Goal: Task Accomplishment & Management: Manage account settings

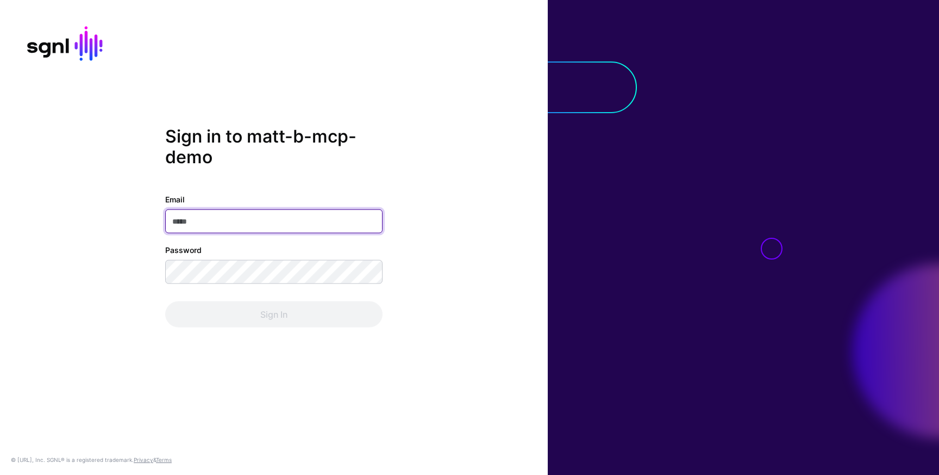
paste input "**********"
type input "**********"
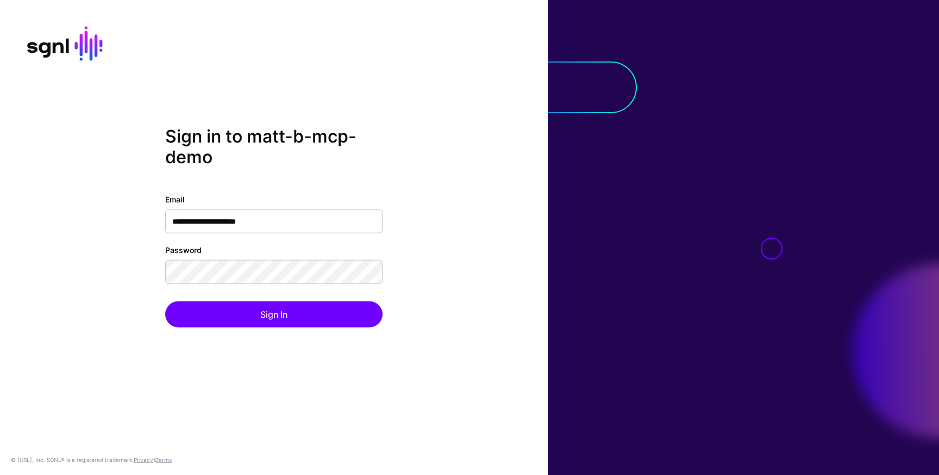
click at [122, 303] on div "**********" at bounding box center [274, 237] width 548 height 223
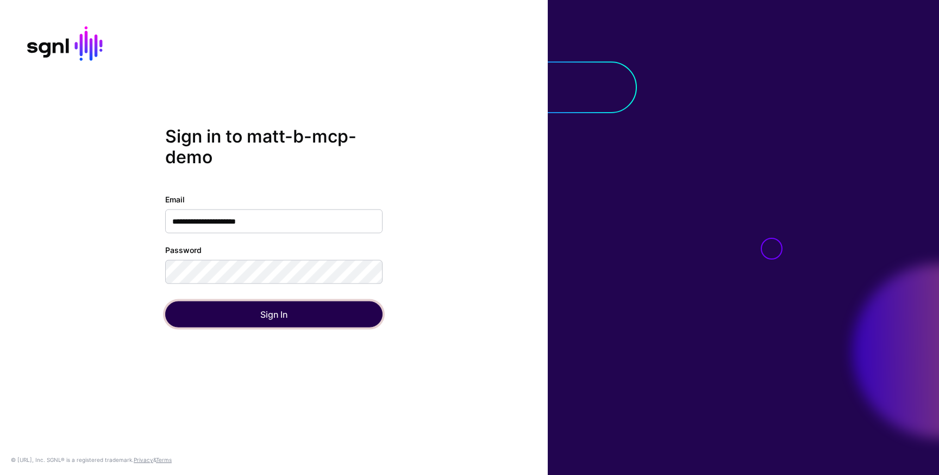
click at [249, 314] on button "Sign In" at bounding box center [273, 314] width 217 height 26
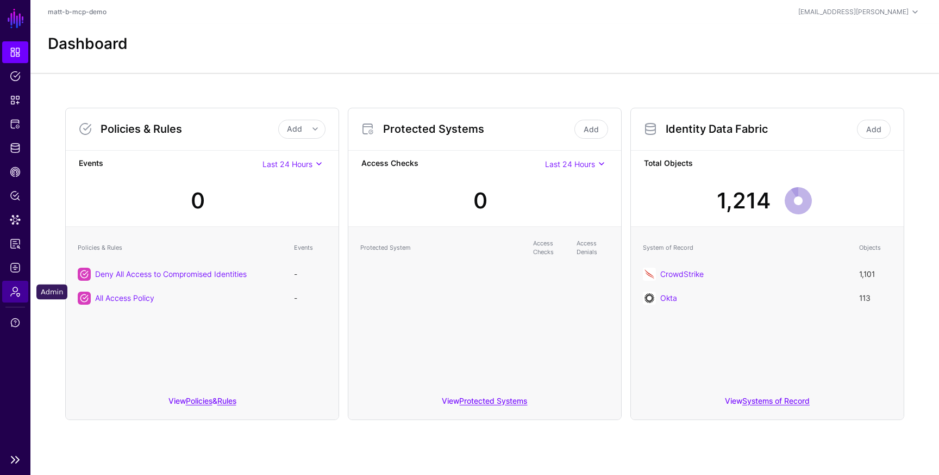
click at [16, 286] on span "Admin" at bounding box center [15, 291] width 11 height 11
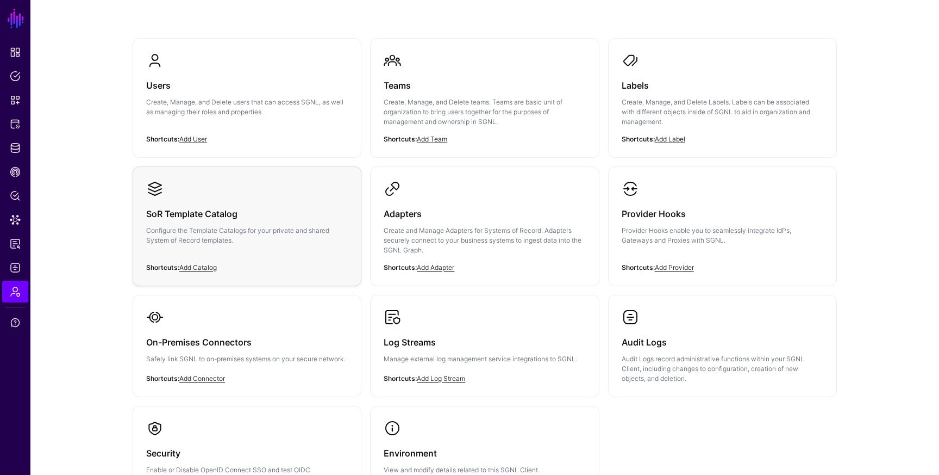
scroll to position [67, 0]
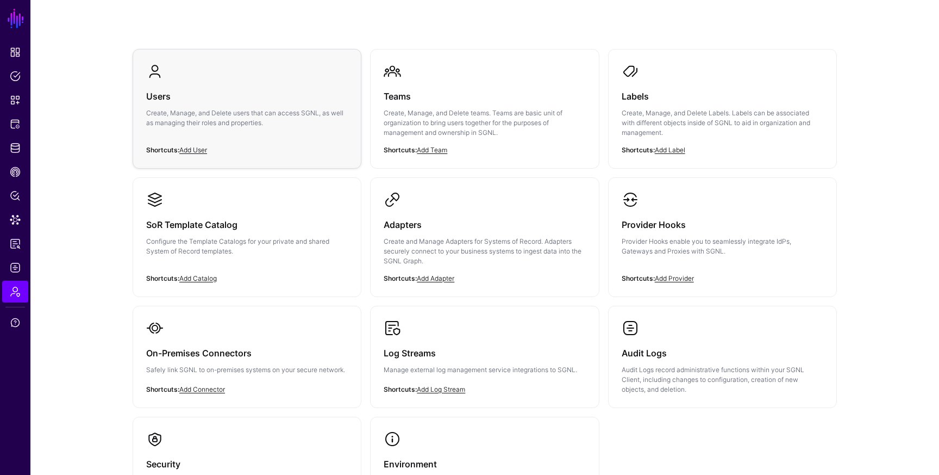
click at [271, 94] on h3 "Users" at bounding box center [247, 96] width 202 height 15
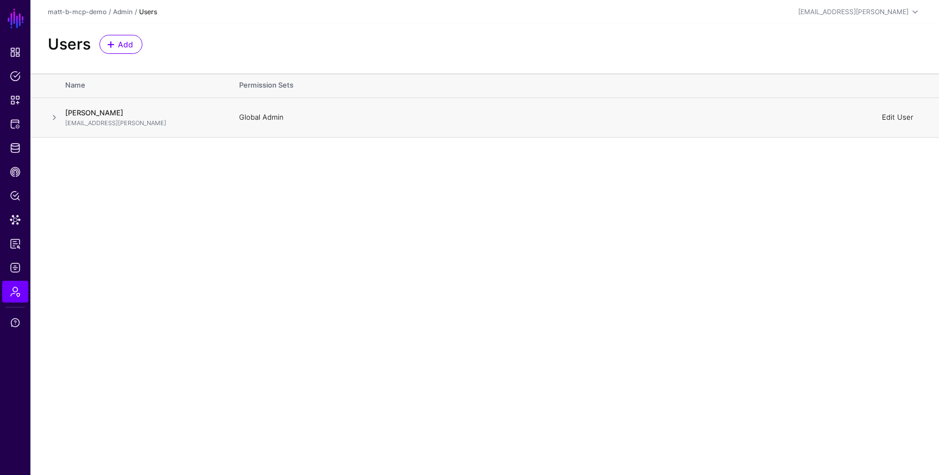
click at [900, 115] on link "Edit User" at bounding box center [898, 117] width 32 height 9
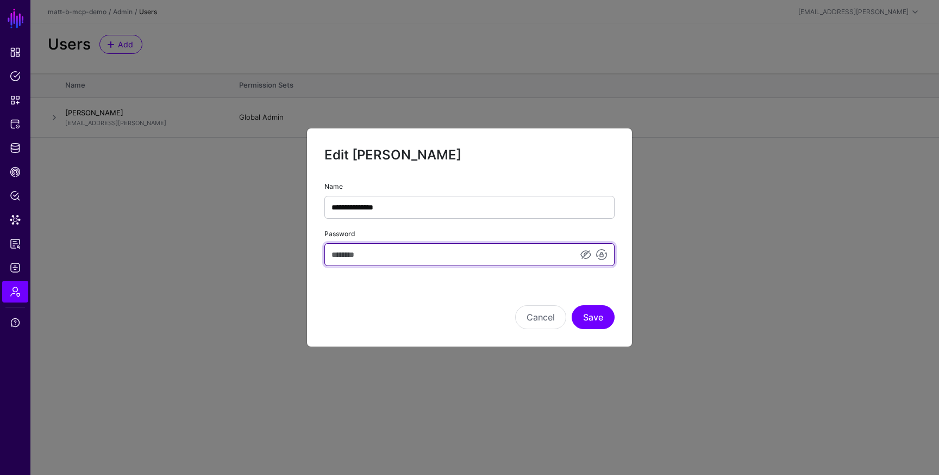
click at [452, 249] on input "Password" at bounding box center [470, 254] width 290 height 23
type input "**********"
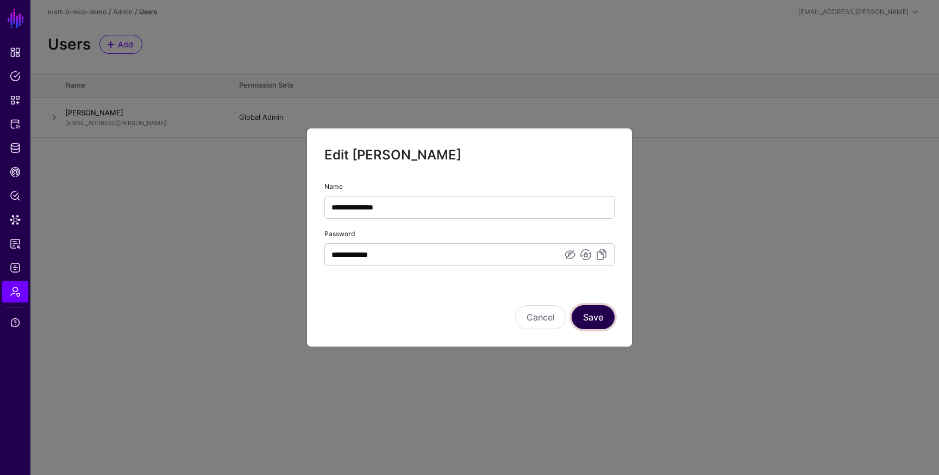
click at [594, 319] on button "Save" at bounding box center [593, 317] width 43 height 24
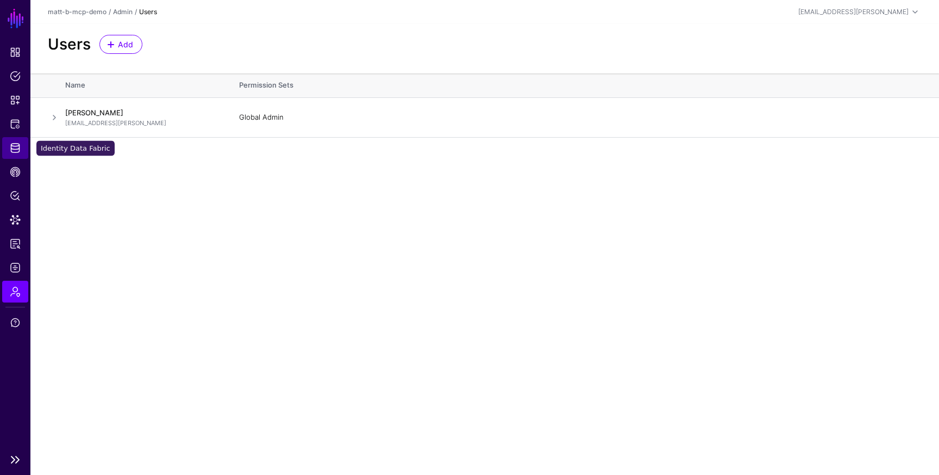
click at [10, 145] on span "Identity Data Fabric" at bounding box center [15, 147] width 11 height 11
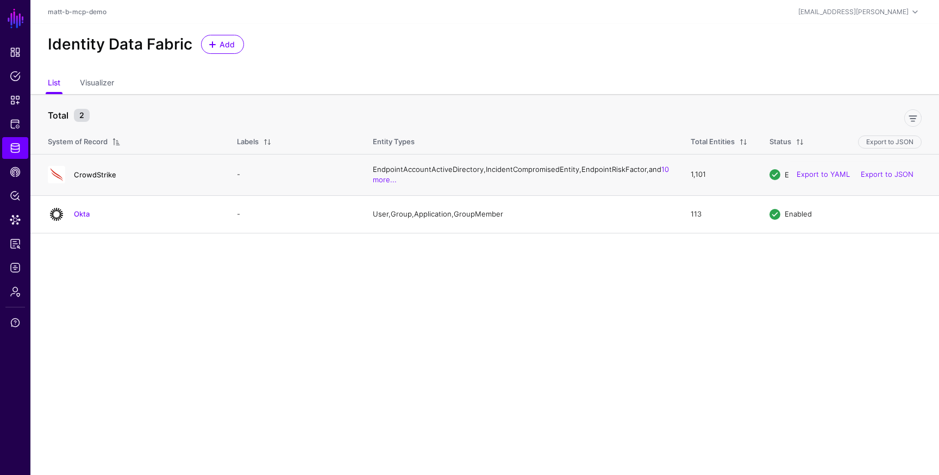
click at [102, 179] on link "CrowdStrike" at bounding box center [95, 174] width 42 height 9
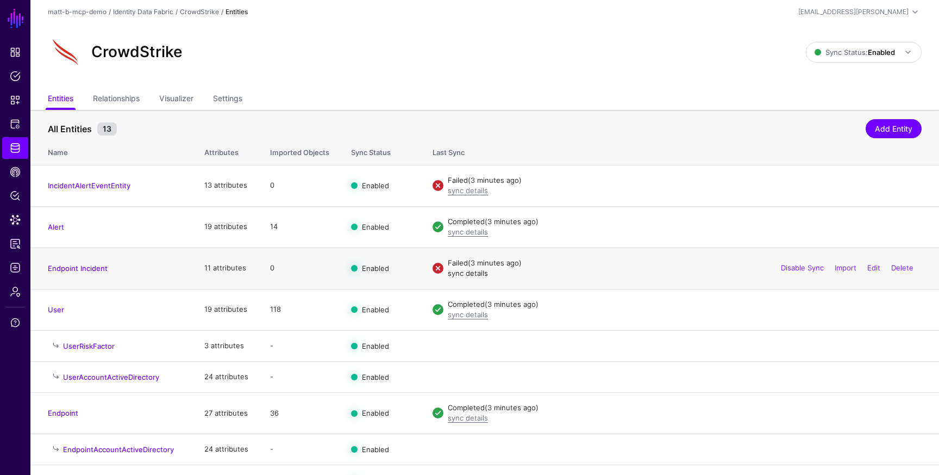
click at [468, 275] on link "sync details" at bounding box center [468, 273] width 40 height 9
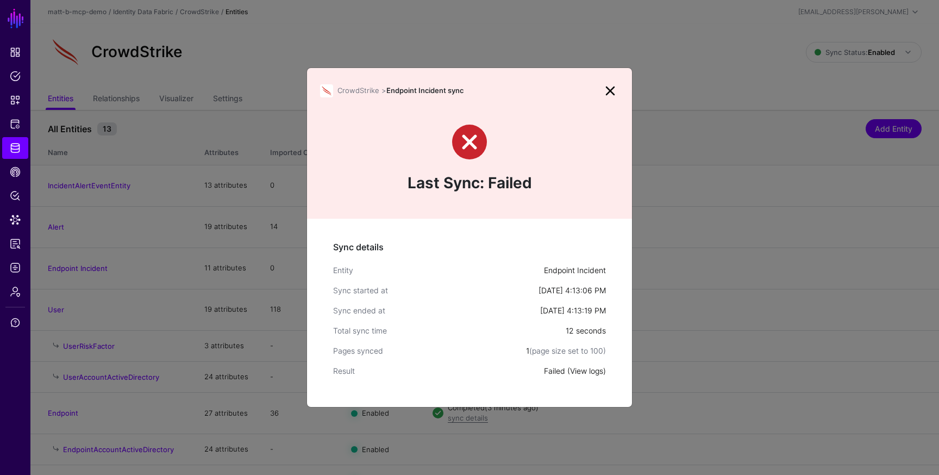
click at [583, 369] on link "View logs" at bounding box center [586, 370] width 33 height 9
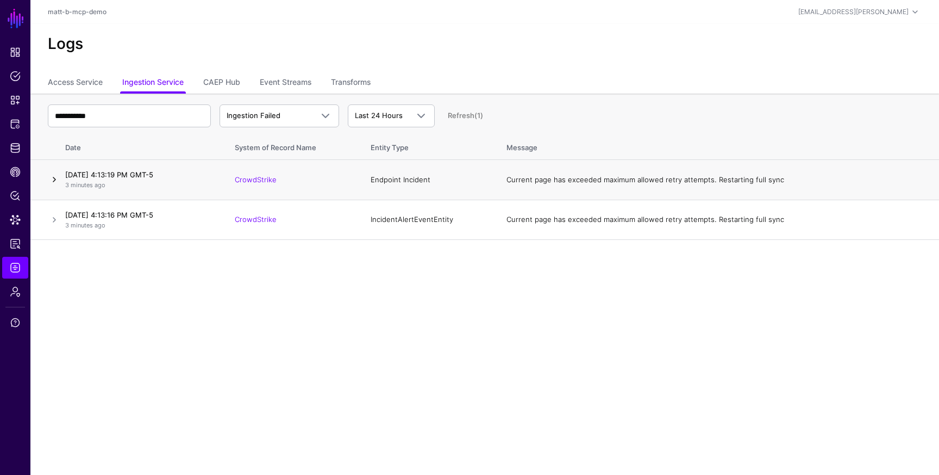
click at [49, 179] on link at bounding box center [54, 179] width 13 height 13
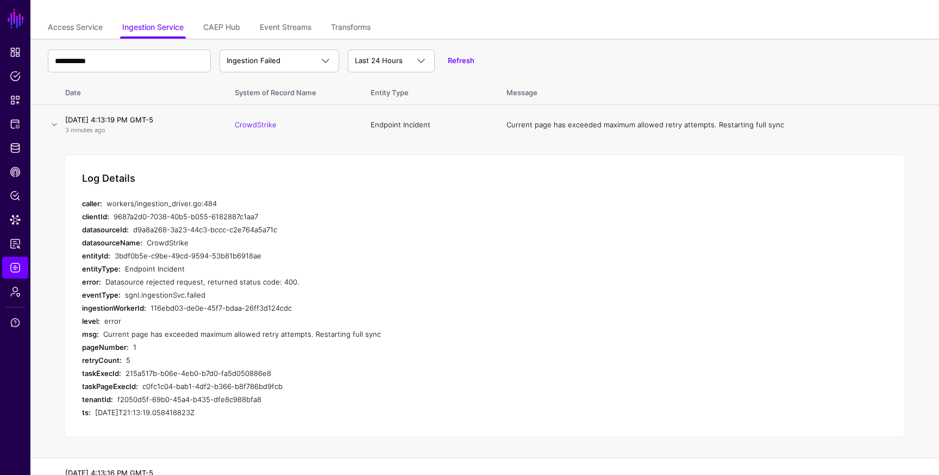
scroll to position [78, 0]
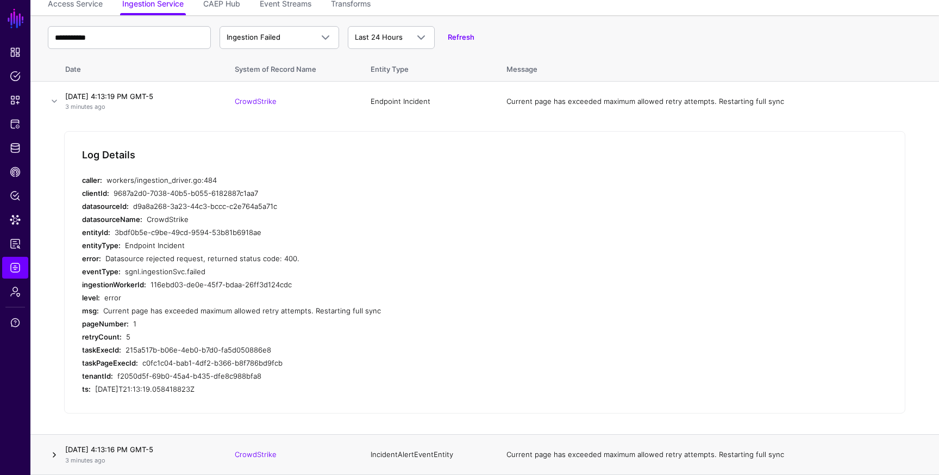
click at [58, 453] on link at bounding box center [54, 454] width 13 height 13
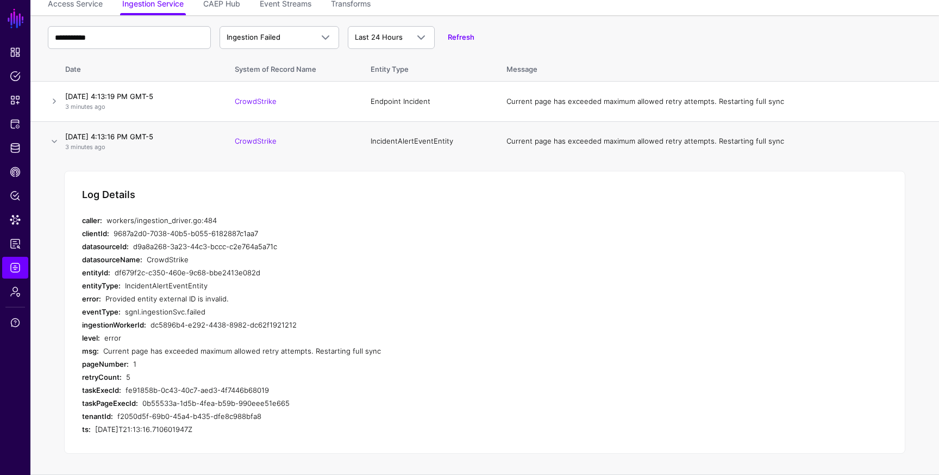
scroll to position [0, 0]
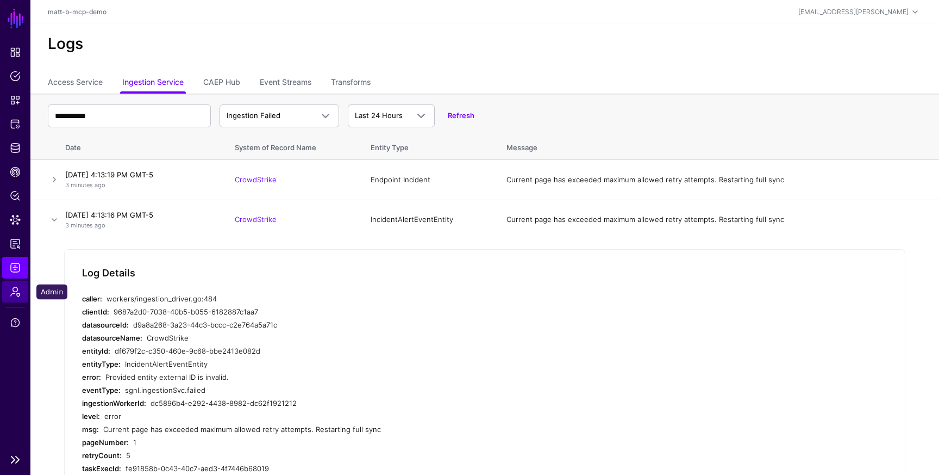
click at [20, 291] on span "Admin" at bounding box center [15, 291] width 11 height 11
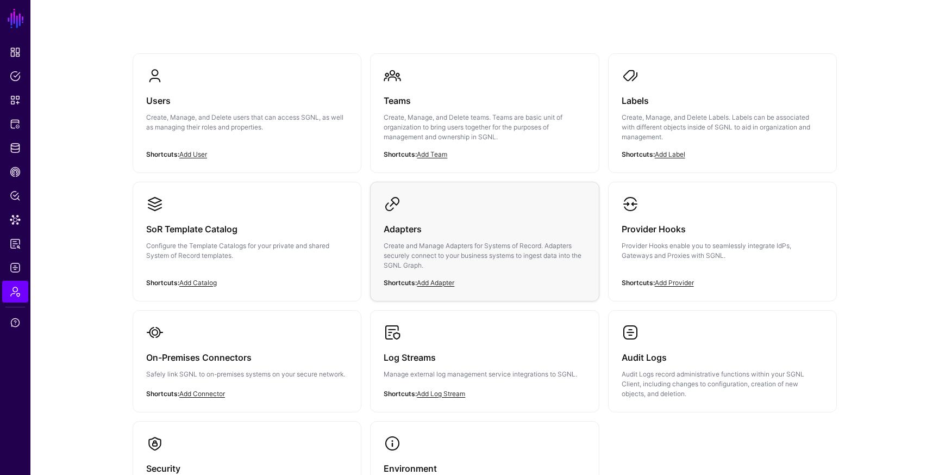
scroll to position [73, 0]
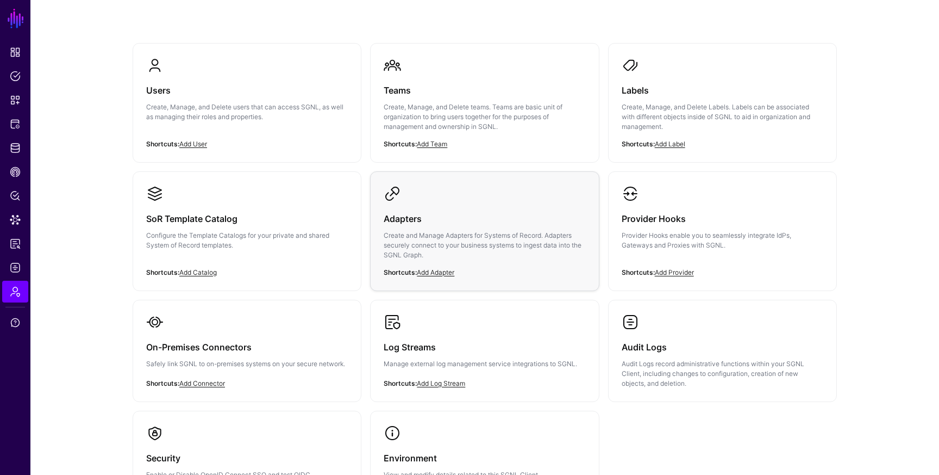
click at [435, 242] on p "Create and Manage Adapters for Systems of Record. Adapters securely connect to …" at bounding box center [485, 244] width 202 height 29
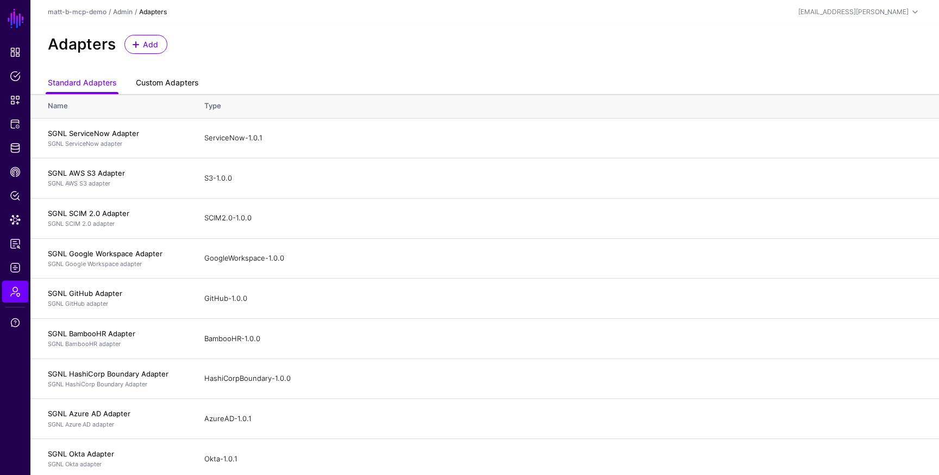
click at [174, 84] on link "Custom Adapters" at bounding box center [167, 83] width 63 height 21
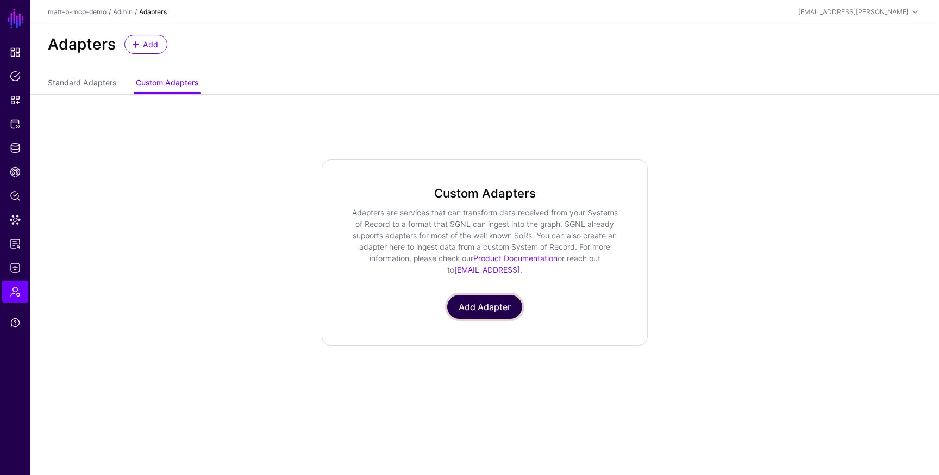
click at [498, 305] on link "Add Adapter" at bounding box center [484, 307] width 75 height 24
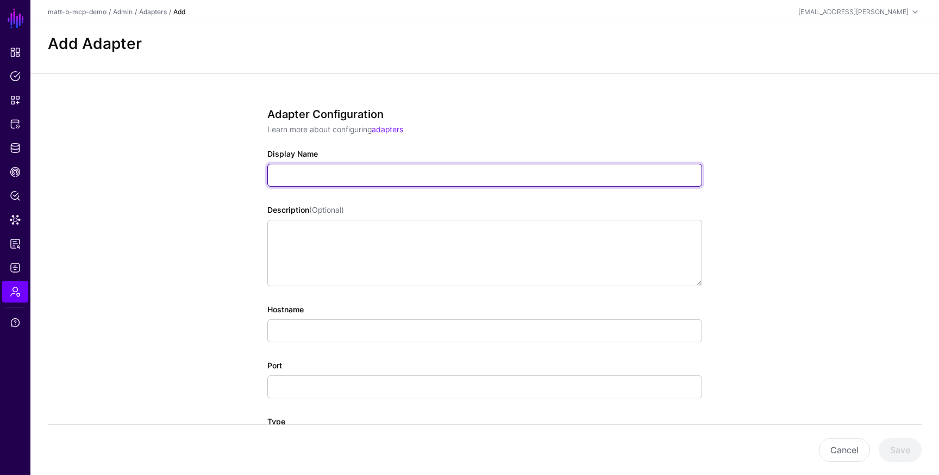
click at [344, 172] on input "Display Name" at bounding box center [484, 175] width 435 height 23
type input "**********"
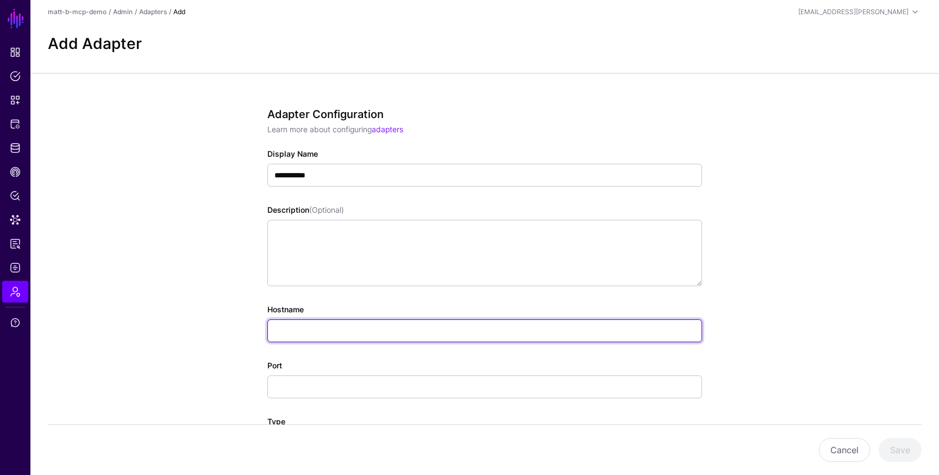
click at [331, 333] on input "Hostname" at bounding box center [484, 330] width 435 height 23
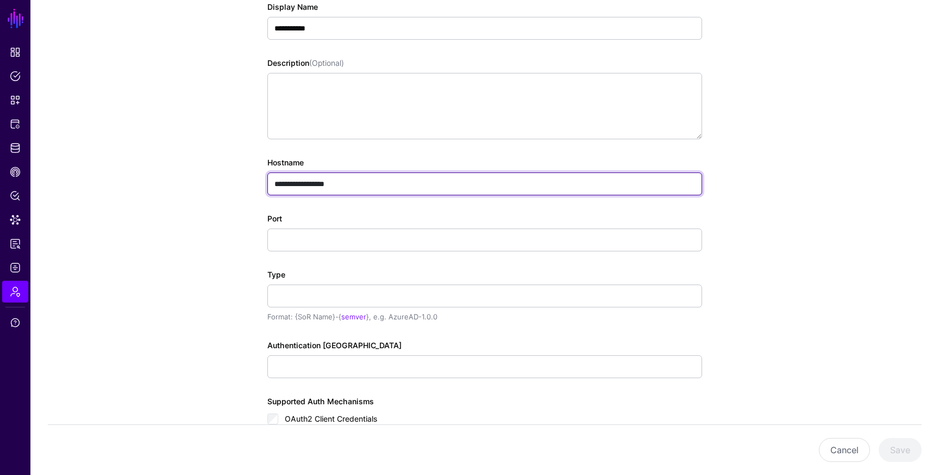
scroll to position [159, 0]
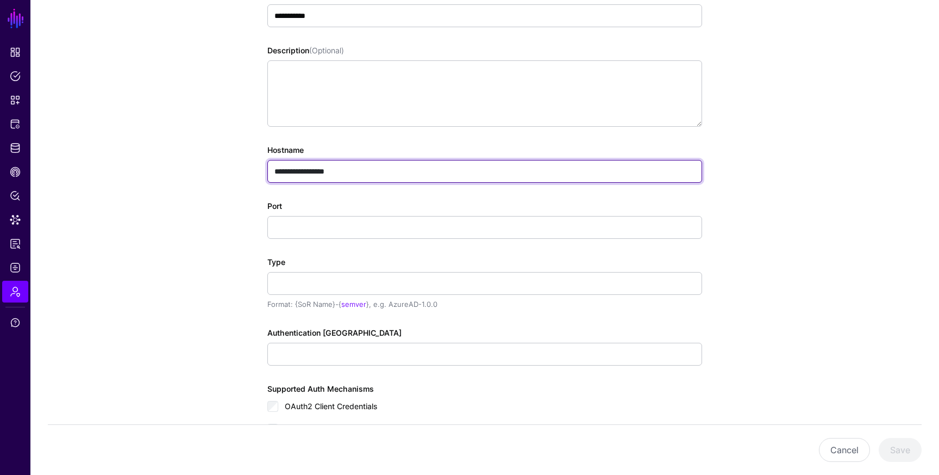
type input "**********"
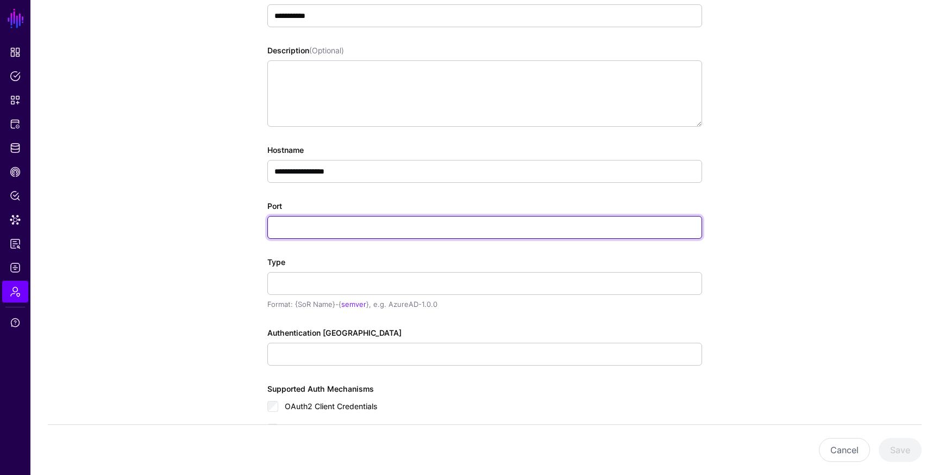
click at [390, 221] on input "Port" at bounding box center [484, 227] width 435 height 23
type input "***"
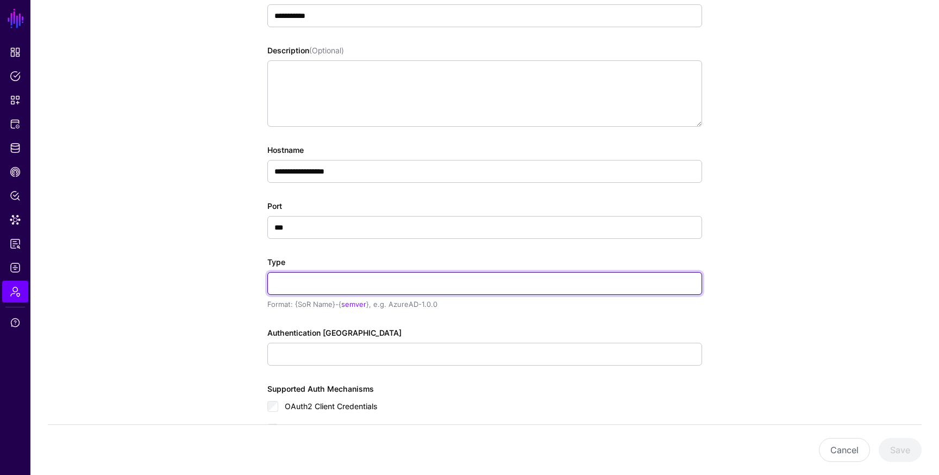
click at [370, 274] on input "Type" at bounding box center [484, 283] width 435 height 23
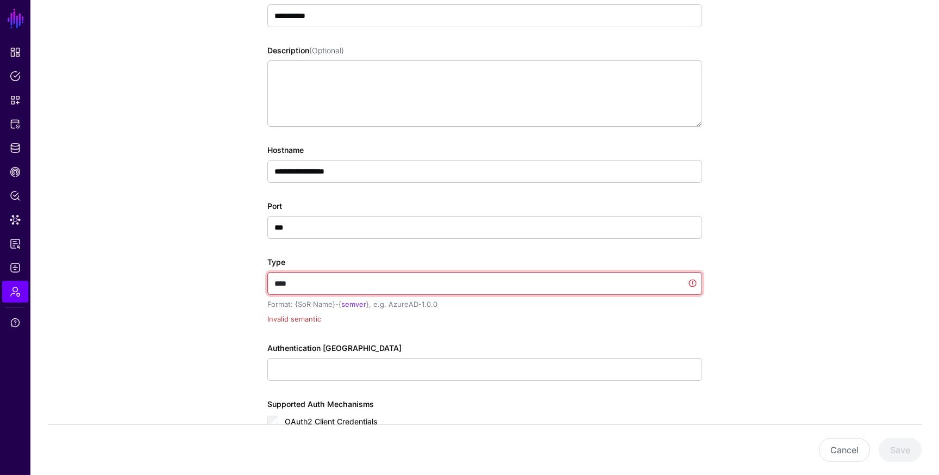
click at [427, 285] on input "****" at bounding box center [484, 283] width 435 height 23
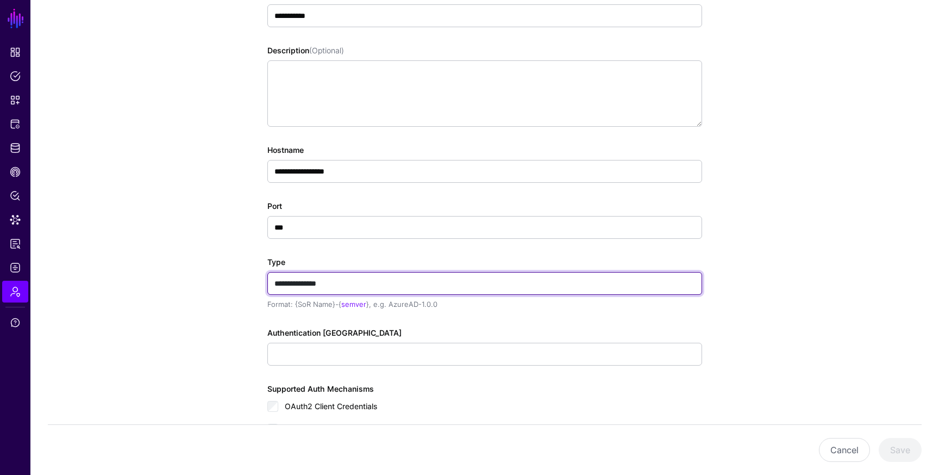
type input "**********"
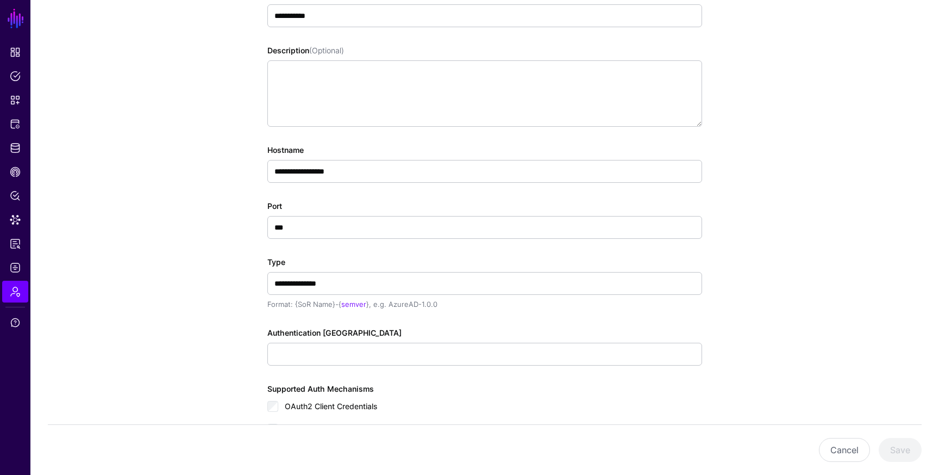
click at [797, 294] on app-admin-adapters-details-form "**********" at bounding box center [484, 273] width 909 height 718
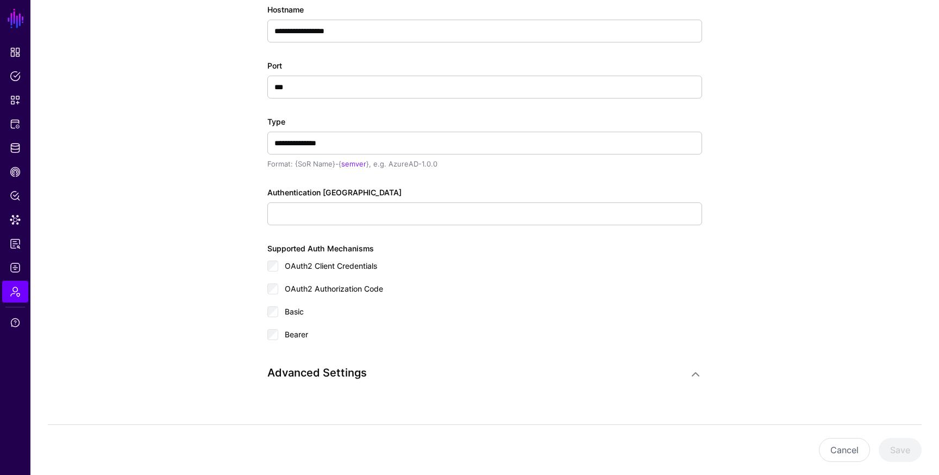
scroll to position [315, 0]
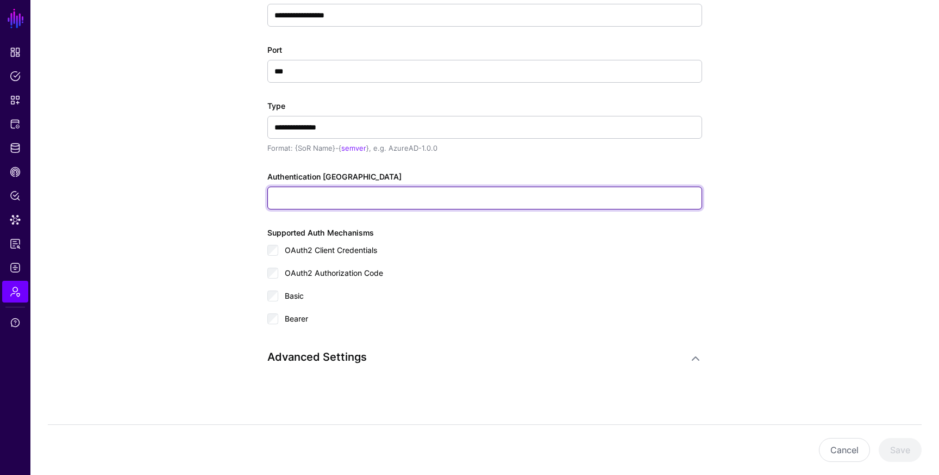
click at [321, 192] on input "Authentication Token" at bounding box center [484, 197] width 435 height 23
paste input "**********"
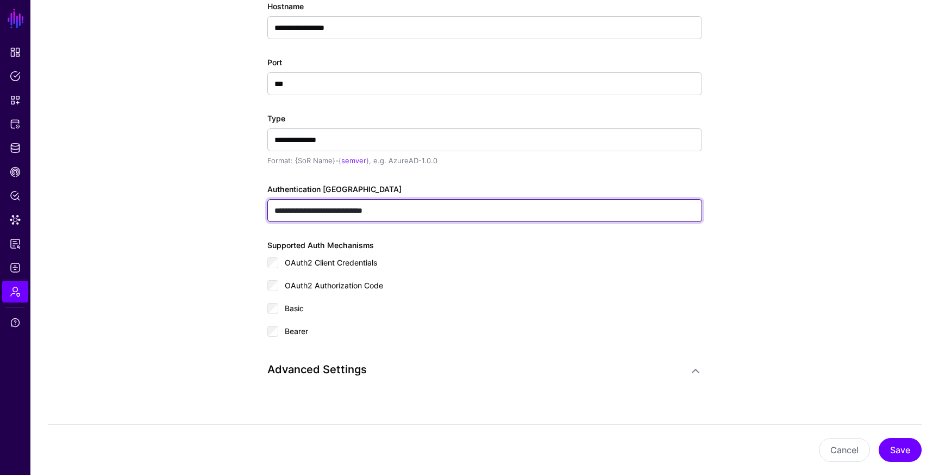
type input "**********"
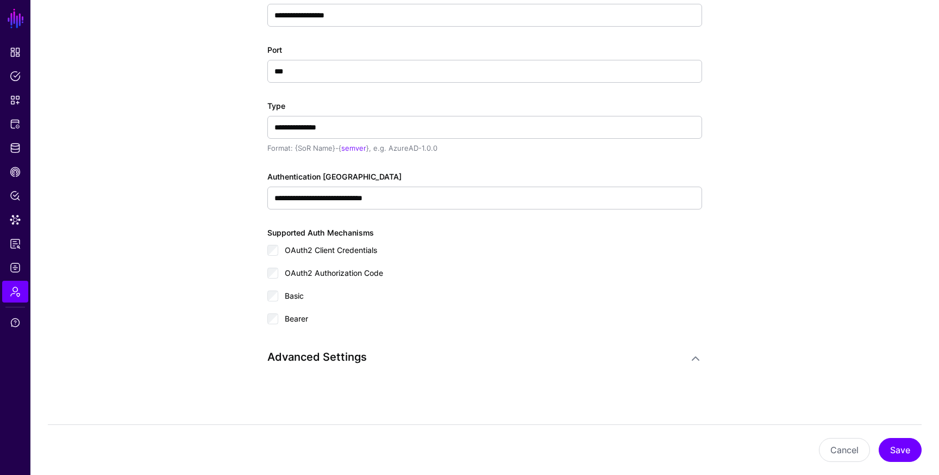
click at [357, 359] on h3 "Advanced Settings" at bounding box center [473, 356] width 413 height 13
click at [691, 358] on link at bounding box center [695, 358] width 13 height 13
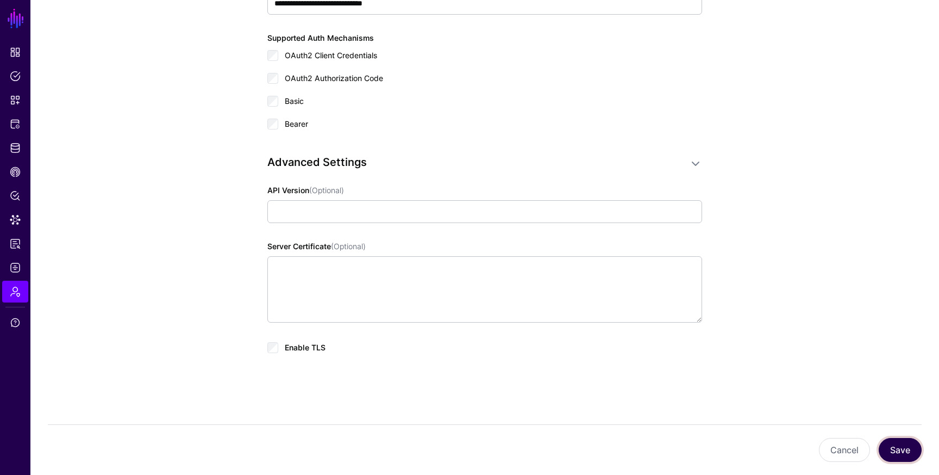
click at [907, 445] on button "Save" at bounding box center [900, 450] width 43 height 24
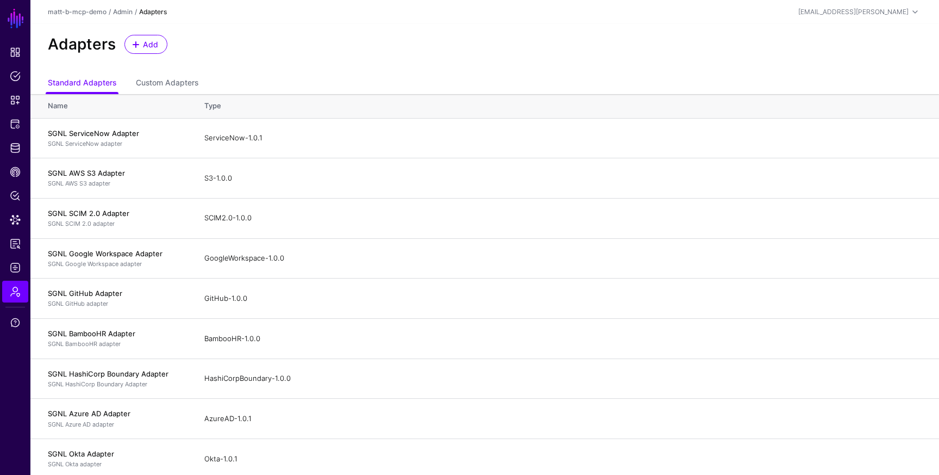
scroll to position [1, 0]
click at [174, 80] on link "Custom Adapters" at bounding box center [167, 83] width 63 height 21
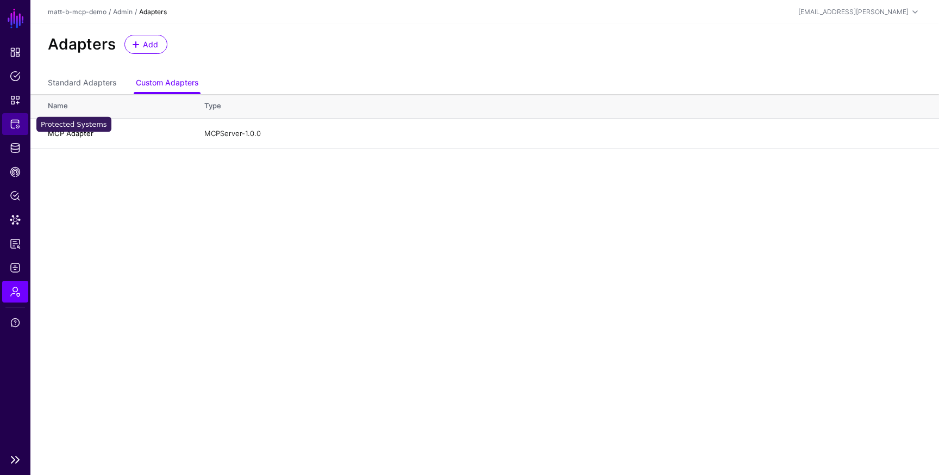
click at [18, 127] on span "Protected Systems" at bounding box center [15, 123] width 11 height 11
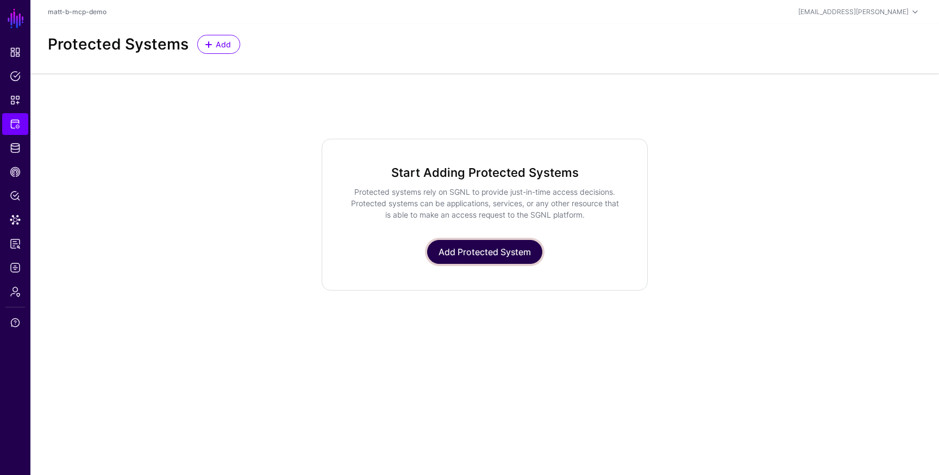
click at [461, 255] on link "Add Protected System" at bounding box center [484, 252] width 115 height 24
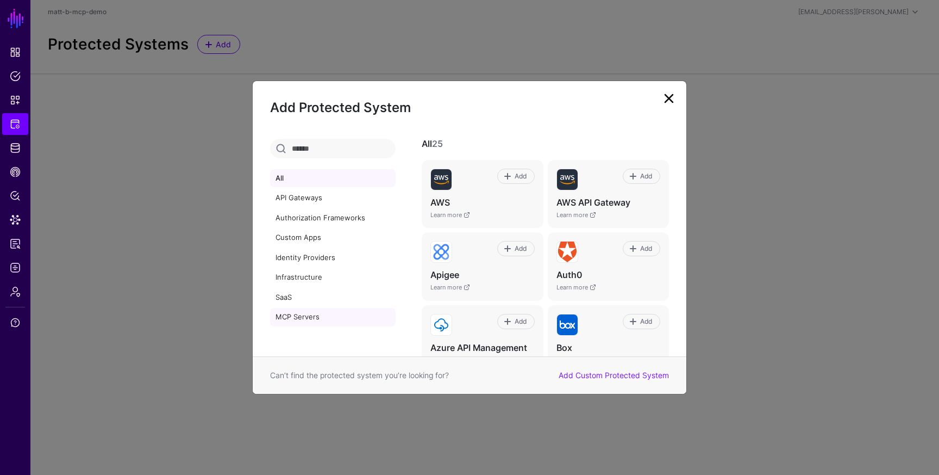
click at [313, 314] on link "MCP Servers" at bounding box center [333, 317] width 126 height 18
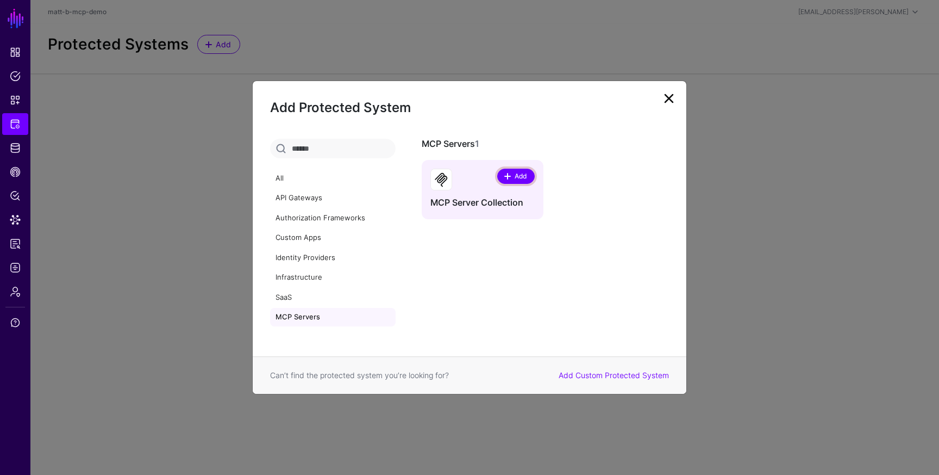
click at [514, 174] on span "Add" at bounding box center [520, 176] width 15 height 10
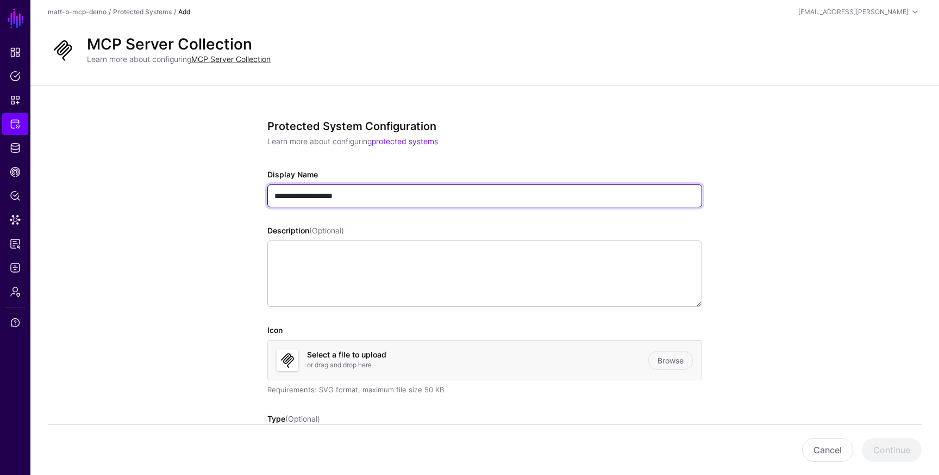
drag, startPoint x: 370, startPoint y: 196, endPoint x: 177, endPoint y: 165, distance: 195.4
type input "**********"
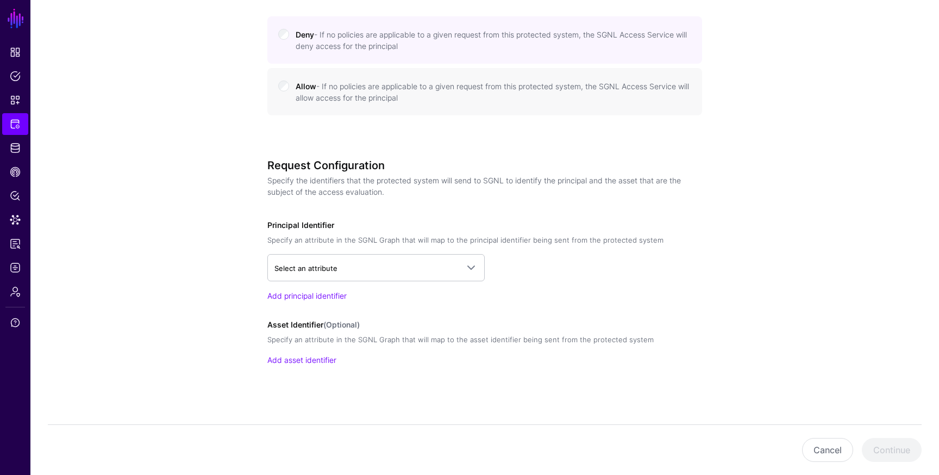
scroll to position [542, 0]
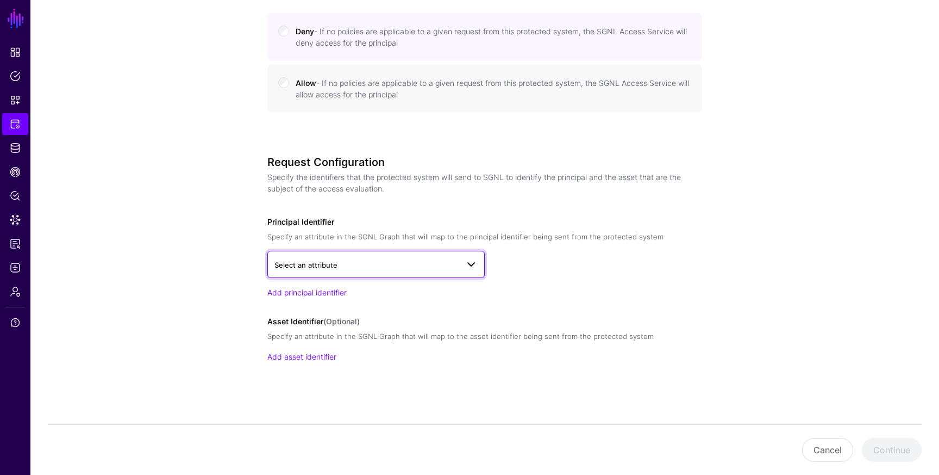
click at [354, 266] on span "Select an attribute" at bounding box center [366, 265] width 184 height 12
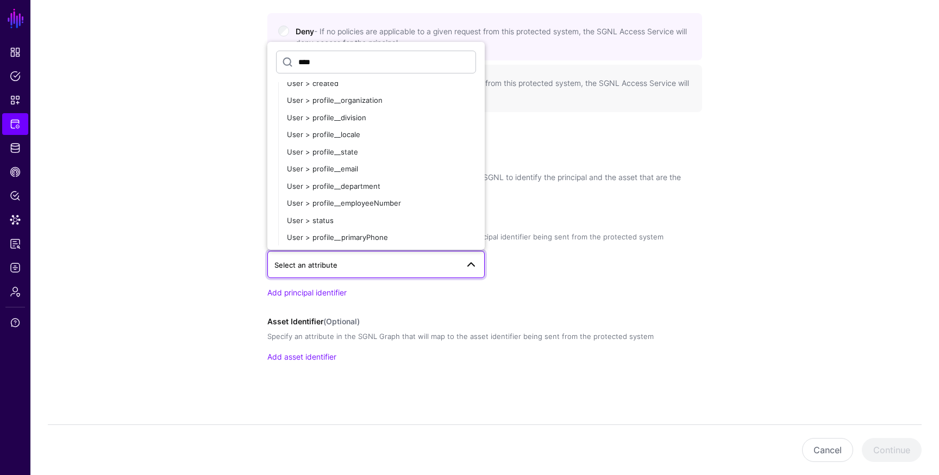
scroll to position [216, 0]
type input "****"
click at [350, 174] on button "User > profile__email" at bounding box center [381, 168] width 207 height 17
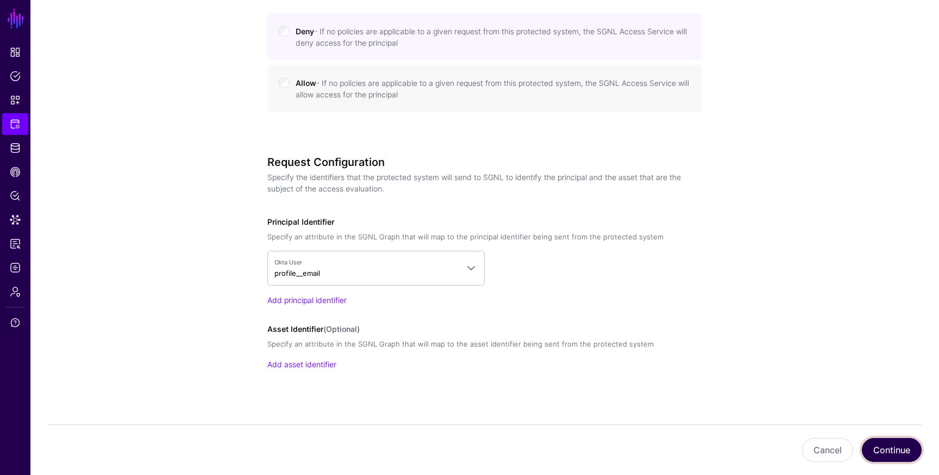
click at [879, 447] on button "Continue" at bounding box center [892, 450] width 60 height 24
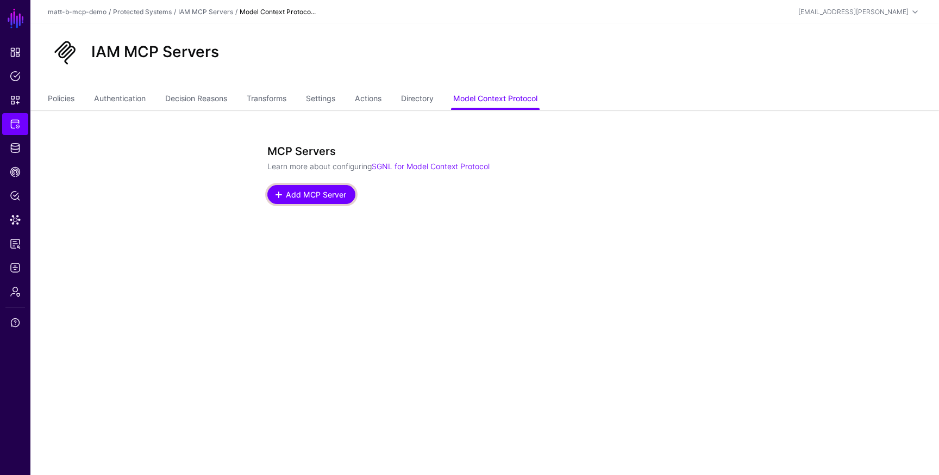
click at [332, 194] on span "Add MCP Server" at bounding box center [316, 194] width 63 height 11
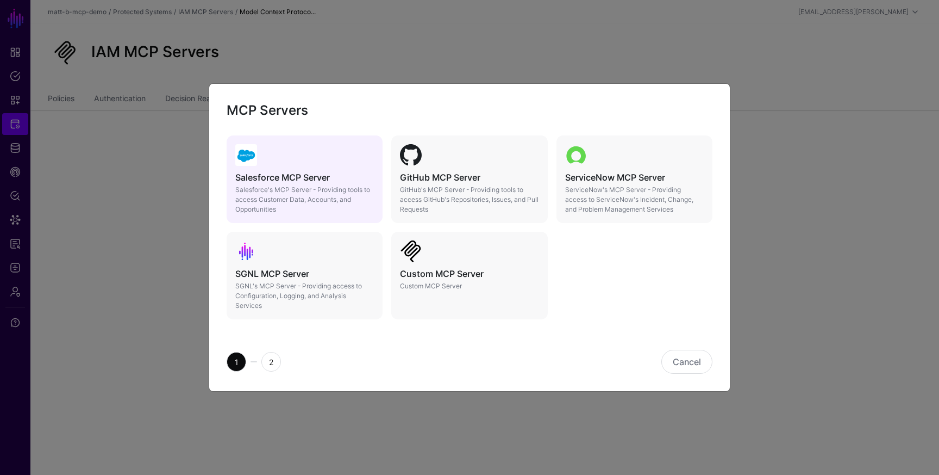
click at [325, 174] on h5 "Salesforce MCP Server" at bounding box center [304, 177] width 139 height 10
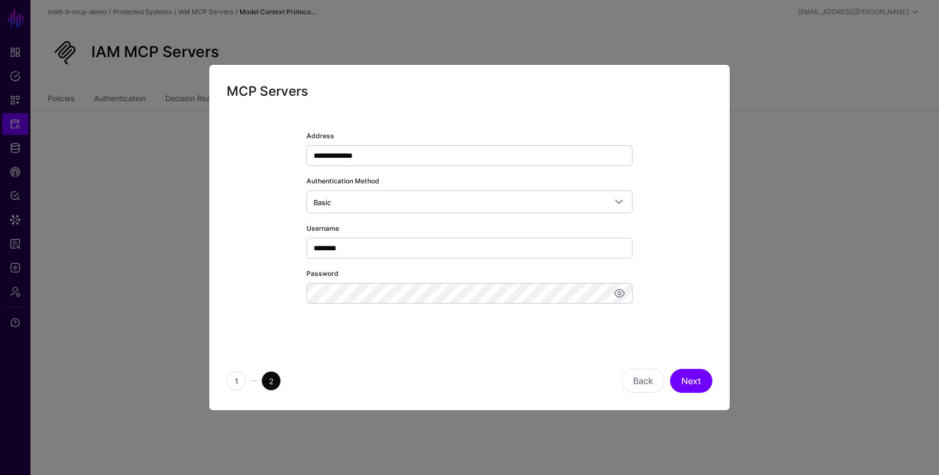
click at [241, 255] on div "**********" at bounding box center [470, 220] width 486 height 209
click at [684, 376] on button "Next" at bounding box center [691, 381] width 42 height 24
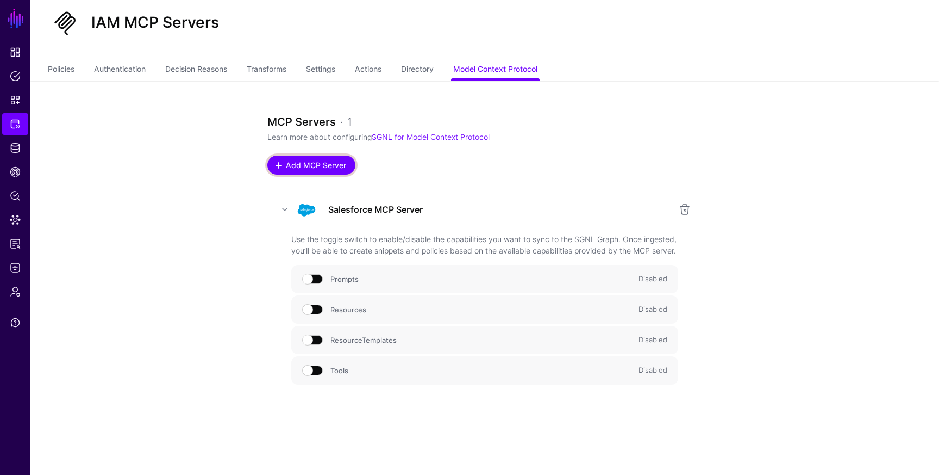
scroll to position [39, 0]
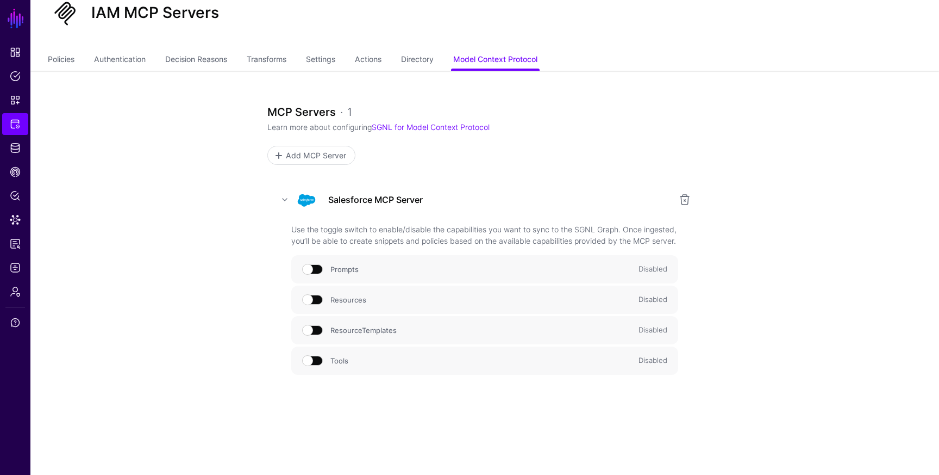
click at [309, 365] on span at bounding box center [313, 360] width 20 height 10
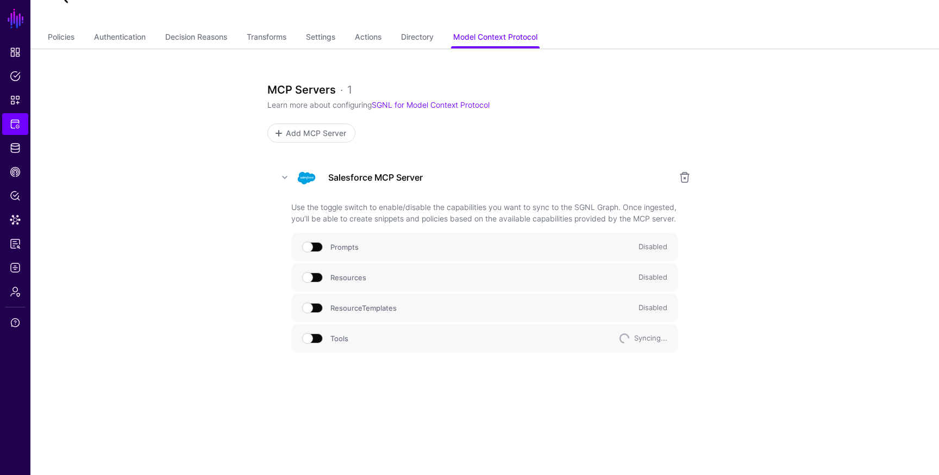
scroll to position [63, 0]
click at [386, 341] on link "4 available" at bounding box center [378, 337] width 35 height 9
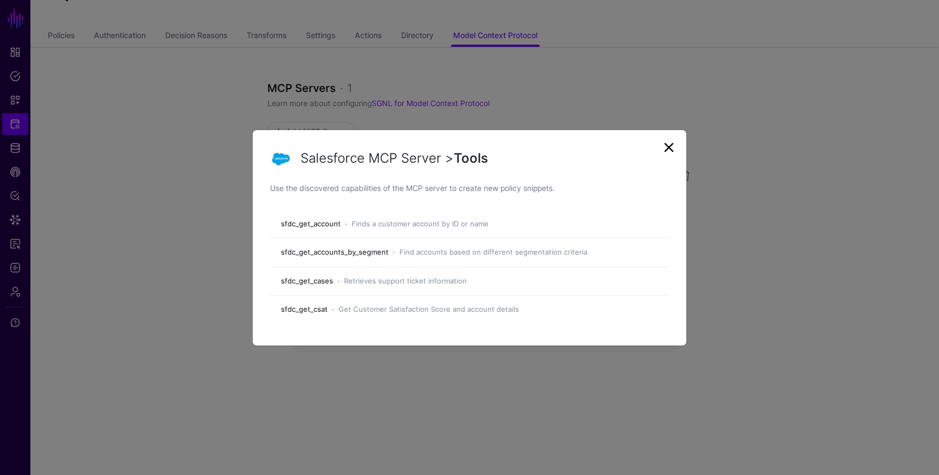
click at [671, 148] on link at bounding box center [668, 147] width 17 height 17
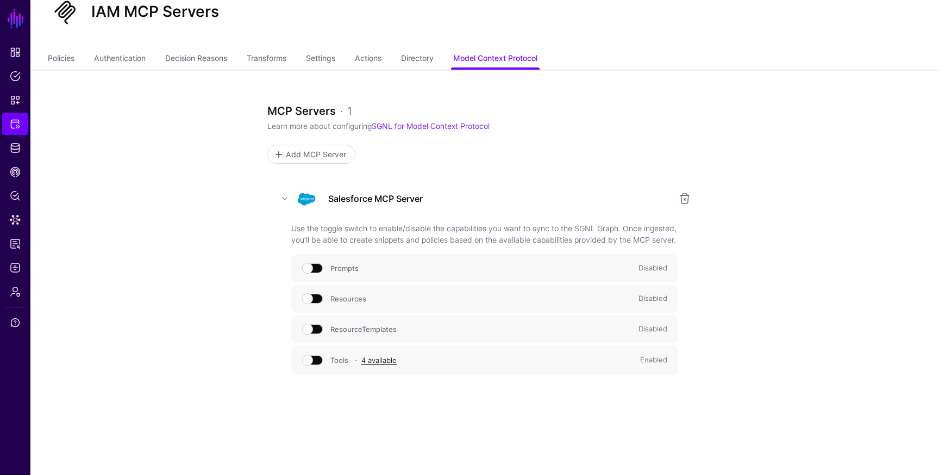
scroll to position [0, 0]
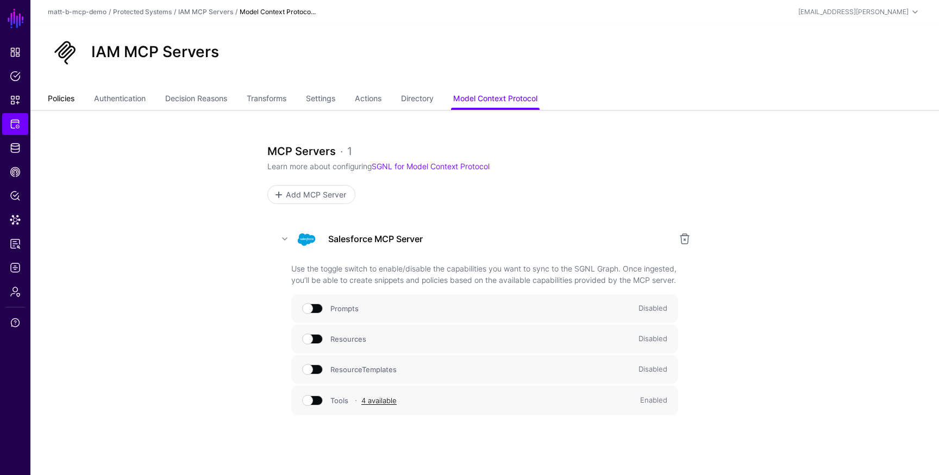
click at [64, 98] on link "Policies" at bounding box center [61, 99] width 27 height 21
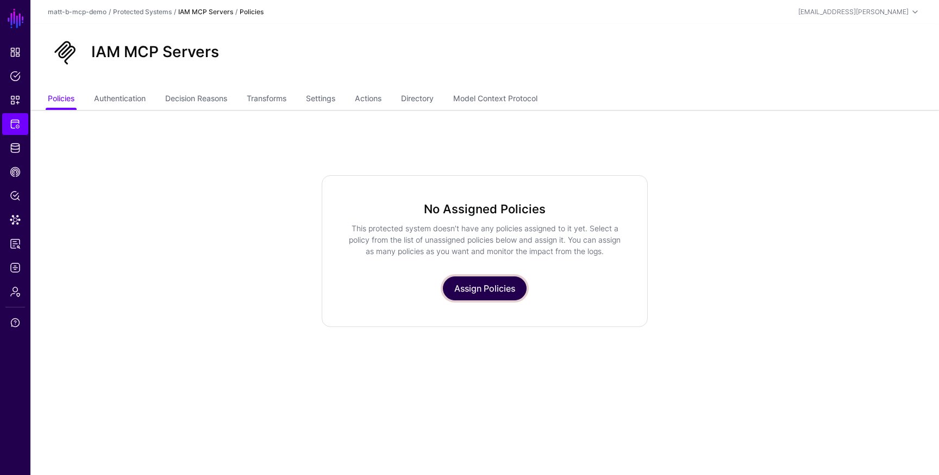
click at [477, 294] on link "Assign Policies" at bounding box center [485, 288] width 84 height 24
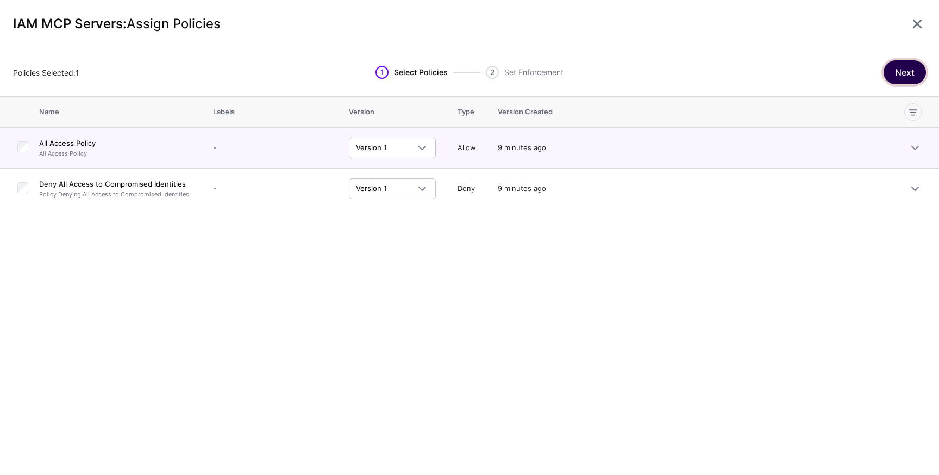
click at [907, 72] on button "Next" at bounding box center [905, 72] width 42 height 24
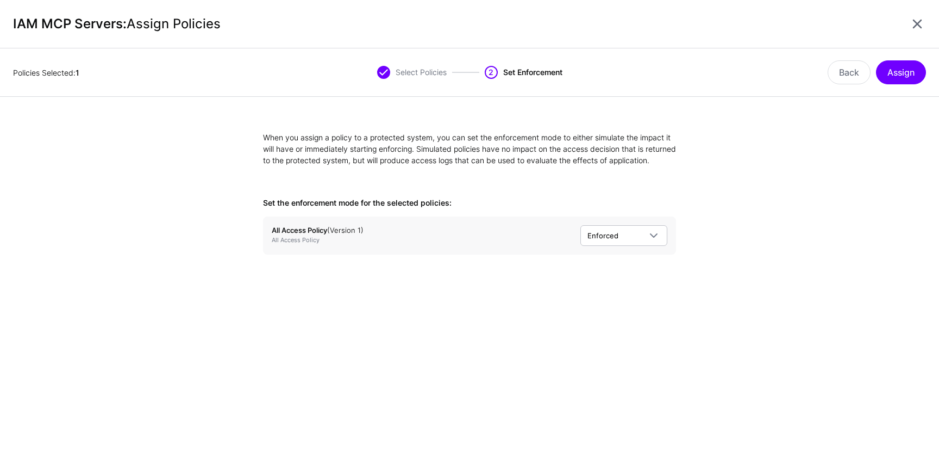
click at [895, 85] on div "Policies Selected: 1 Select Policies 2 Set Enforcement Back Assign" at bounding box center [469, 72] width 939 height 48
click at [897, 80] on button "Assign" at bounding box center [901, 72] width 50 height 24
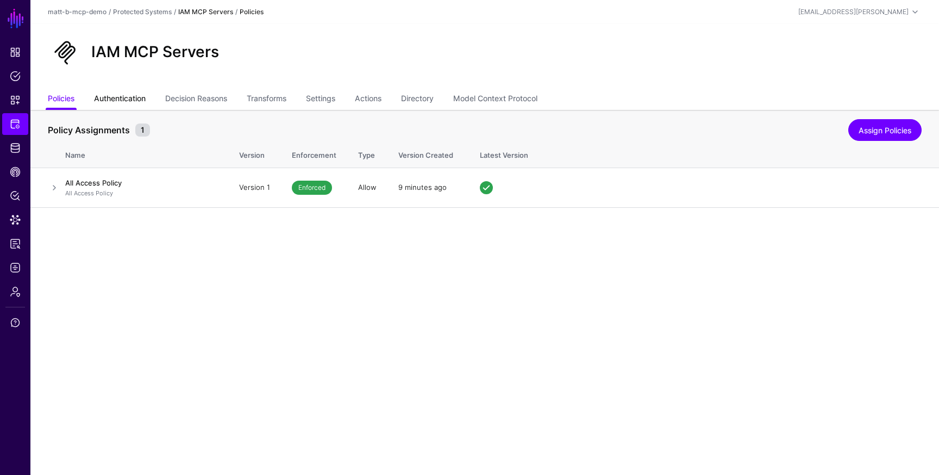
click at [131, 95] on link "Authentication" at bounding box center [120, 99] width 52 height 21
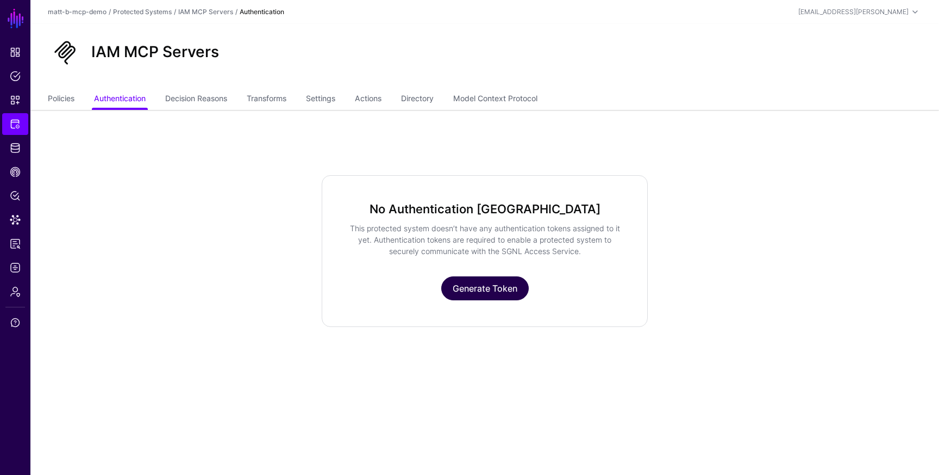
click at [506, 282] on link "Generate Token" at bounding box center [485, 288] width 88 height 24
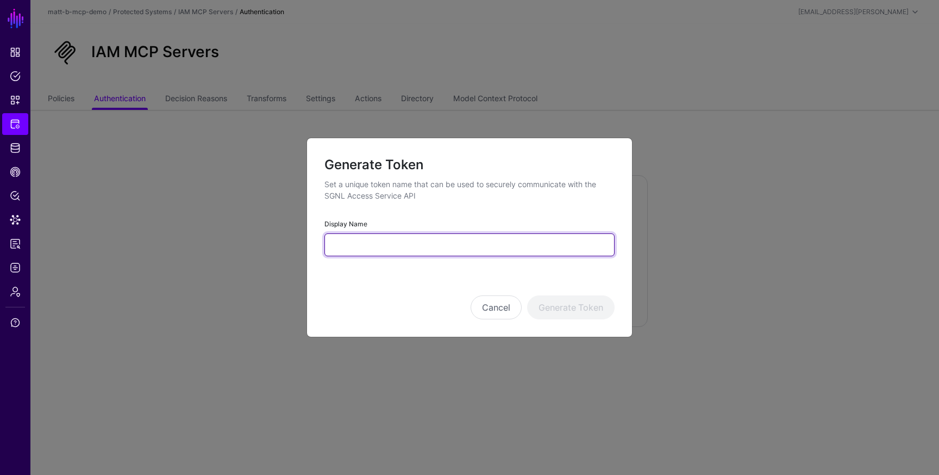
click at [412, 239] on input "Display Name" at bounding box center [470, 244] width 290 height 23
type input "**********"
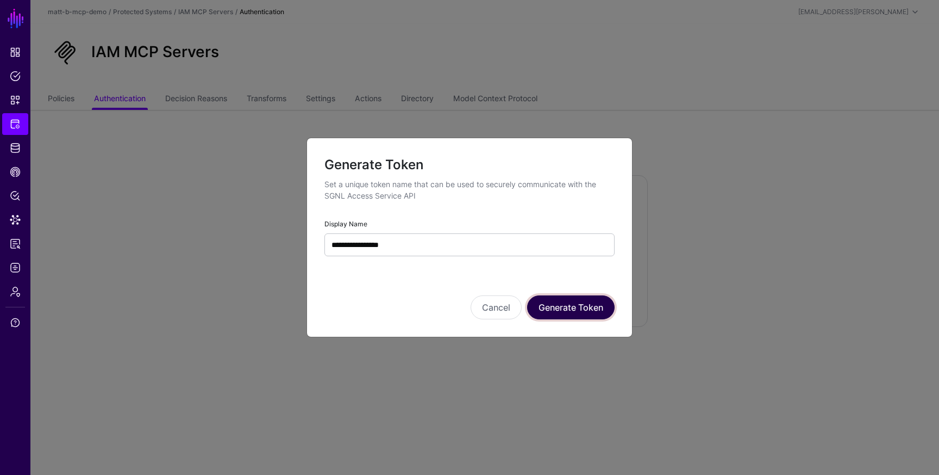
click at [578, 302] on button "Generate Token" at bounding box center [571, 307] width 88 height 24
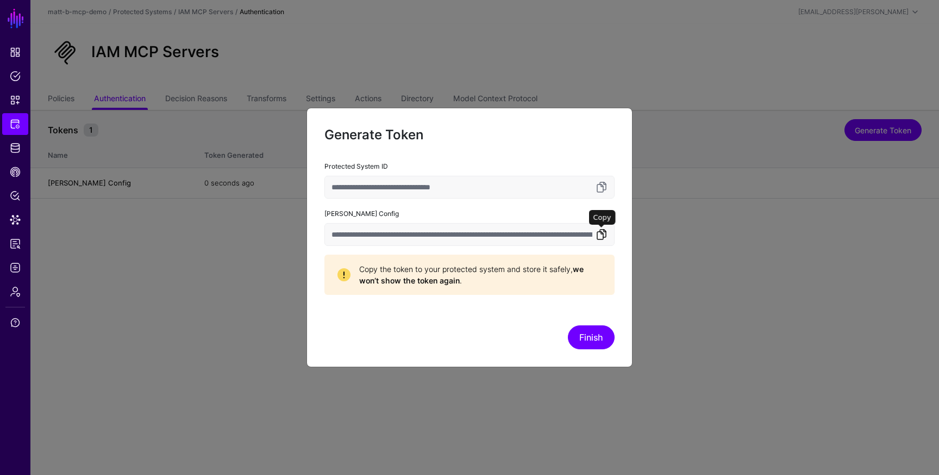
click at [603, 234] on link at bounding box center [601, 234] width 13 height 13
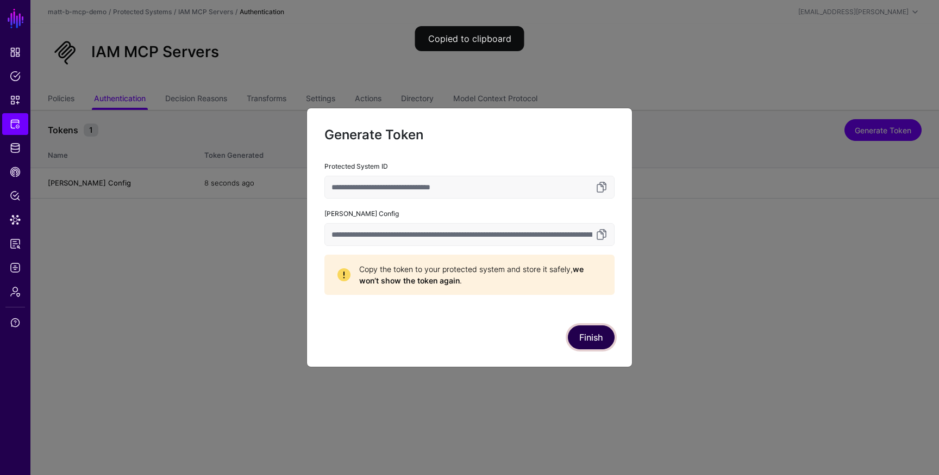
click at [583, 336] on button "Finish" at bounding box center [591, 337] width 47 height 24
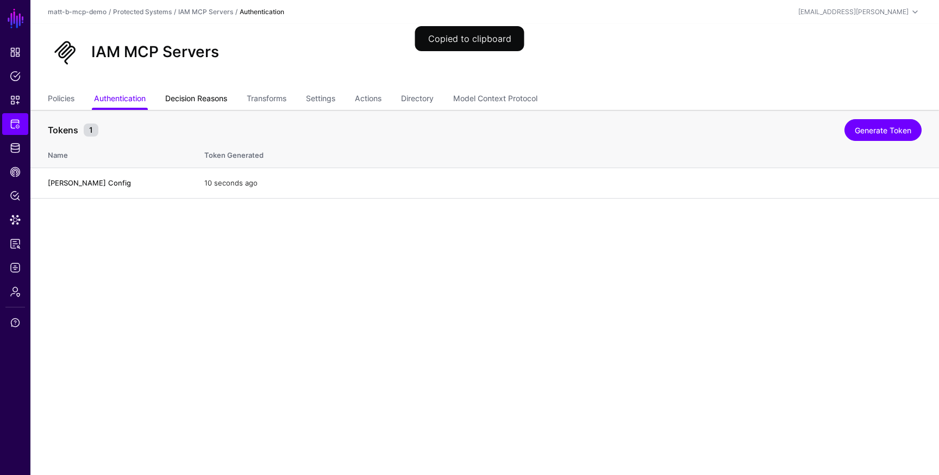
click at [210, 91] on link "Decision Reasons" at bounding box center [196, 99] width 62 height 21
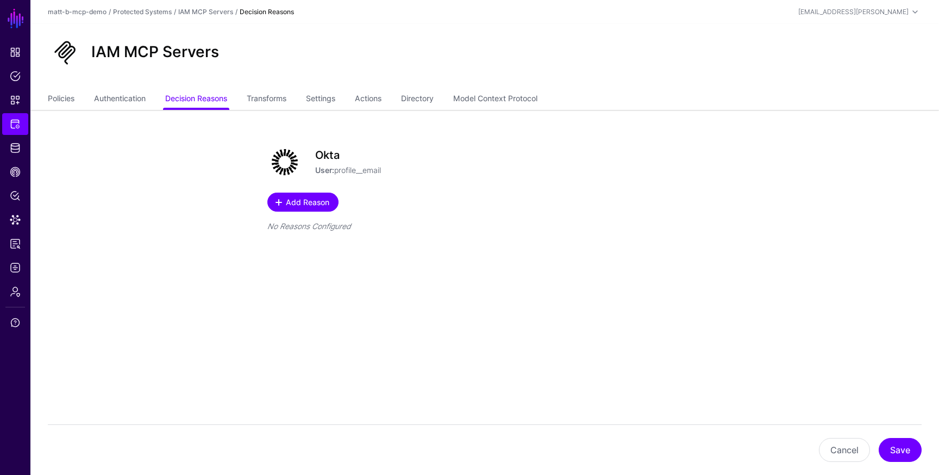
click at [325, 203] on span "Add Reason" at bounding box center [308, 201] width 46 height 11
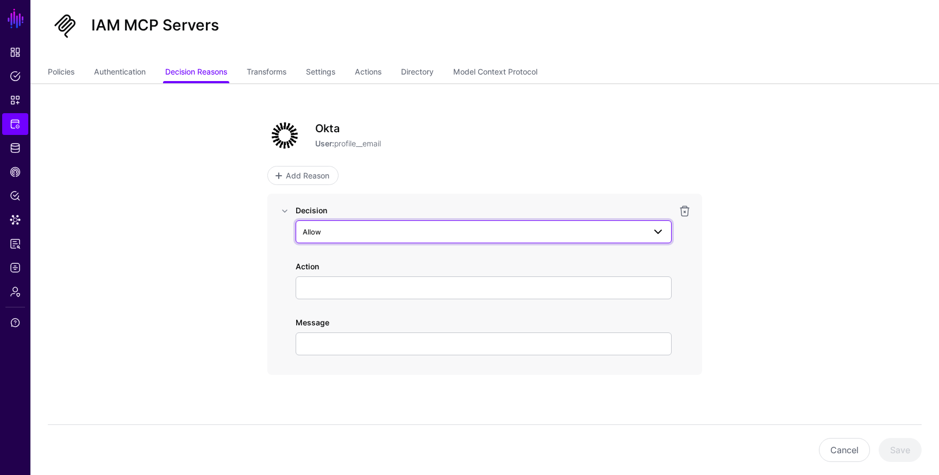
click at [399, 236] on span "Allow" at bounding box center [474, 232] width 342 height 12
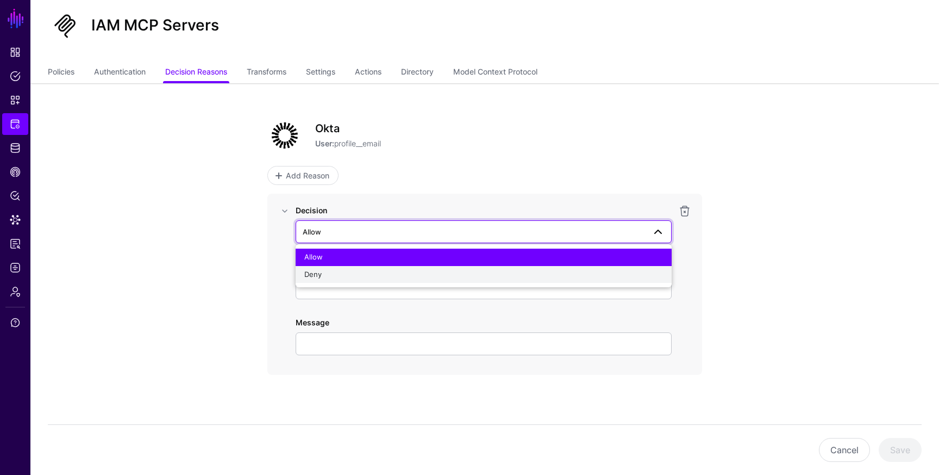
click at [398, 275] on div "Deny" at bounding box center [483, 274] width 359 height 11
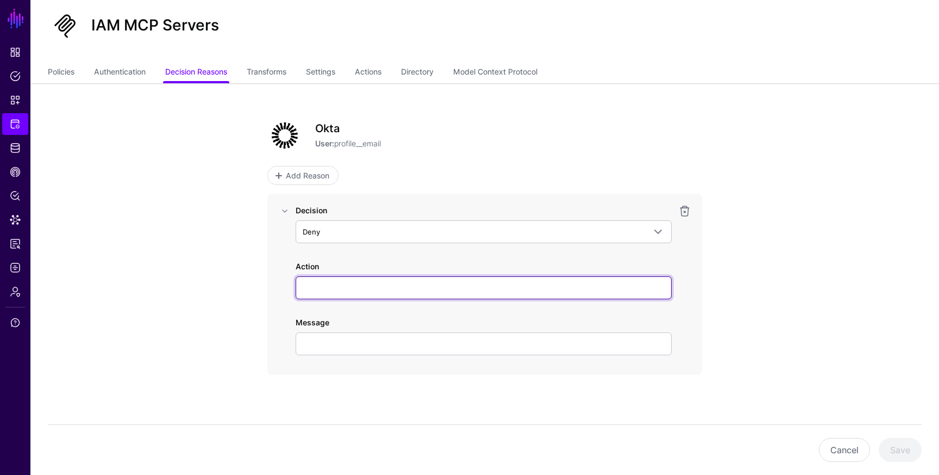
click at [368, 286] on input "Action" at bounding box center [484, 287] width 376 height 23
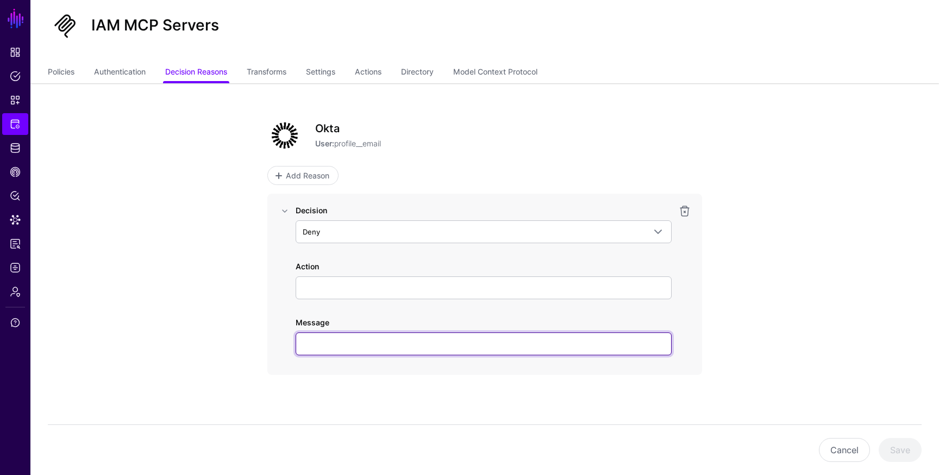
click at [331, 343] on input "Message" at bounding box center [484, 343] width 376 height 23
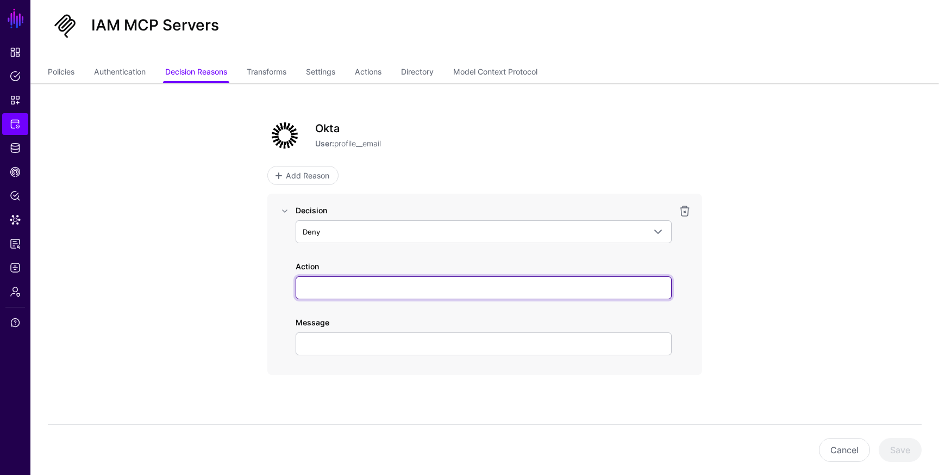
click at [332, 285] on input "Action" at bounding box center [484, 287] width 376 height 23
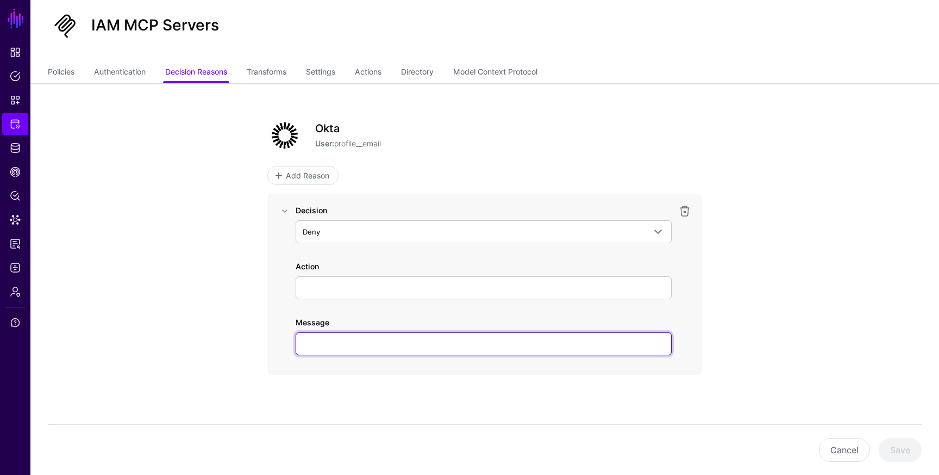
click at [333, 340] on input "Message" at bounding box center [484, 343] width 376 height 23
type input "*"
type input "**********"
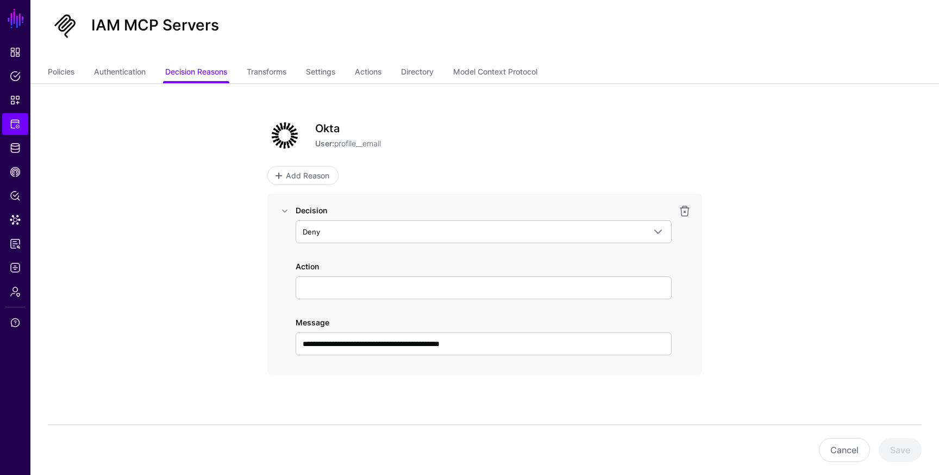
click at [835, 354] on app-integrations-item-reasons "**********" at bounding box center [484, 278] width 909 height 391
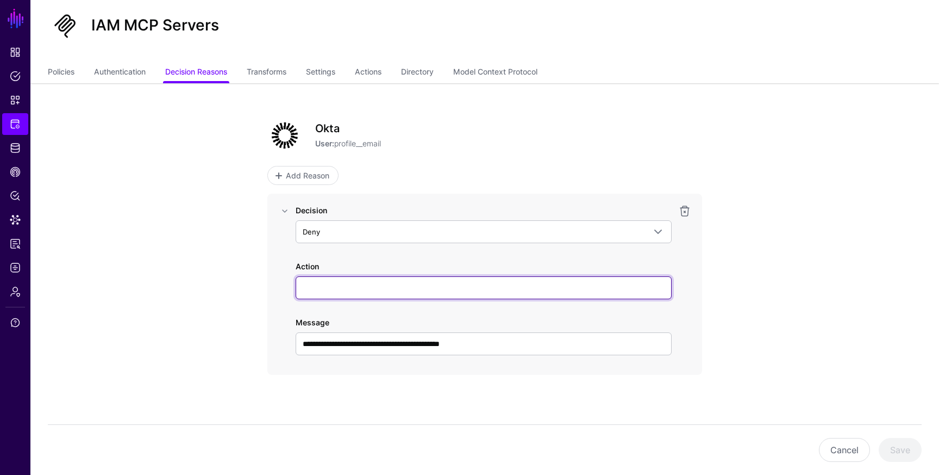
click at [575, 286] on input "Action" at bounding box center [484, 287] width 376 height 23
type input "***"
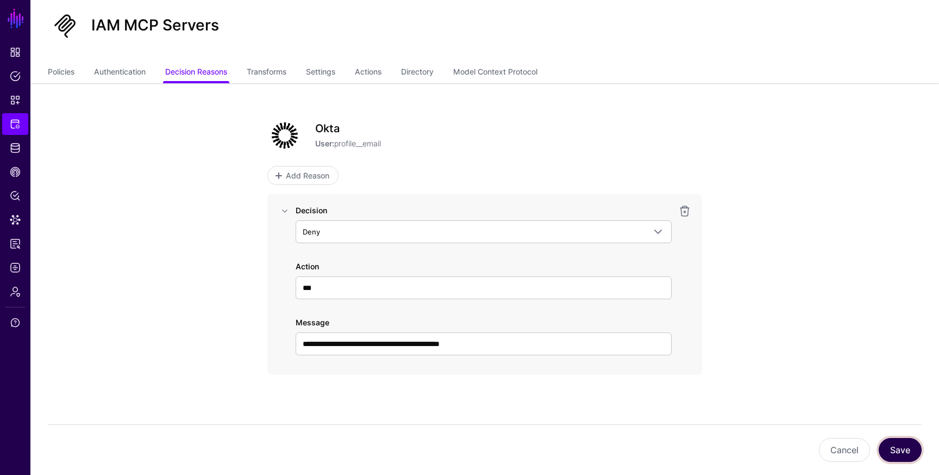
click at [910, 447] on button "Save" at bounding box center [900, 450] width 43 height 24
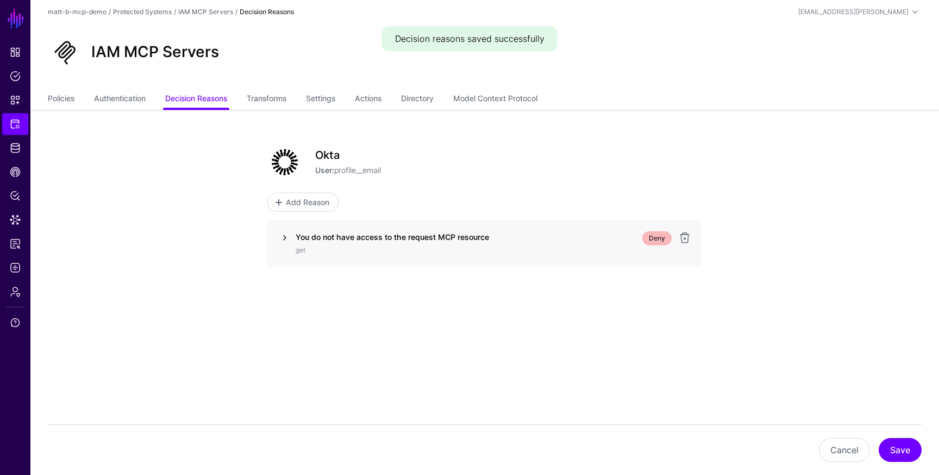
click at [286, 239] on link at bounding box center [284, 237] width 13 height 13
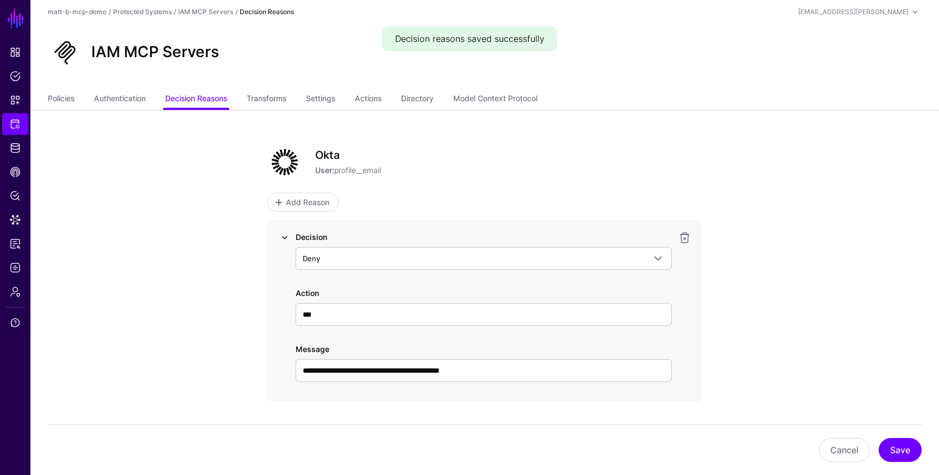
click at [286, 237] on link at bounding box center [284, 237] width 13 height 13
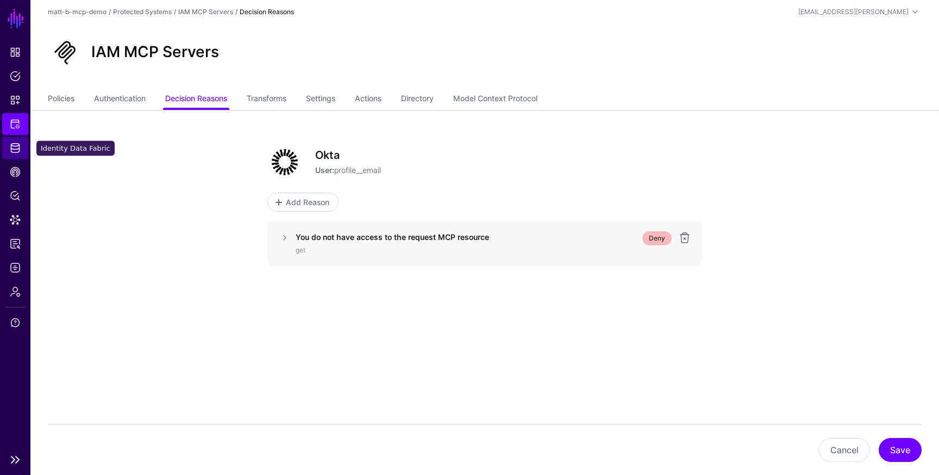
click at [17, 147] on span "Identity Data Fabric" at bounding box center [15, 147] width 11 height 11
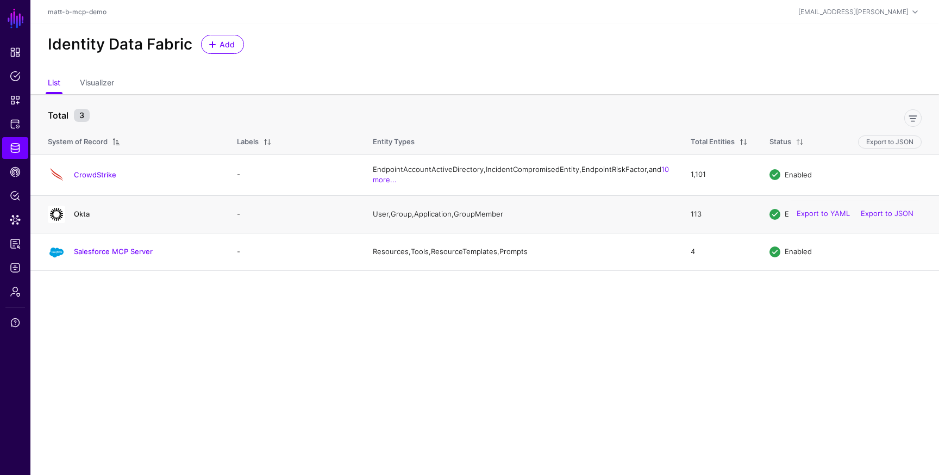
click at [77, 218] on link "Okta" at bounding box center [82, 213] width 16 height 9
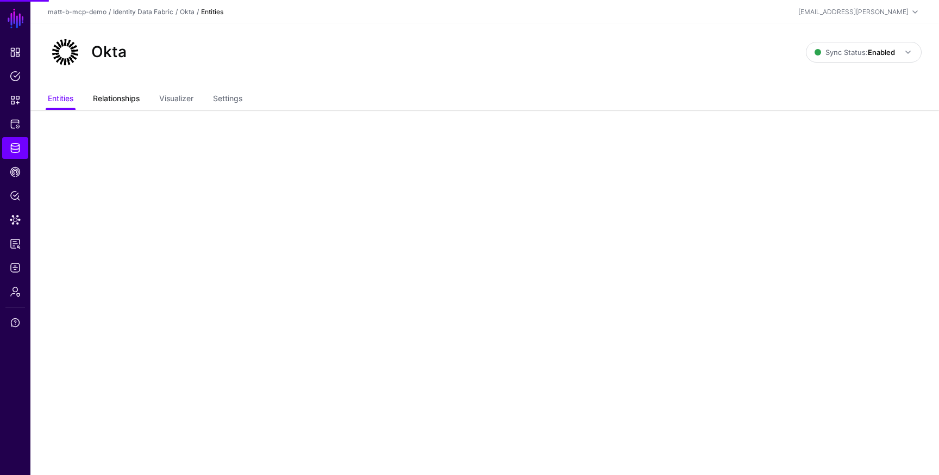
click at [109, 90] on link "Relationships" at bounding box center [116, 99] width 47 height 21
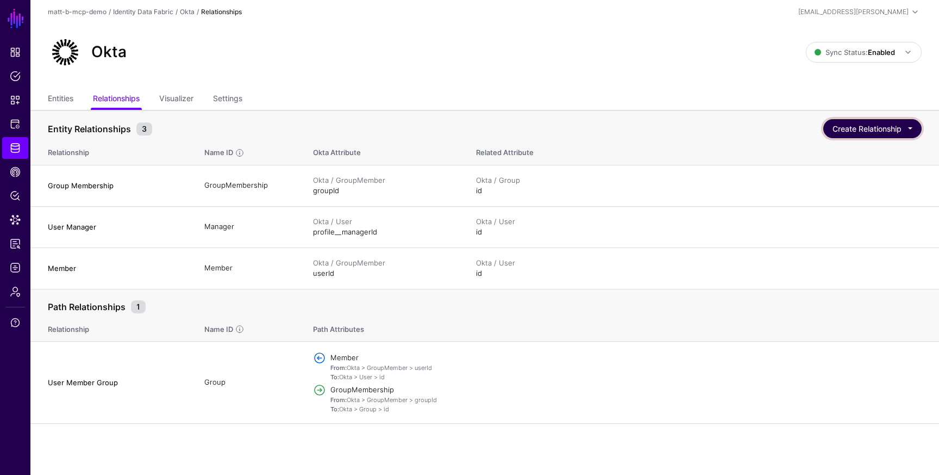
click at [917, 129] on button "Create Relationship" at bounding box center [872, 128] width 98 height 19
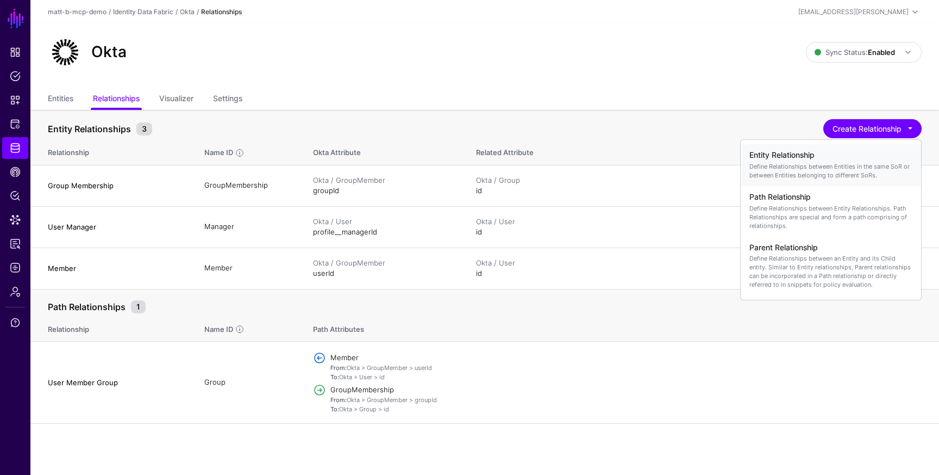
click at [790, 165] on p "Define Relationships between Entities in the same SoR or between Entities belon…" at bounding box center [831, 170] width 163 height 17
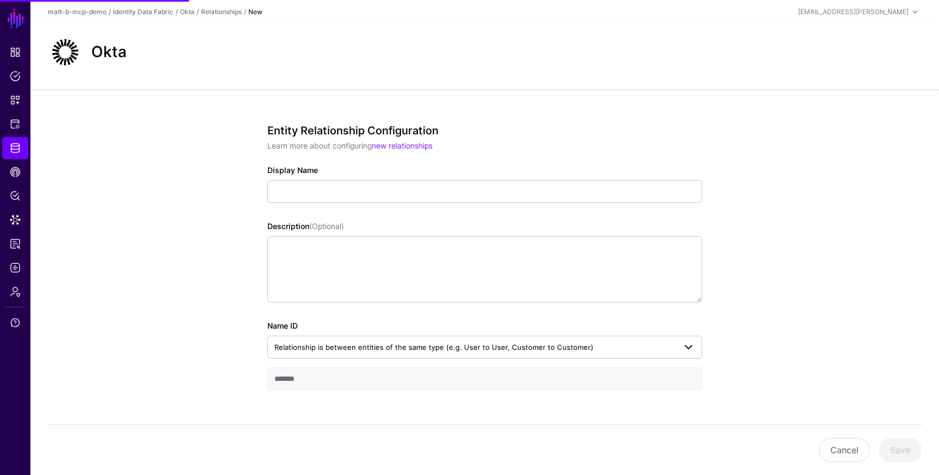
scroll to position [9, 0]
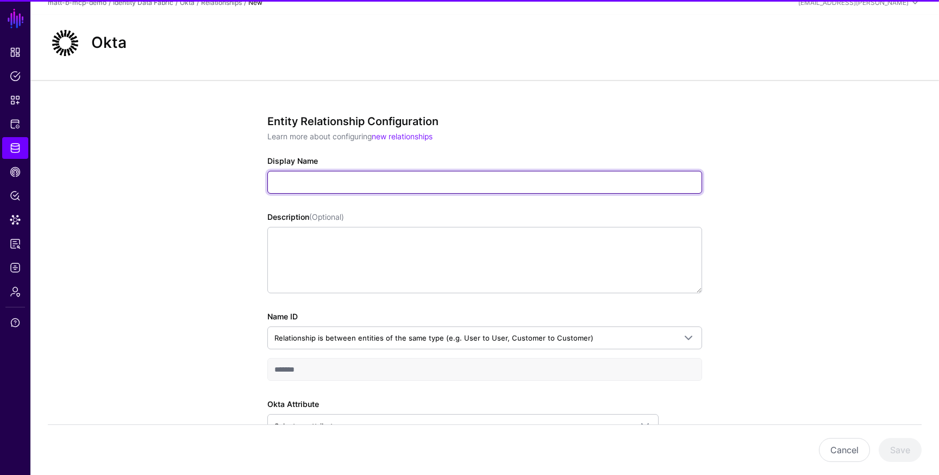
click at [332, 193] on input "Display Name" at bounding box center [484, 182] width 435 height 23
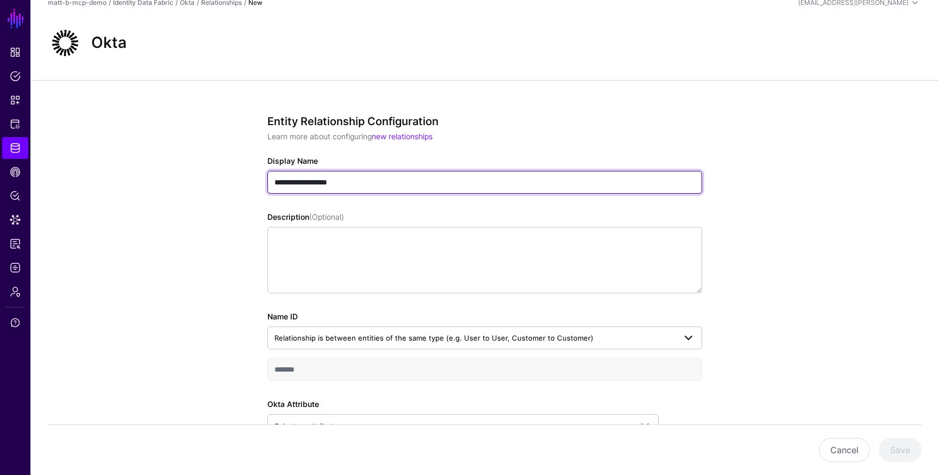
scroll to position [140, 0]
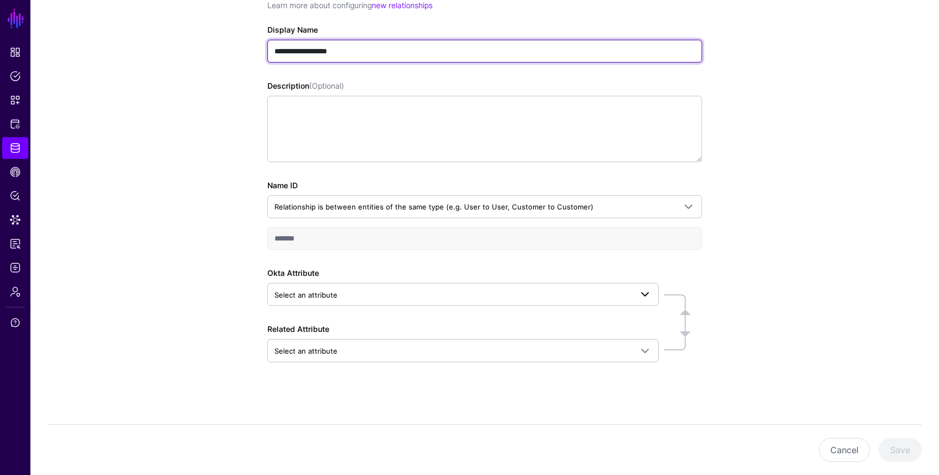
type input "**********"
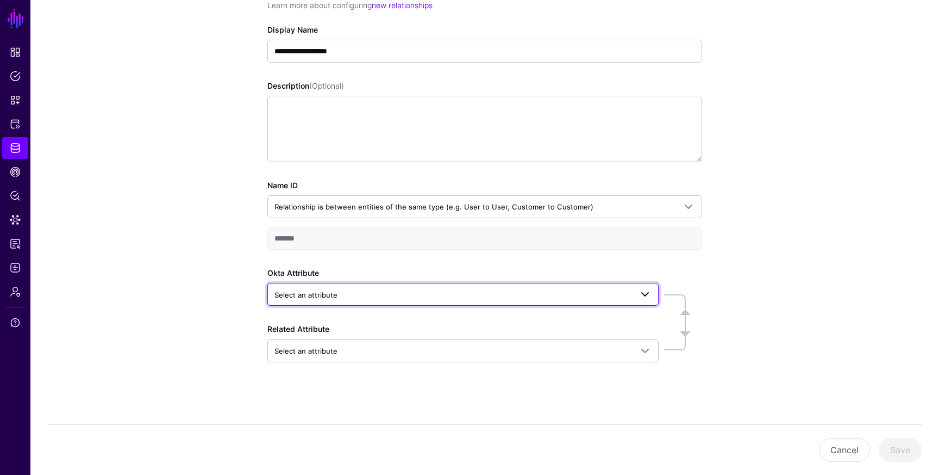
click at [412, 292] on span "Select an attribute" at bounding box center [453, 295] width 358 height 12
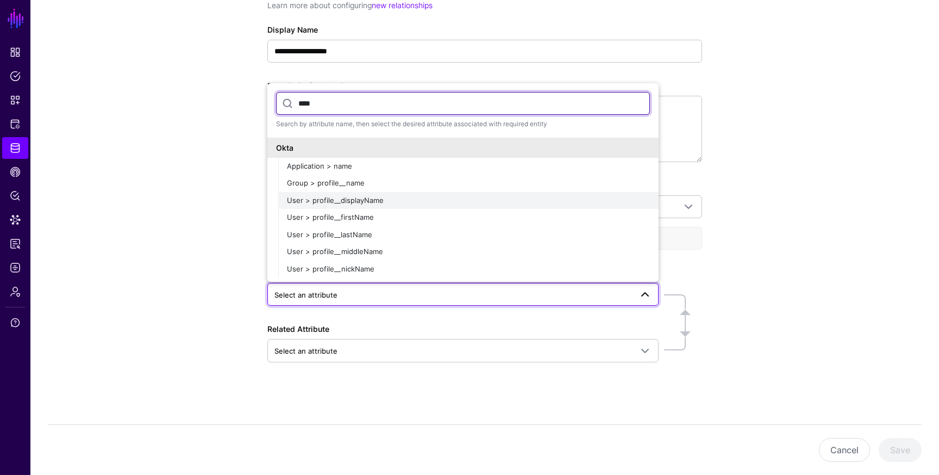
type input "****"
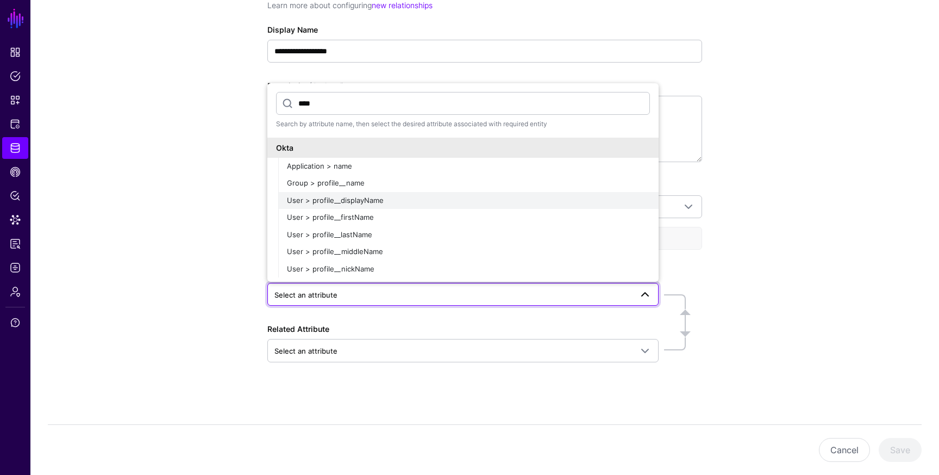
click at [402, 195] on div "User > profile__displayName" at bounding box center [468, 200] width 363 height 11
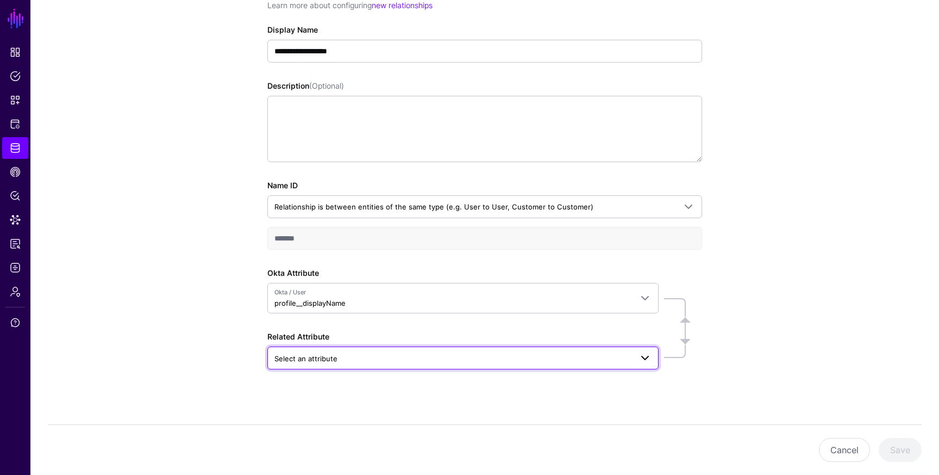
click at [401, 350] on link "Select an attribute" at bounding box center [462, 357] width 391 height 23
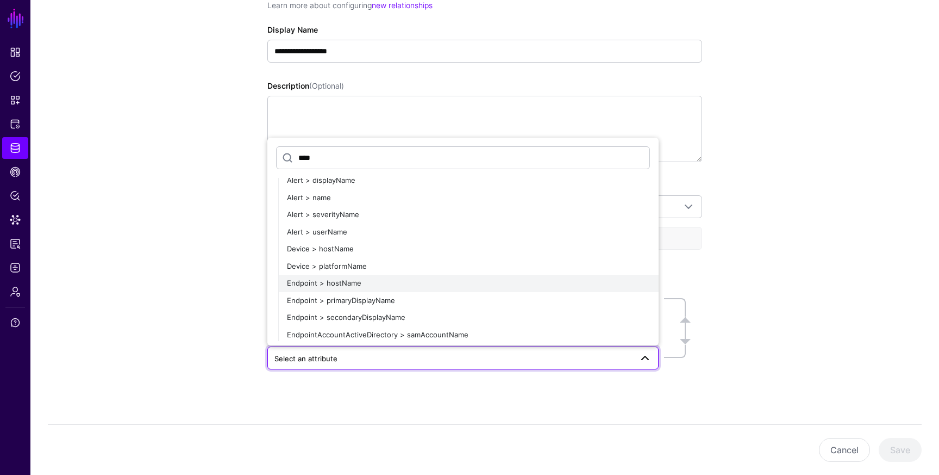
scroll to position [28, 0]
type input "****"
click at [401, 303] on button "Endpoint > primaryDisplayName" at bounding box center [468, 298] width 380 height 17
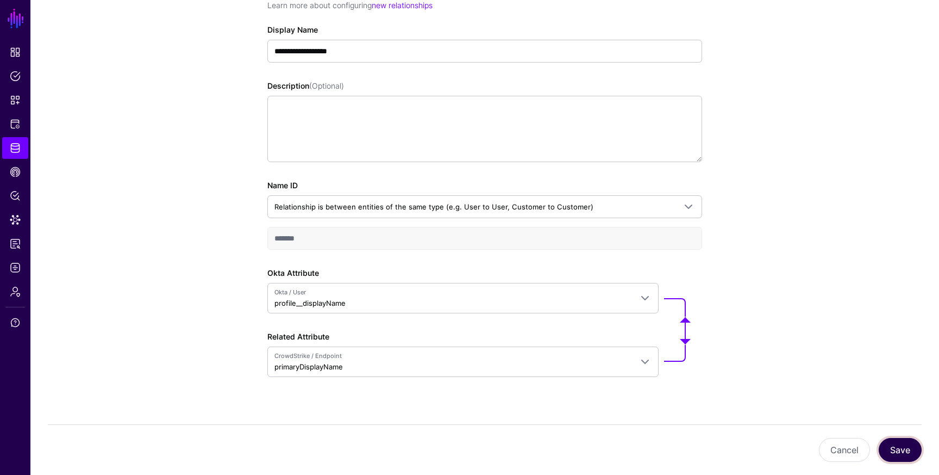
click at [897, 444] on button "Save" at bounding box center [900, 450] width 43 height 24
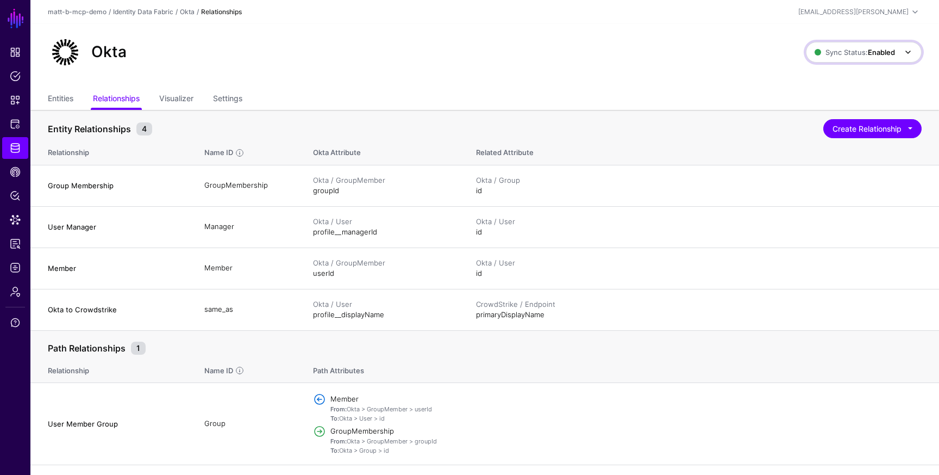
click at [830, 54] on span "Sync Status: Enabled" at bounding box center [855, 52] width 80 height 9
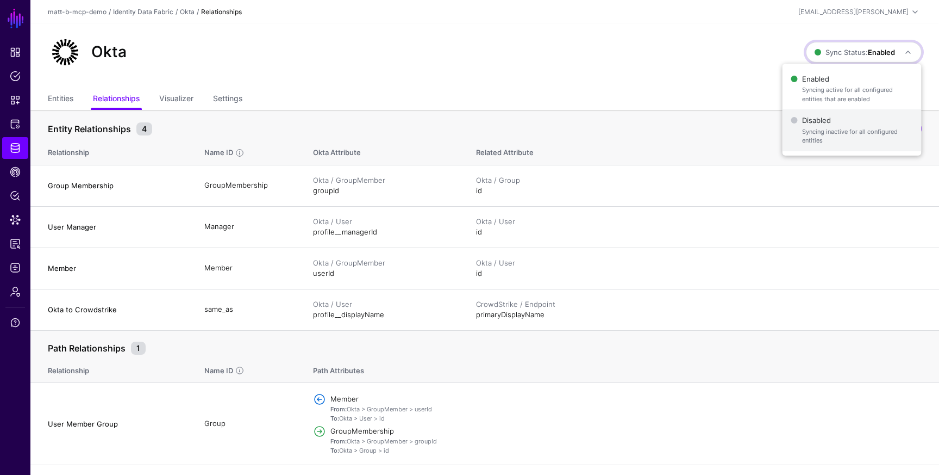
click at [819, 139] on span "Syncing inactive for all configured entities" at bounding box center [857, 136] width 111 height 18
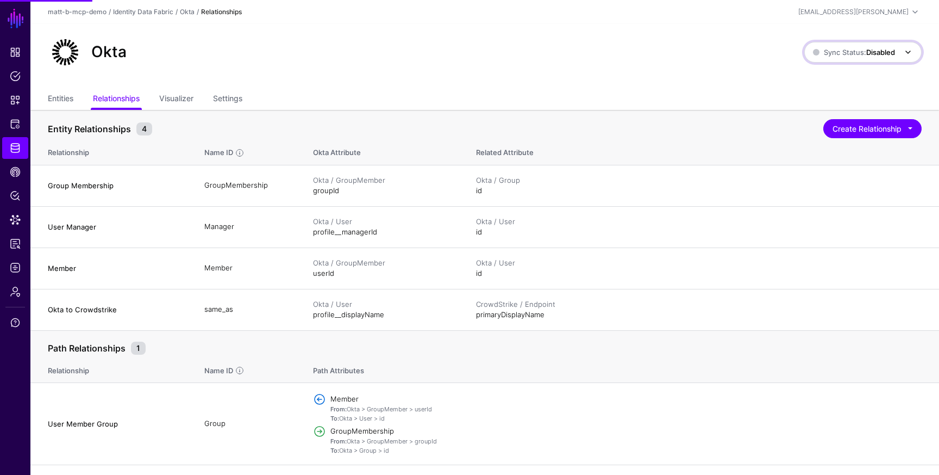
click at [837, 54] on span "Sync Status: Disabled" at bounding box center [854, 52] width 82 height 9
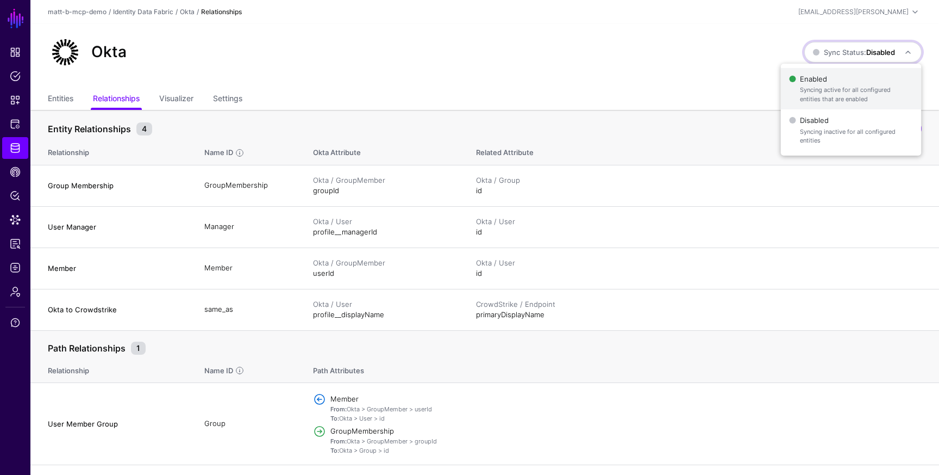
click at [830, 80] on span "Enabled Syncing active for all configured entities that are enabled" at bounding box center [850, 88] width 123 height 35
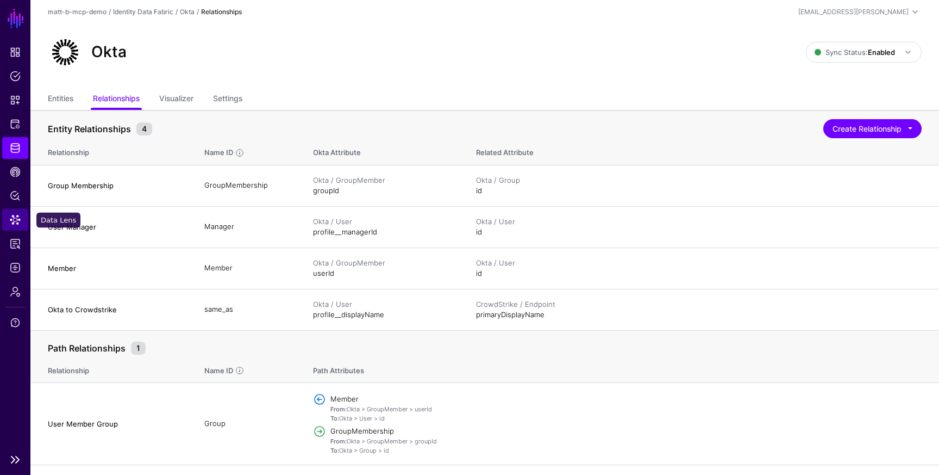
click at [16, 223] on span "Data Lens" at bounding box center [15, 219] width 11 height 11
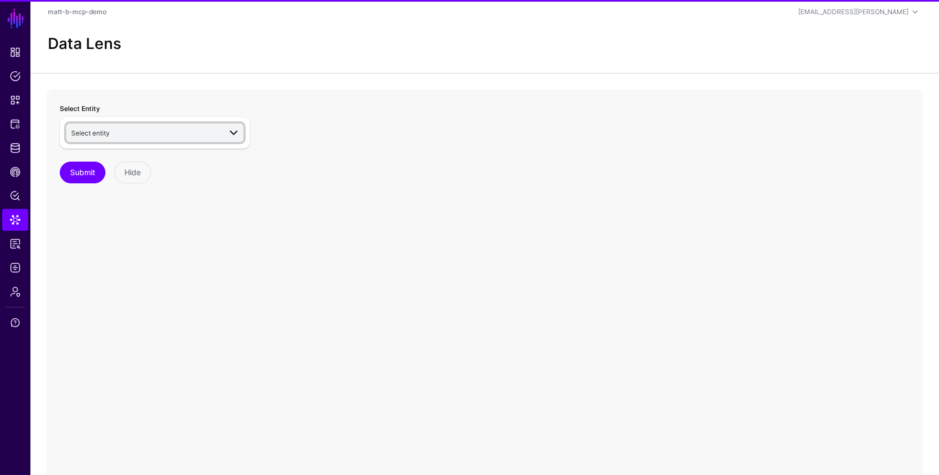
click at [139, 135] on span "Select entity" at bounding box center [145, 133] width 149 height 12
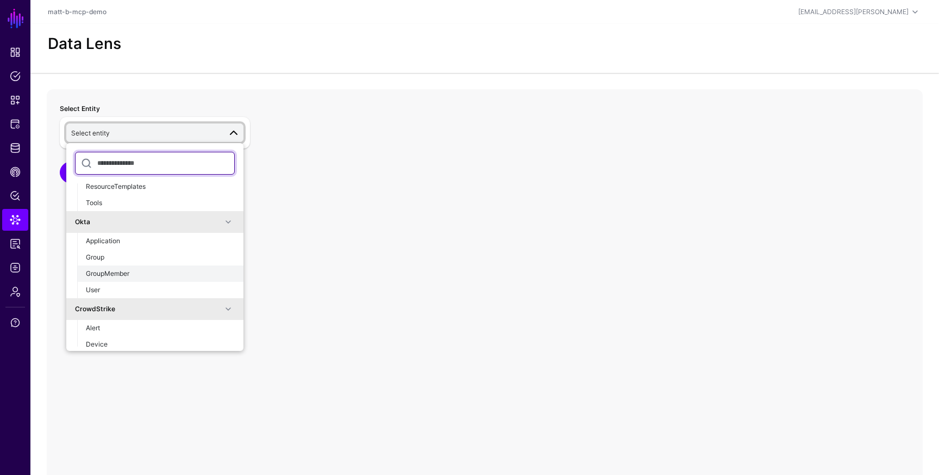
scroll to position [87, 0]
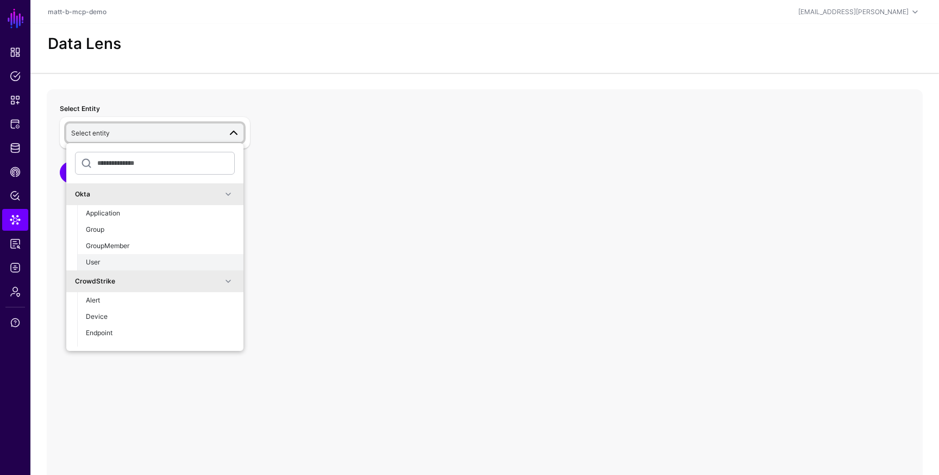
click at [139, 265] on div "User" at bounding box center [160, 262] width 149 height 10
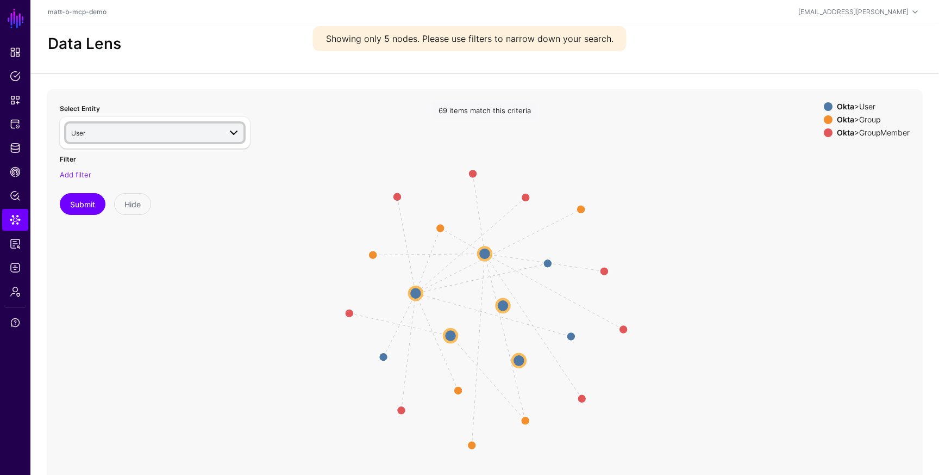
click at [132, 135] on span "User" at bounding box center [145, 133] width 149 height 12
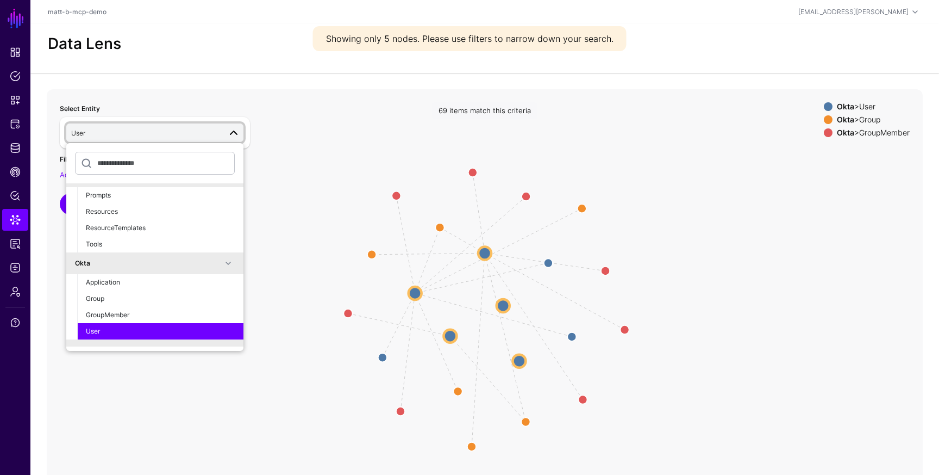
scroll to position [0, 0]
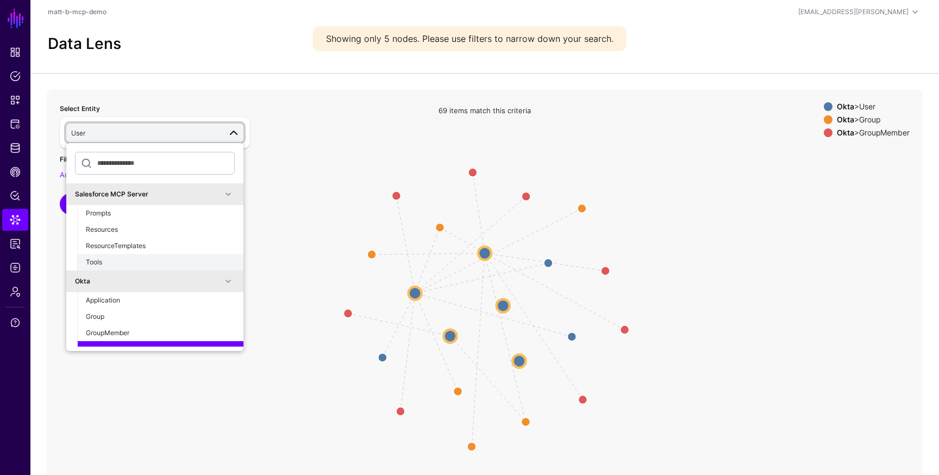
click at [123, 257] on div "Tools" at bounding box center [160, 262] width 149 height 10
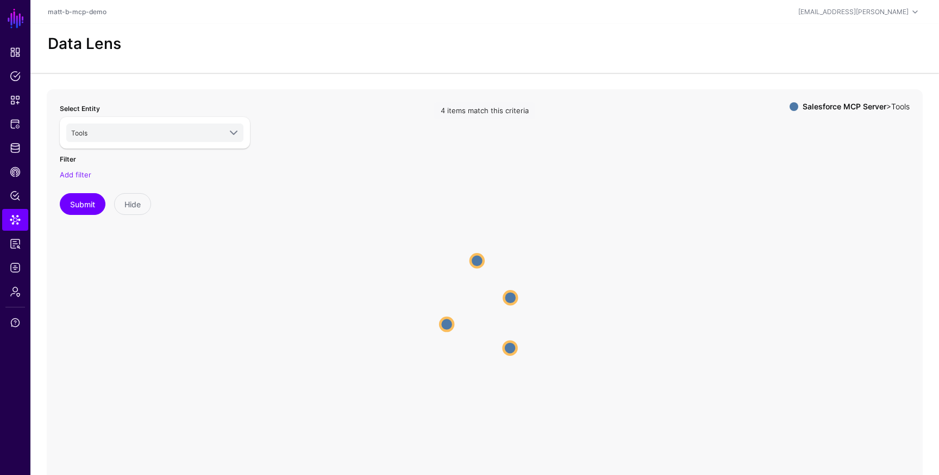
click at [478, 263] on circle at bounding box center [477, 260] width 13 height 13
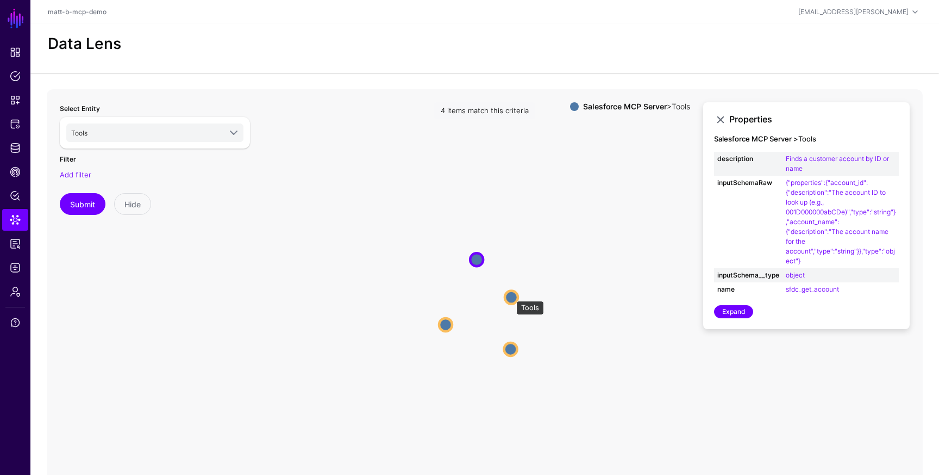
click at [511, 295] on circle at bounding box center [511, 296] width 13 height 13
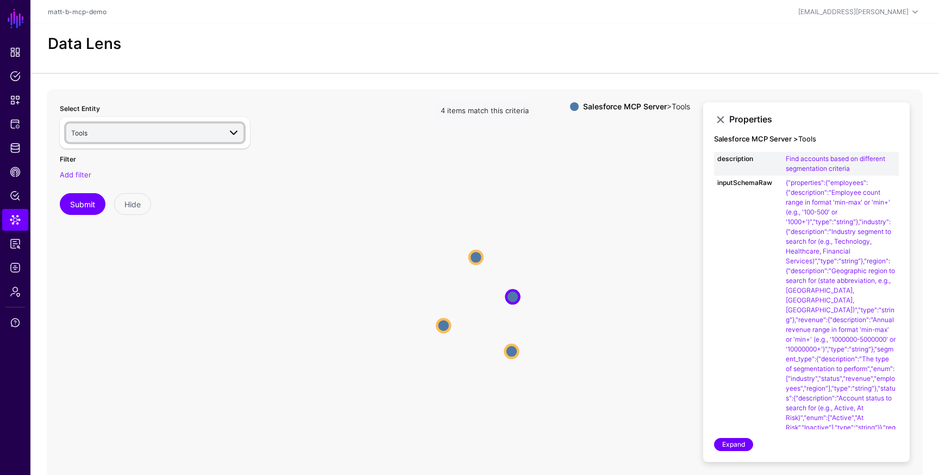
click at [194, 135] on span "Tools" at bounding box center [145, 133] width 149 height 12
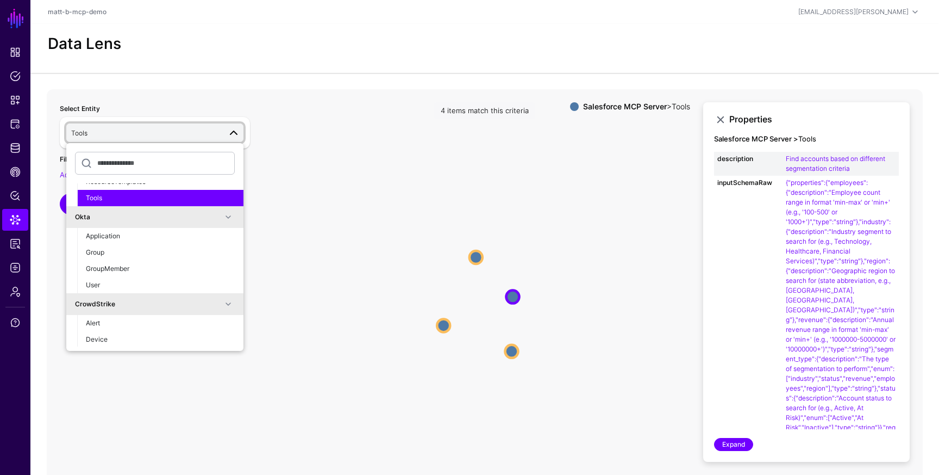
scroll to position [70, 0]
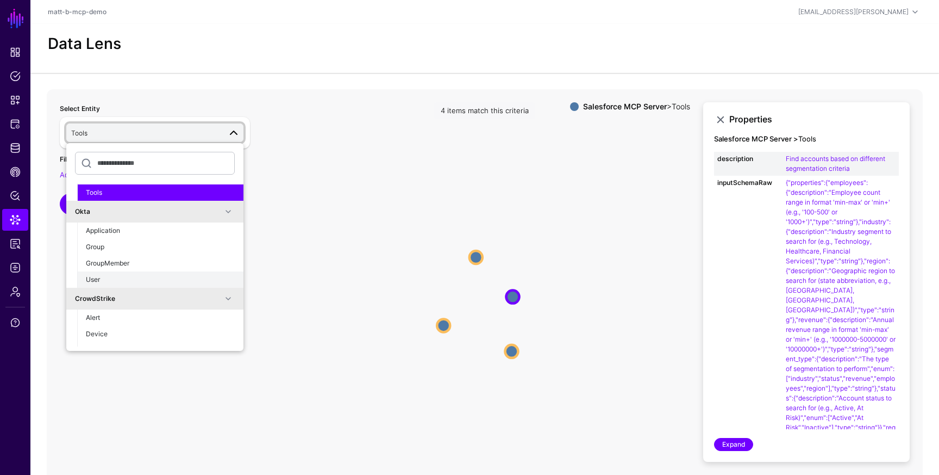
click at [164, 279] on div "User" at bounding box center [160, 279] width 149 height 10
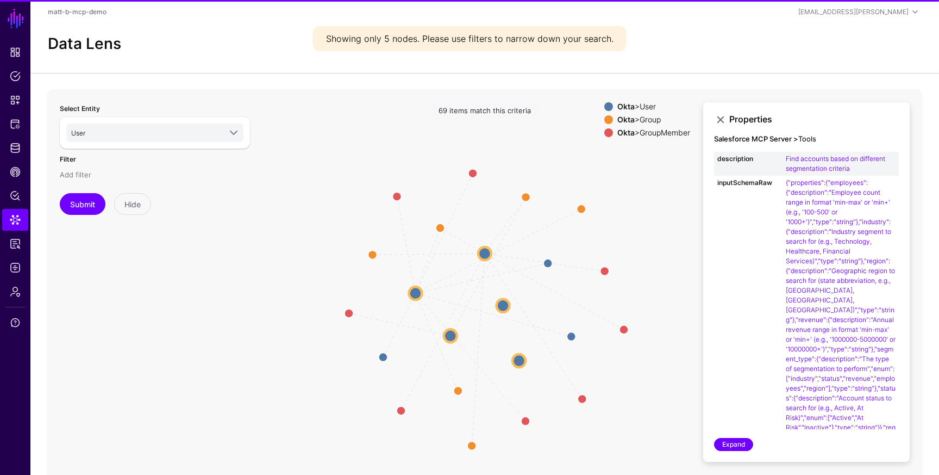
click at [83, 176] on link "Add filter" at bounding box center [76, 174] width 32 height 9
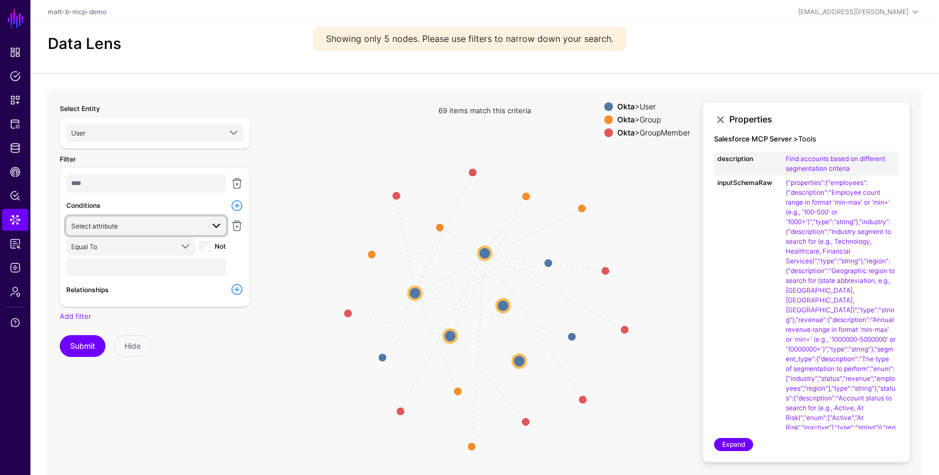
click at [121, 226] on span "Select attribute" at bounding box center [137, 226] width 132 height 12
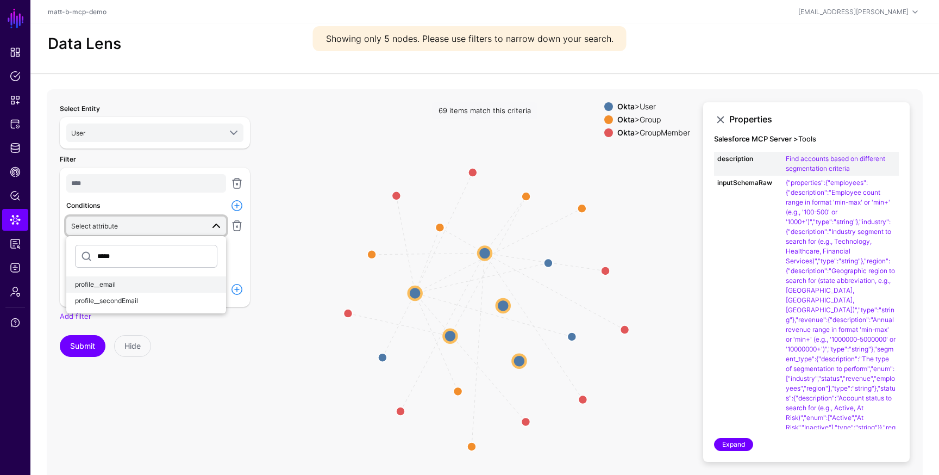
type input "*****"
click at [121, 283] on div "profile__email" at bounding box center [146, 284] width 142 height 10
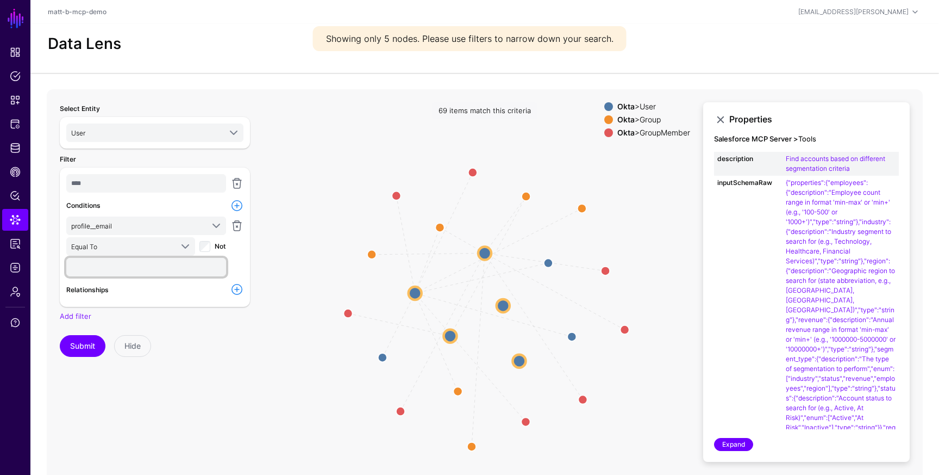
click at [126, 270] on input "text" at bounding box center [146, 267] width 160 height 18
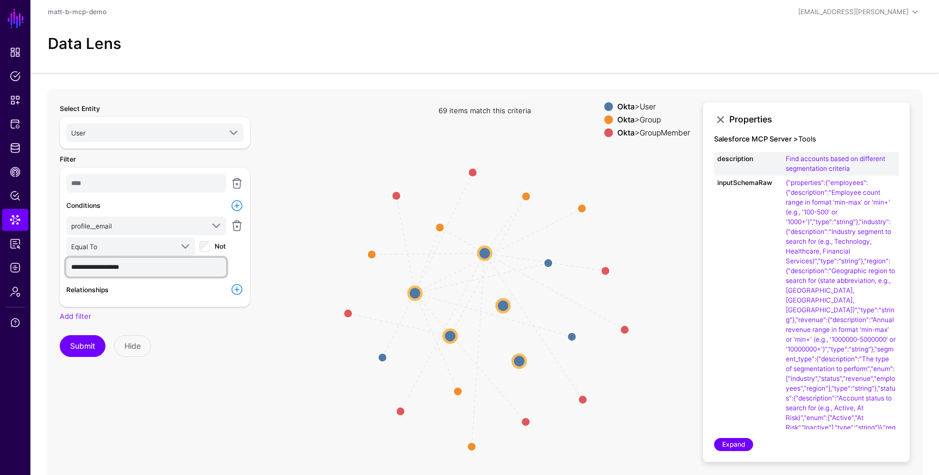
click at [60, 335] on button "Submit" at bounding box center [83, 346] width 46 height 22
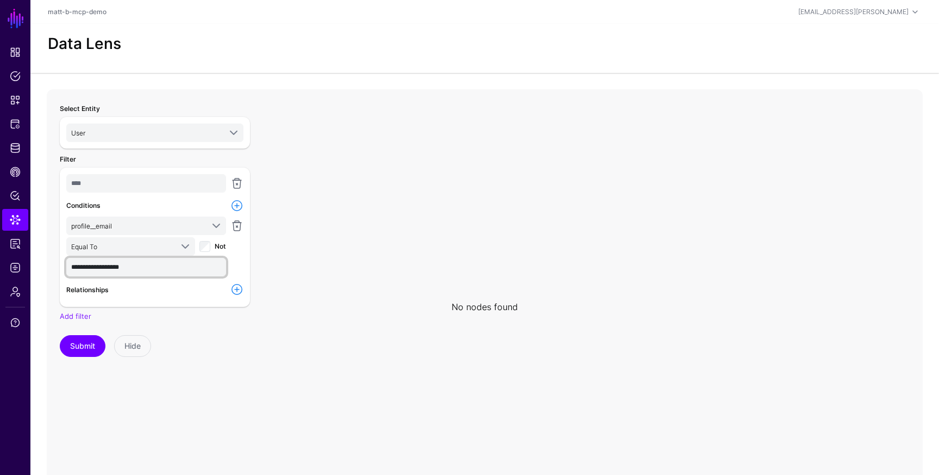
click at [122, 264] on input "**********" at bounding box center [146, 267] width 160 height 18
type input "**********"
click at [86, 345] on button "Submit" at bounding box center [83, 346] width 46 height 22
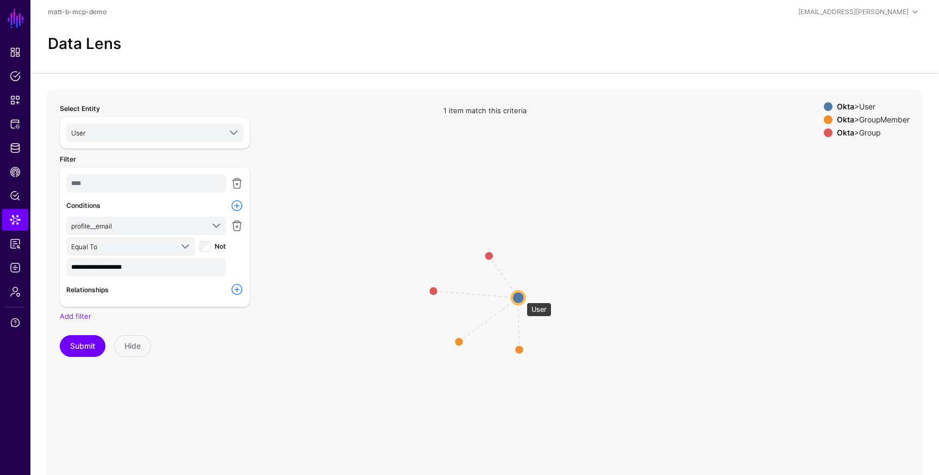
click at [519, 297] on circle at bounding box center [518, 297] width 13 height 13
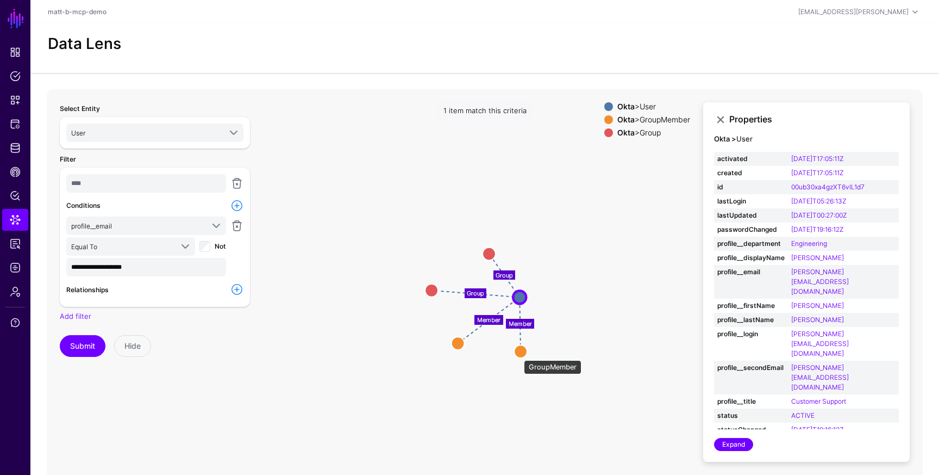
click at [519, 354] on circle at bounding box center [520, 351] width 13 height 13
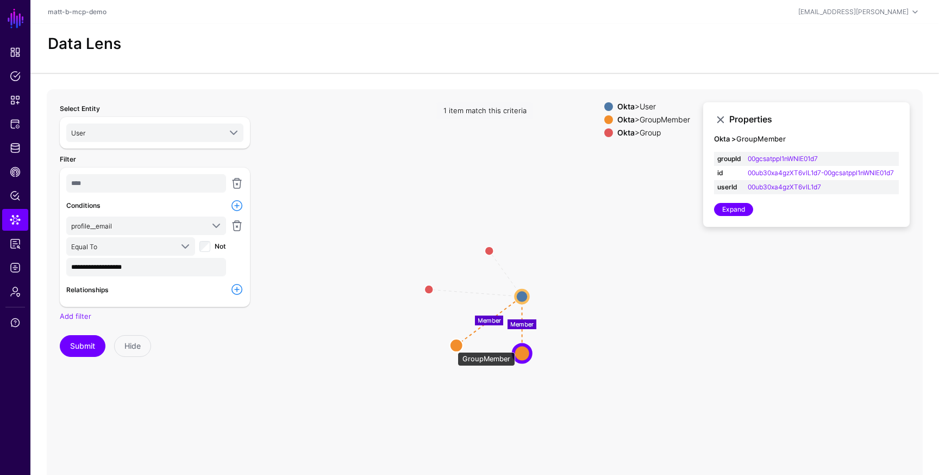
click at [452, 346] on circle at bounding box center [456, 345] width 13 height 13
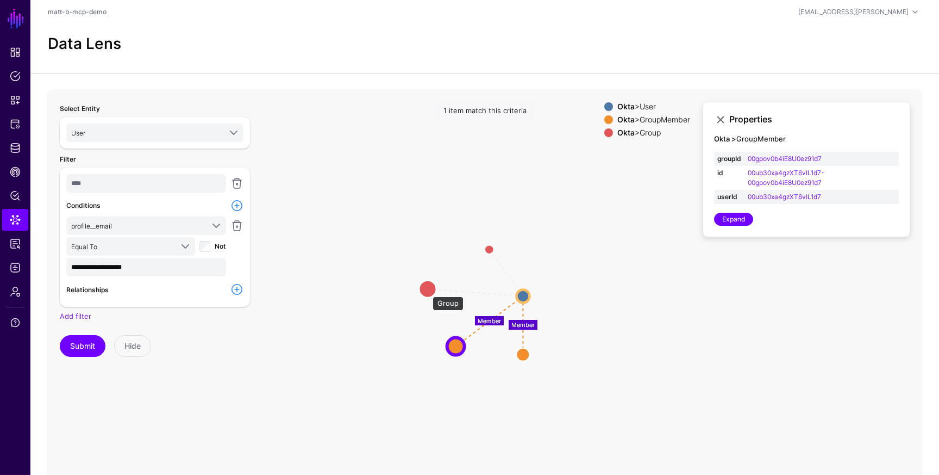
click at [427, 291] on circle at bounding box center [427, 288] width 17 height 17
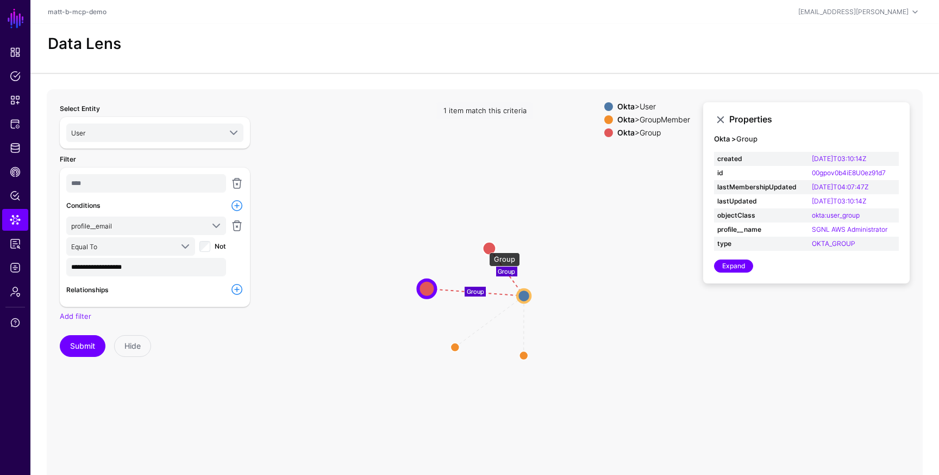
click at [489, 244] on circle at bounding box center [489, 247] width 13 height 13
click at [85, 339] on button "Submit" at bounding box center [83, 346] width 46 height 22
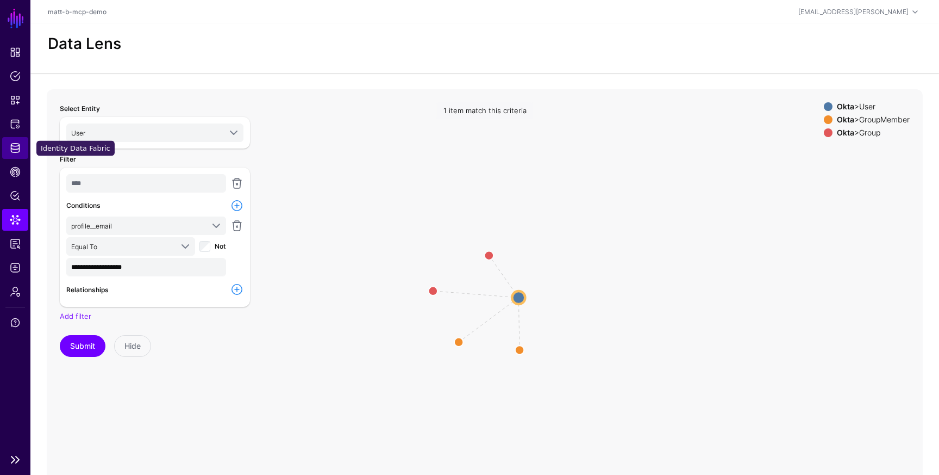
click at [14, 149] on span "Identity Data Fabric" at bounding box center [15, 147] width 11 height 11
click at [515, 296] on circle at bounding box center [518, 297] width 13 height 13
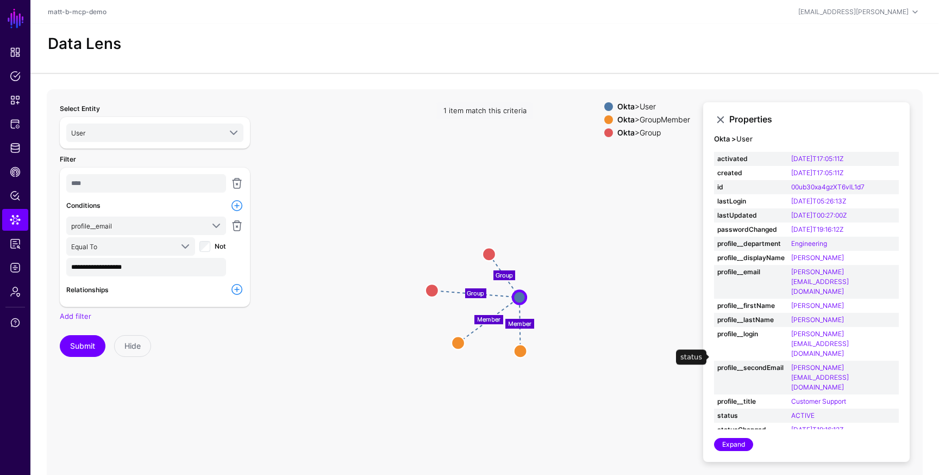
scroll to position [14, 0]
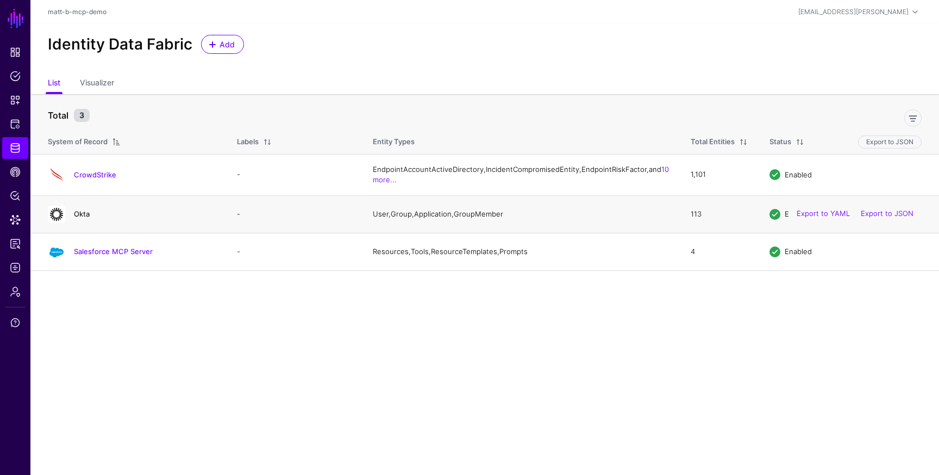
click at [84, 218] on link "Okta" at bounding box center [82, 213] width 16 height 9
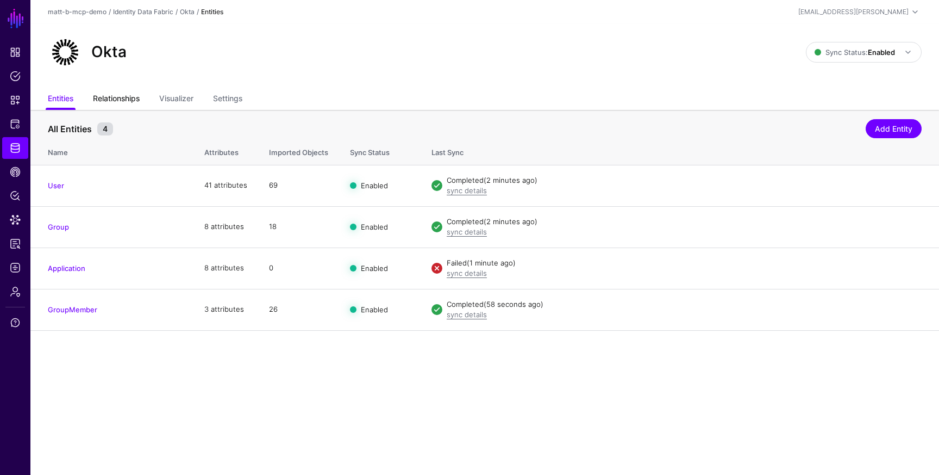
click at [122, 101] on link "Relationships" at bounding box center [116, 99] width 47 height 21
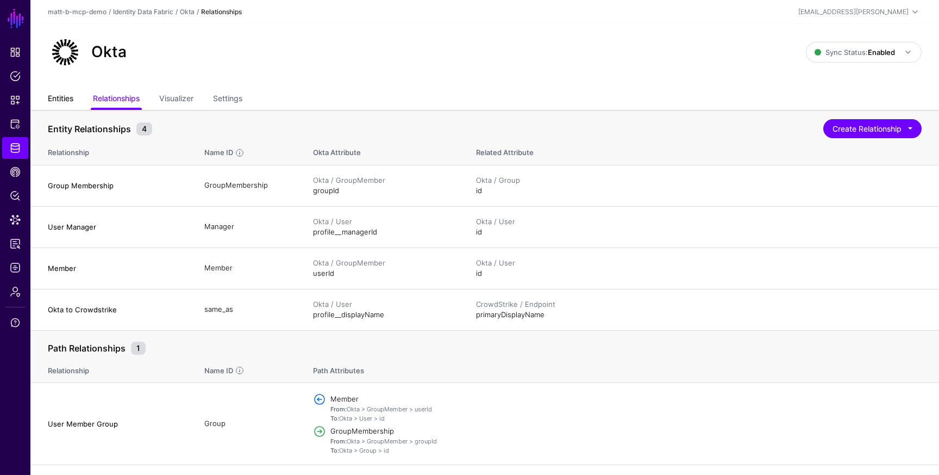
click at [72, 90] on link "Entities" at bounding box center [61, 99] width 26 height 21
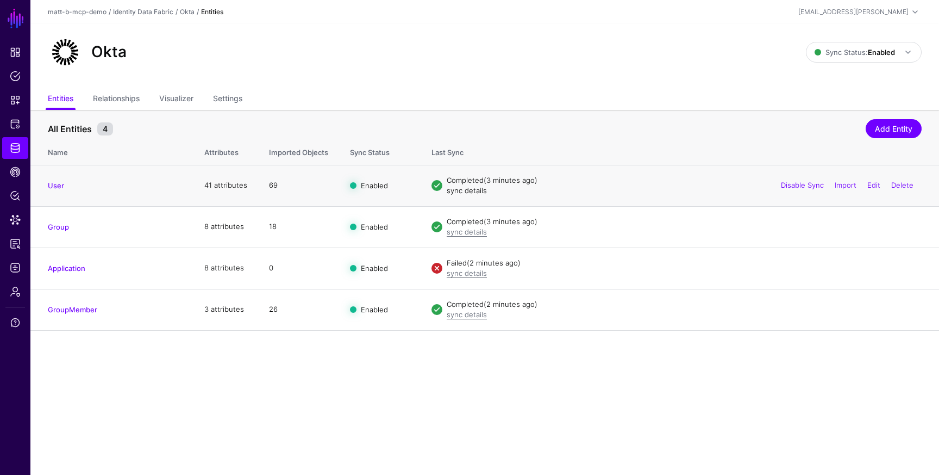
click at [469, 194] on link "sync details" at bounding box center [467, 190] width 40 height 9
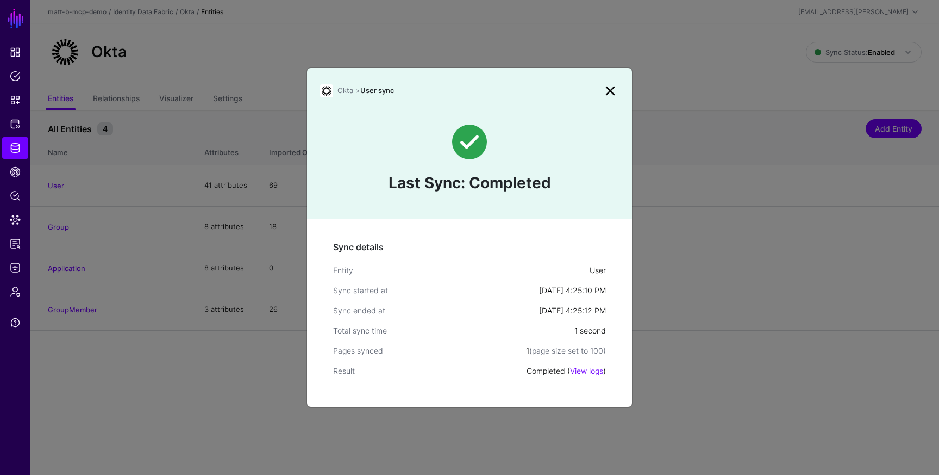
click at [612, 91] on link at bounding box center [610, 90] width 17 height 17
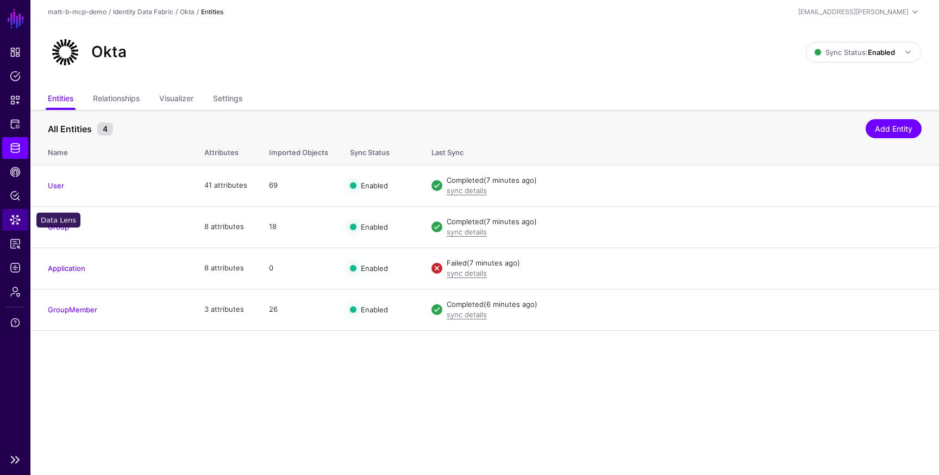
click at [18, 215] on span "Data Lens" at bounding box center [15, 219] width 11 height 11
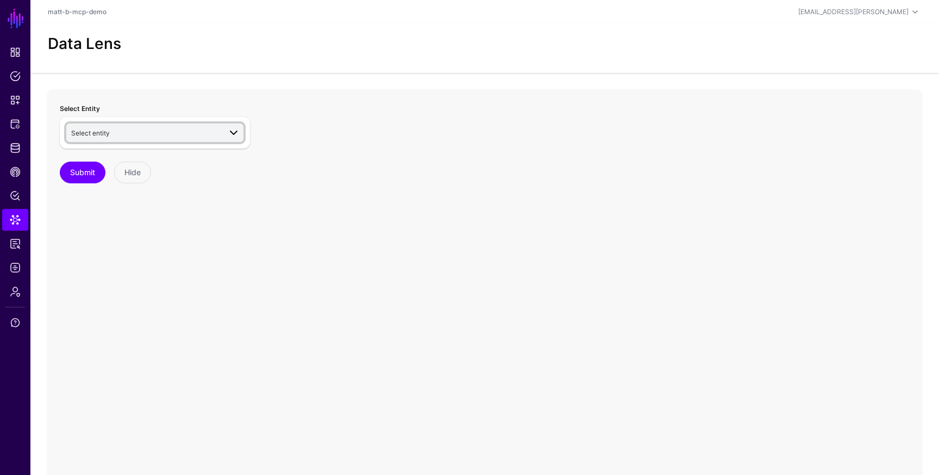
click at [164, 133] on span "Select entity" at bounding box center [145, 133] width 149 height 12
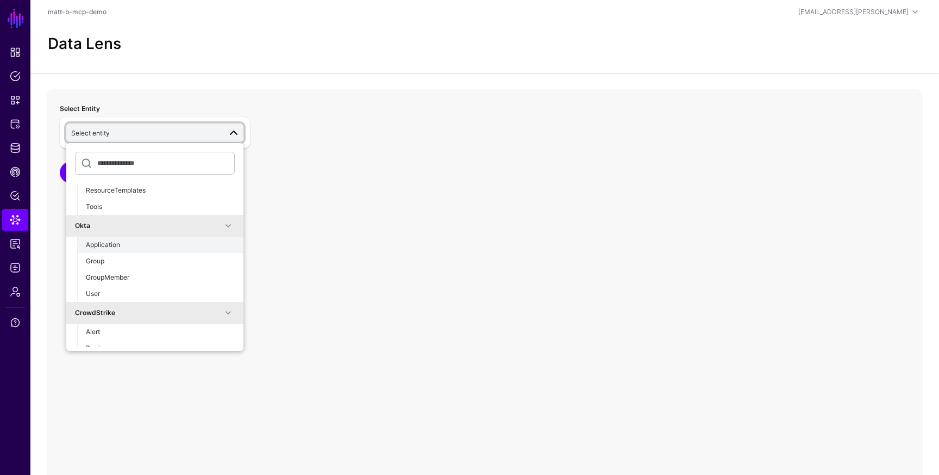
scroll to position [66, 0]
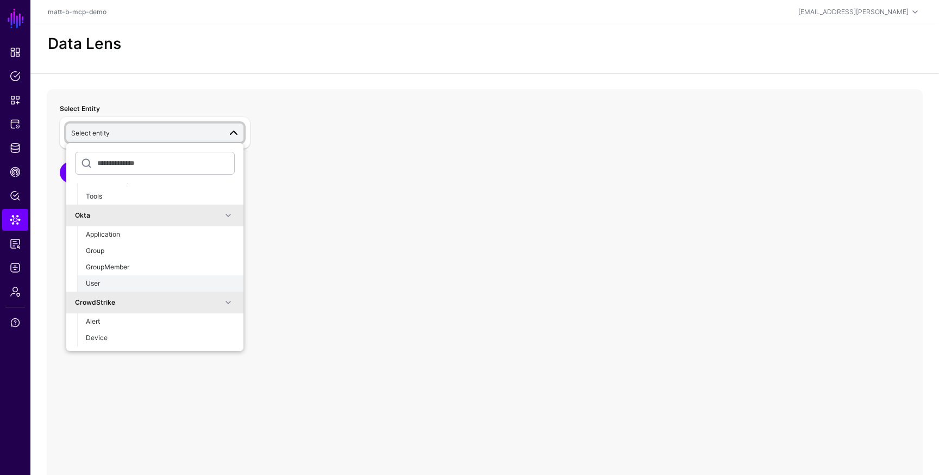
click at [125, 282] on div "User" at bounding box center [160, 283] width 149 height 10
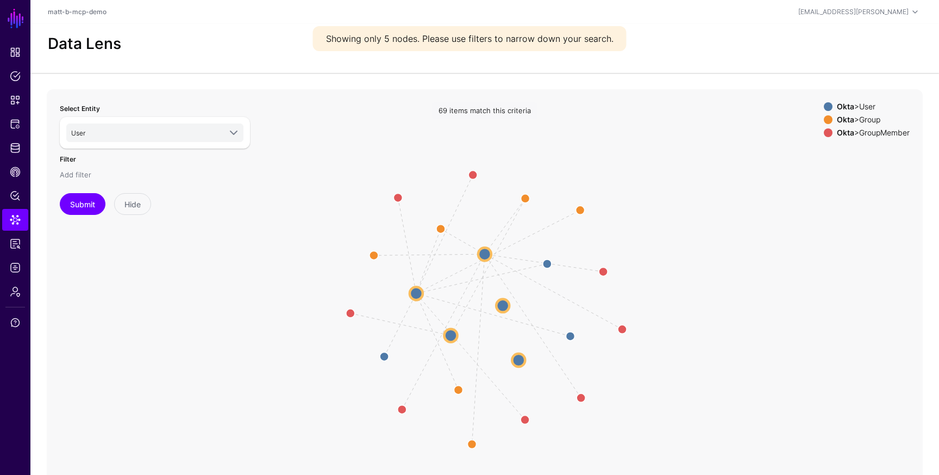
click at [83, 172] on link "Add filter" at bounding box center [76, 174] width 32 height 9
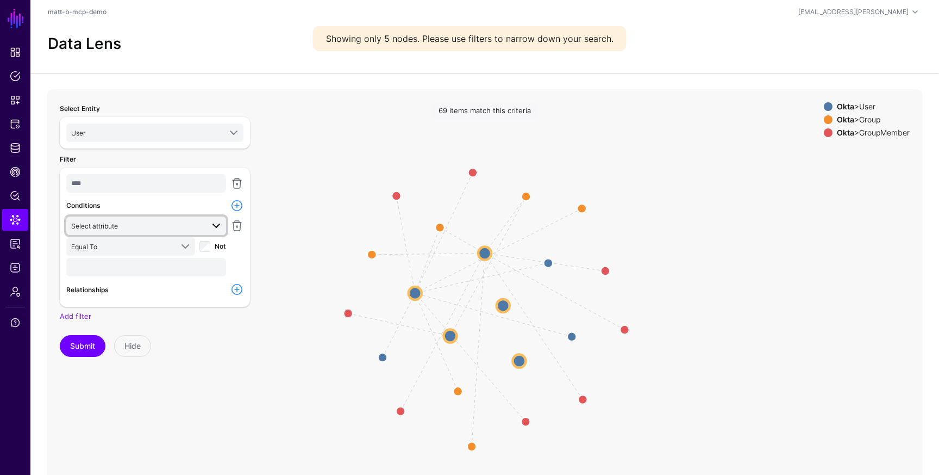
click at [113, 224] on span "Select attribute" at bounding box center [94, 226] width 47 height 8
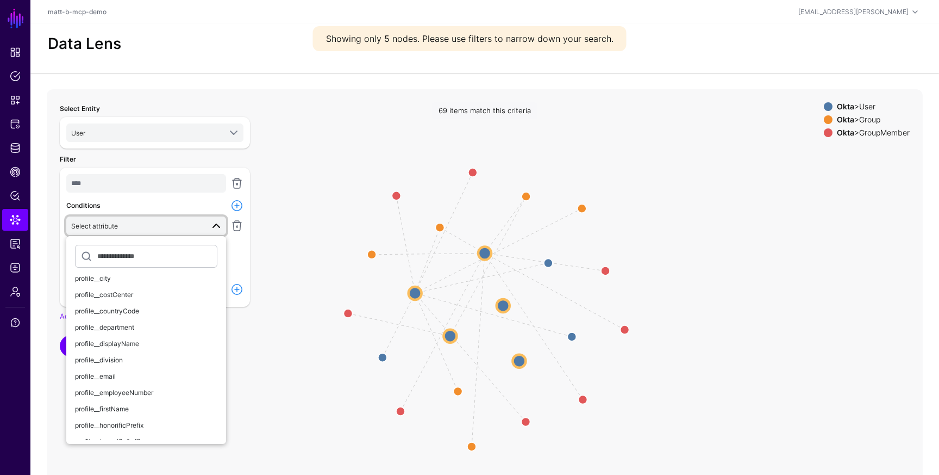
scroll to position [105, 0]
click at [113, 372] on span "profile__email" at bounding box center [95, 375] width 41 height 8
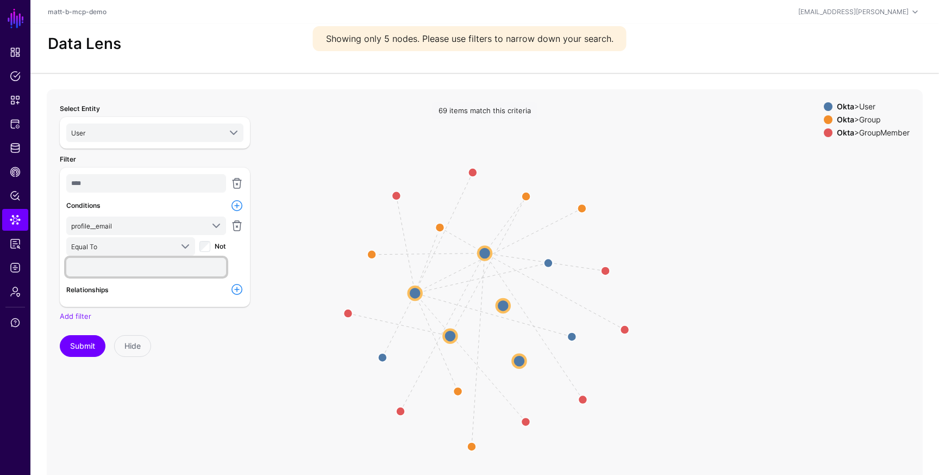
click at [120, 266] on input "text" at bounding box center [146, 267] width 160 height 18
click at [73, 356] on div "Select Entity User Salesforce MCP Server Prompts Resources ResourceTemplates To…" at bounding box center [154, 307] width 203 height 422
click at [120, 266] on input "**********" at bounding box center [146, 267] width 160 height 18
type input "**********"
click at [84, 341] on button "Submit" at bounding box center [83, 346] width 46 height 22
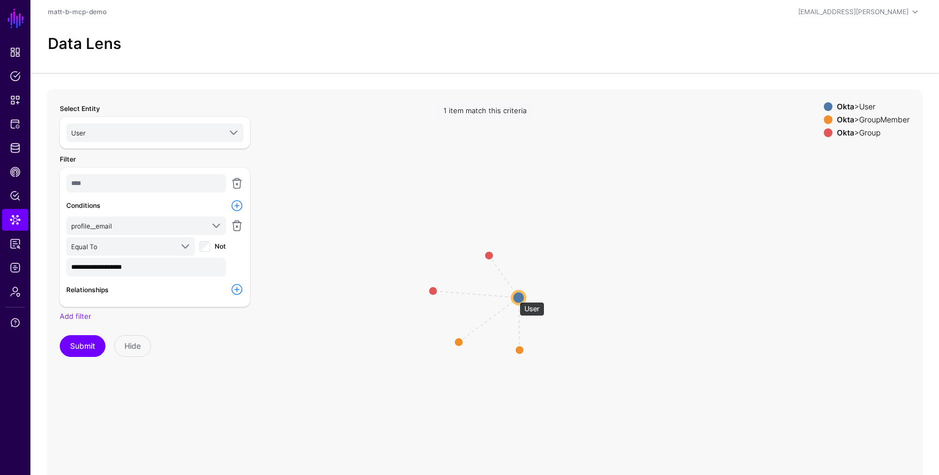
click at [516, 297] on circle at bounding box center [518, 297] width 13 height 13
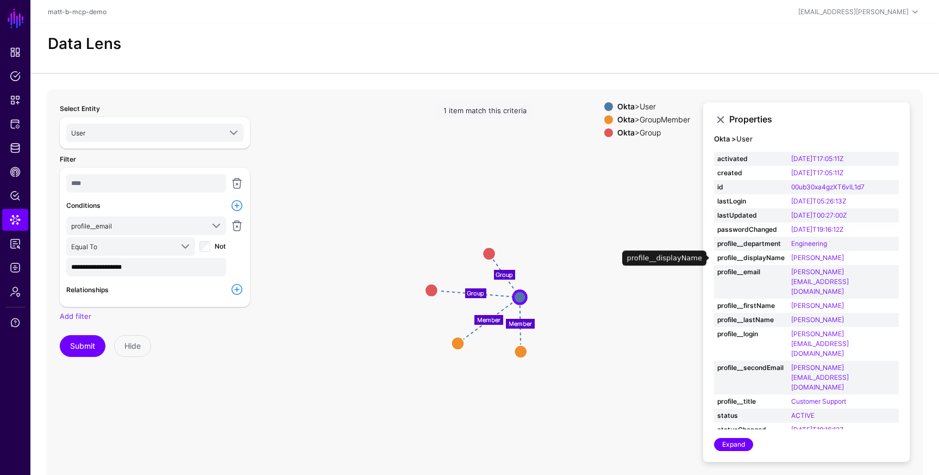
click at [841, 258] on td "Alice Wu" at bounding box center [843, 258] width 111 height 14
click at [164, 133] on span "User" at bounding box center [145, 133] width 149 height 12
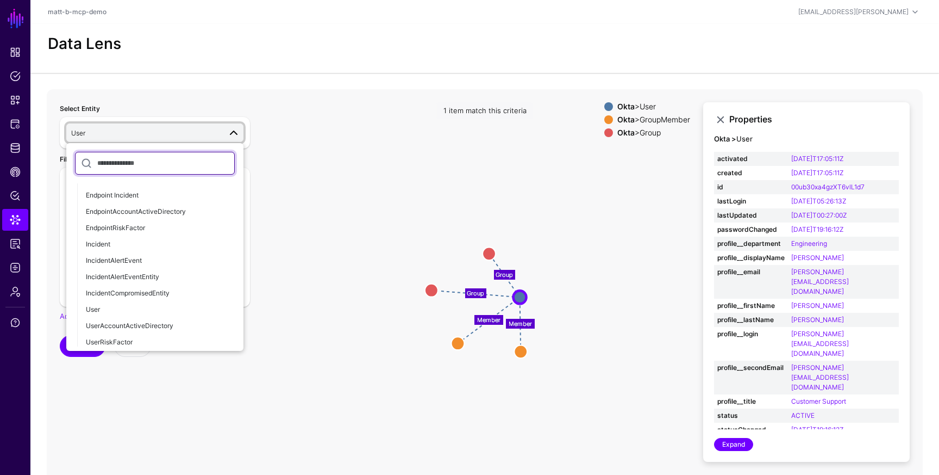
scroll to position [245, 0]
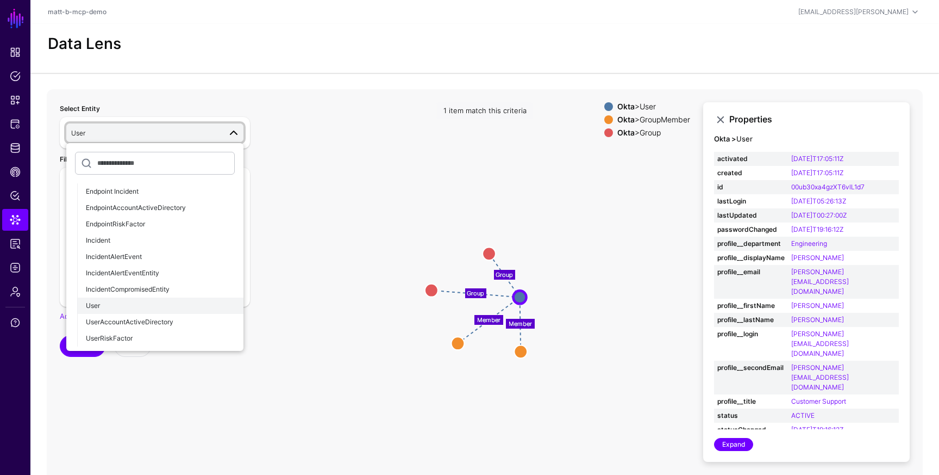
click at [154, 302] on div "User" at bounding box center [160, 306] width 149 height 10
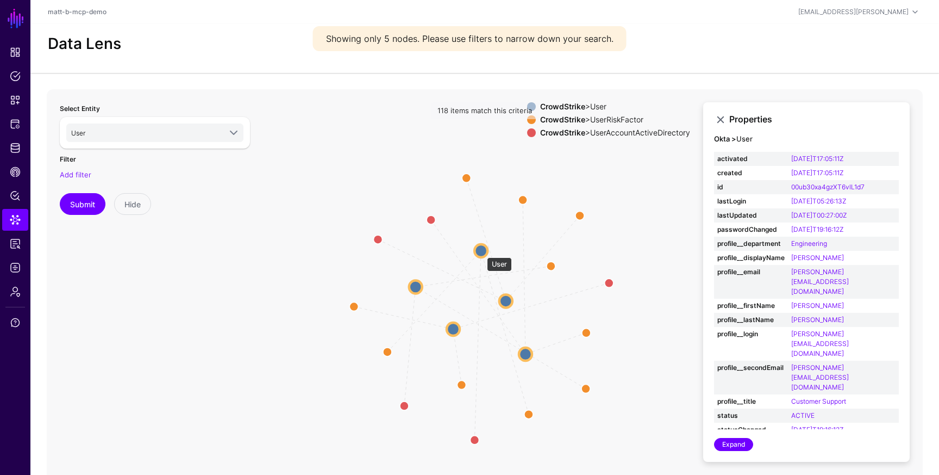
click at [482, 252] on circle at bounding box center [481, 250] width 13 height 13
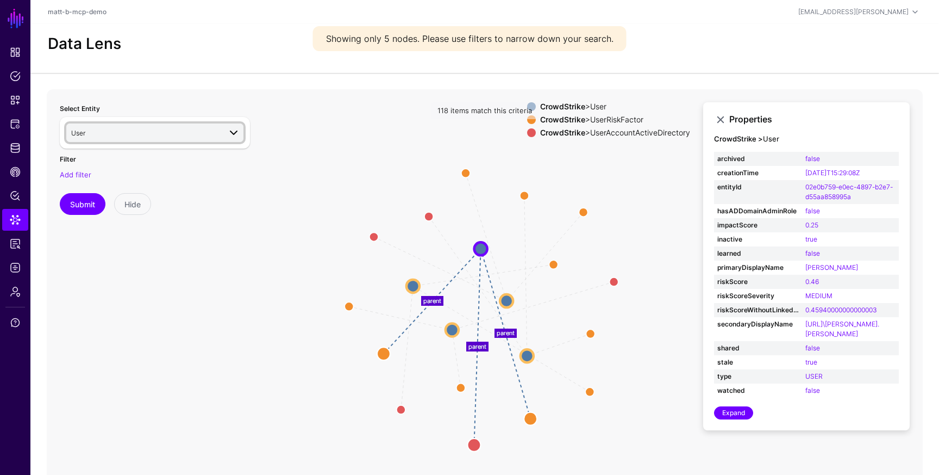
click at [124, 134] on span "User" at bounding box center [145, 133] width 149 height 12
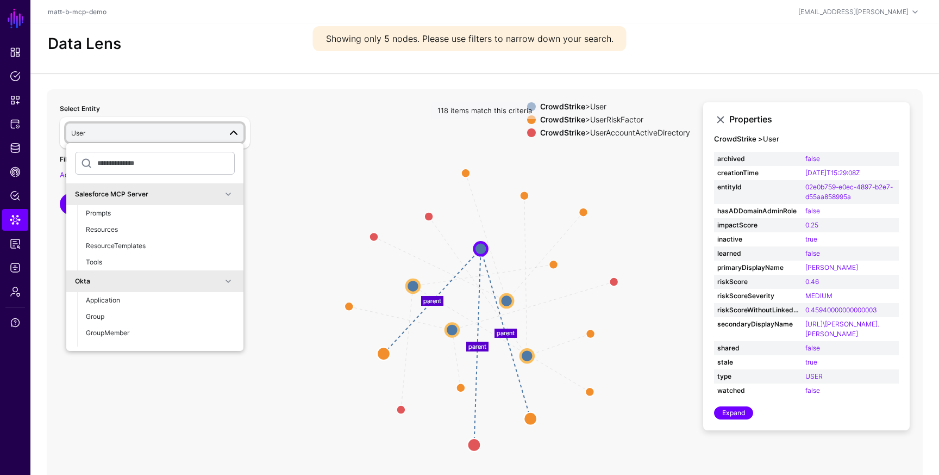
click at [125, 132] on span "User" at bounding box center [145, 133] width 149 height 12
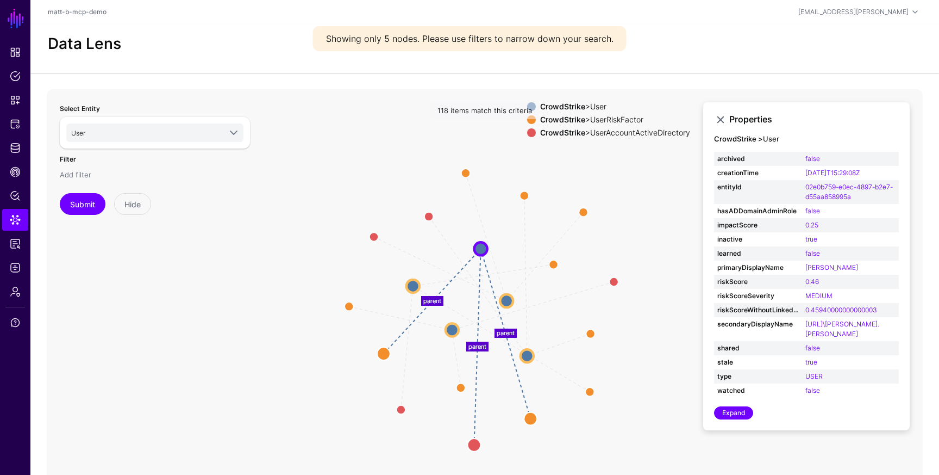
click at [80, 177] on link "Add filter" at bounding box center [76, 174] width 32 height 9
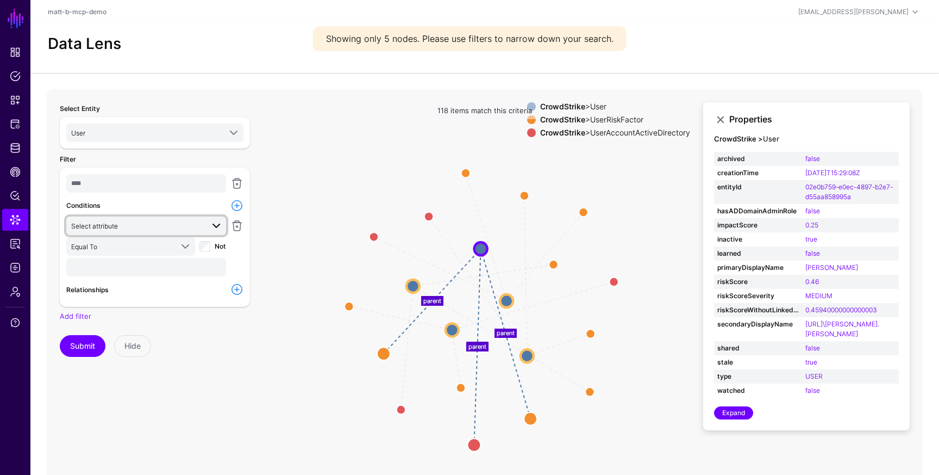
click at [144, 223] on span "Select attribute" at bounding box center [137, 226] width 132 height 12
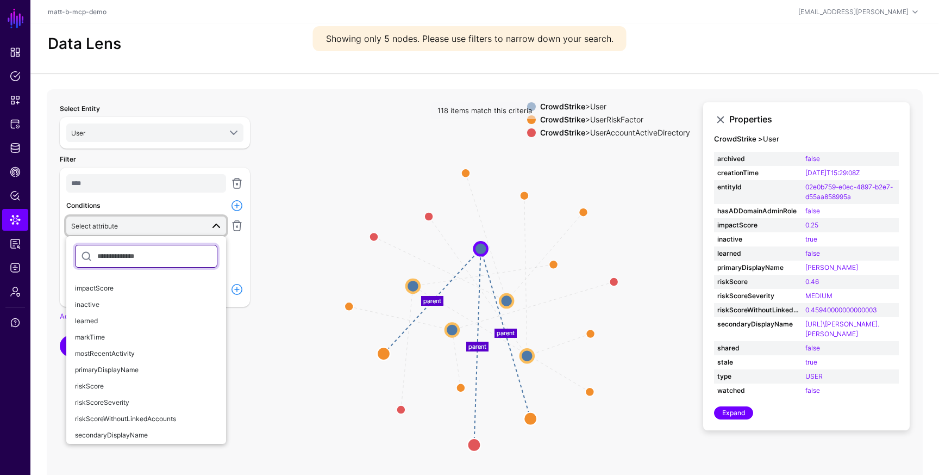
scroll to position [78, 0]
click at [128, 371] on span "primaryDisplayName" at bounding box center [107, 369] width 64 height 8
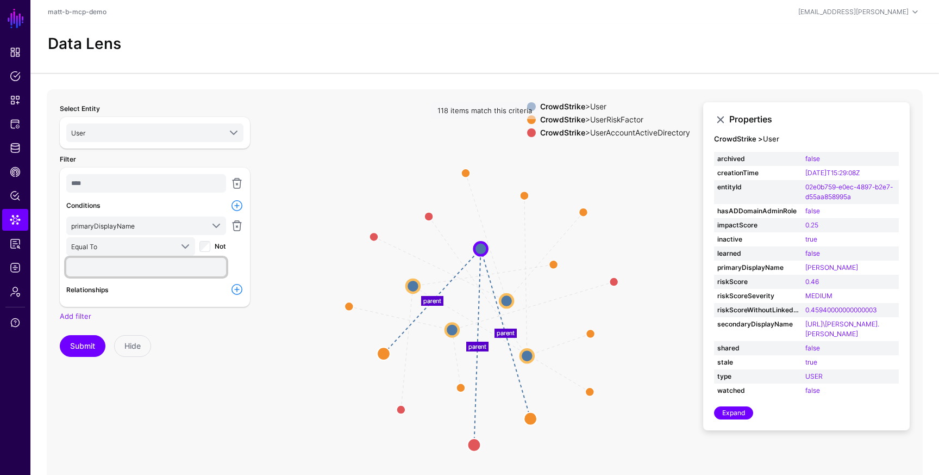
click at [129, 274] on input "text" at bounding box center [146, 267] width 160 height 18
type input "********"
click at [60, 335] on button "Submit" at bounding box center [83, 346] width 46 height 22
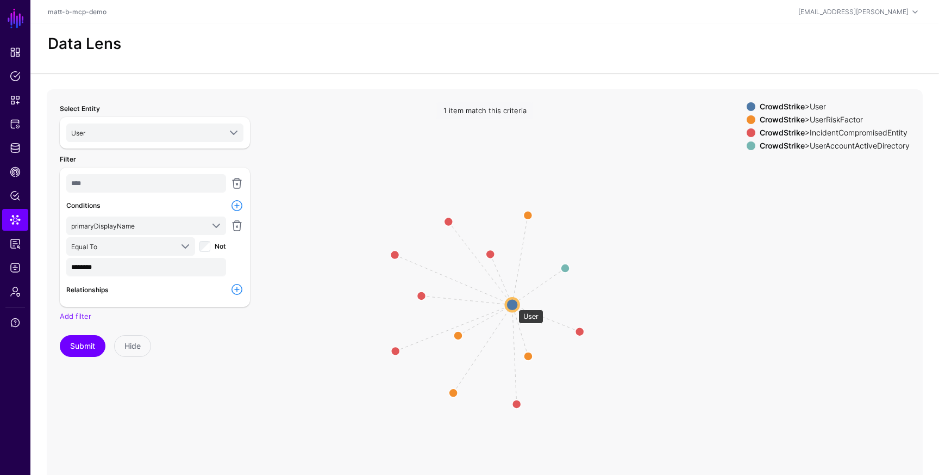
click at [513, 304] on circle at bounding box center [512, 304] width 13 height 13
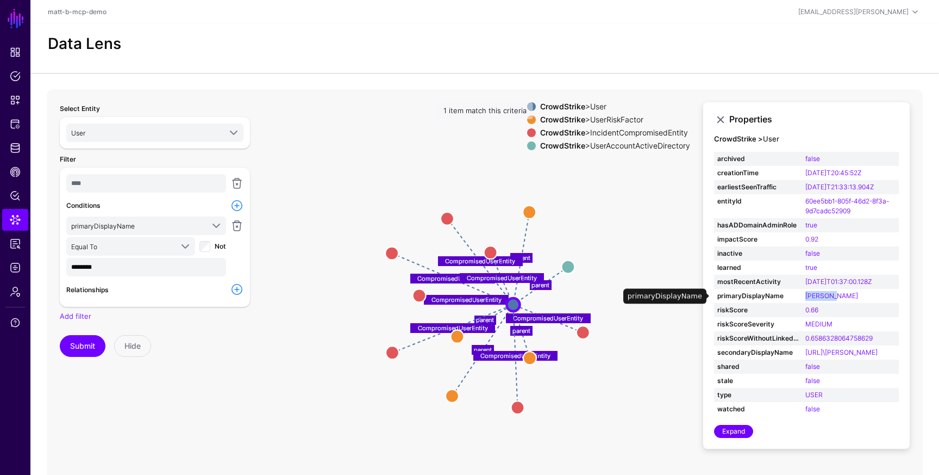
drag, startPoint x: 801, startPoint y: 296, endPoint x: 844, endPoint y: 296, distance: 42.4
click at [844, 296] on tr "primaryDisplayName Alice Wu" at bounding box center [806, 296] width 185 height 14
click at [844, 296] on td "Alice Wu" at bounding box center [850, 296] width 97 height 14
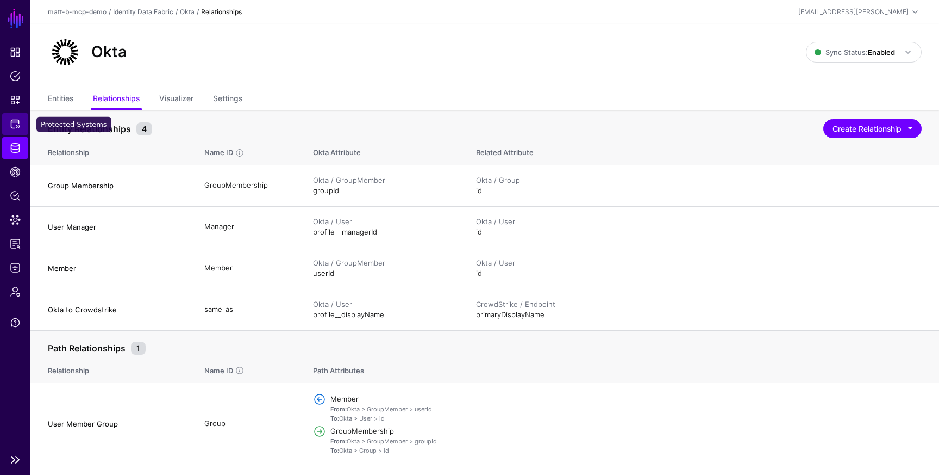
click at [11, 130] on link "Protected Systems" at bounding box center [15, 124] width 26 height 22
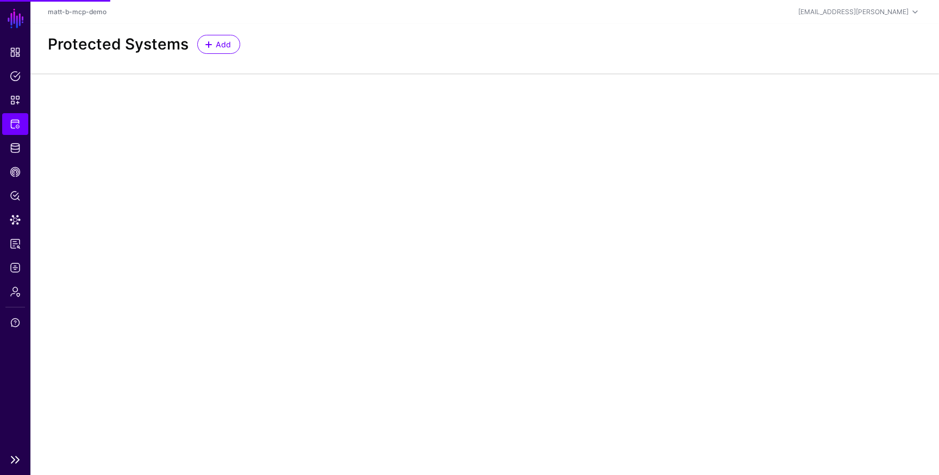
click at [16, 159] on ul "Dashboard Policies Snippets Protected Systems Identity Data Fabric CAEP Hub Pol…" at bounding box center [15, 244] width 30 height 406
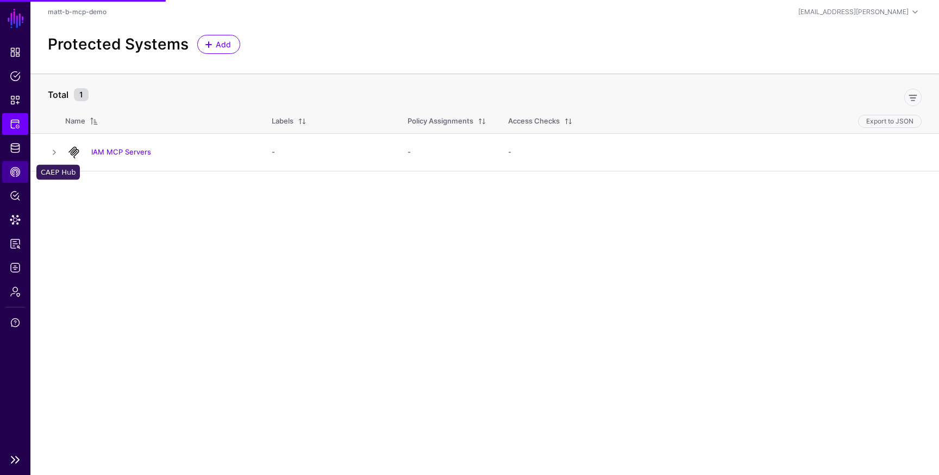
click at [14, 178] on link "CAEP Hub" at bounding box center [15, 172] width 26 height 22
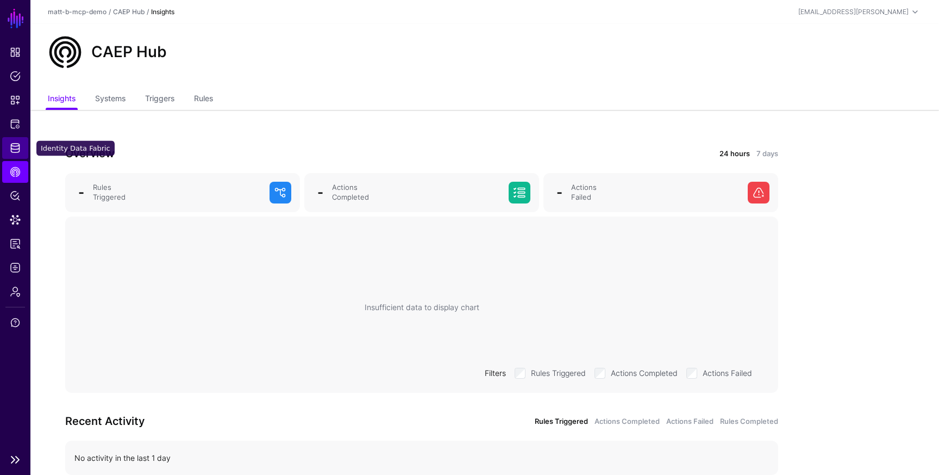
click at [14, 153] on span "Identity Data Fabric" at bounding box center [15, 147] width 11 height 11
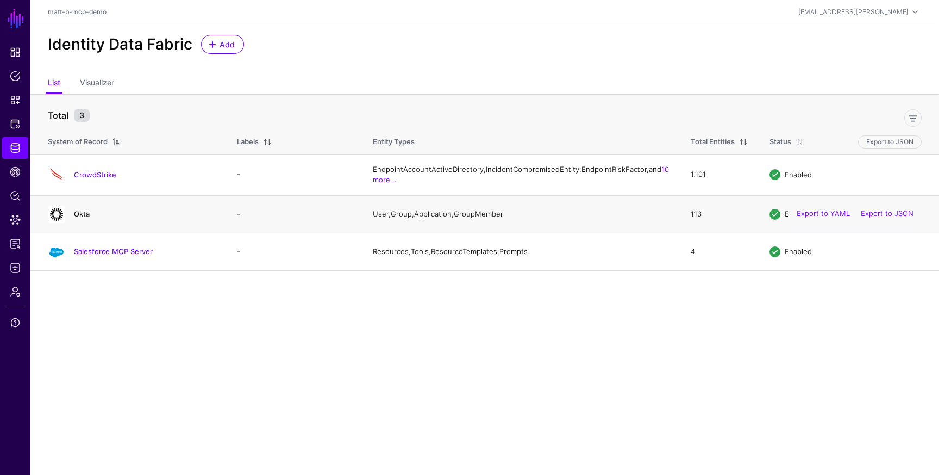
click at [79, 218] on link "Okta" at bounding box center [82, 213] width 16 height 9
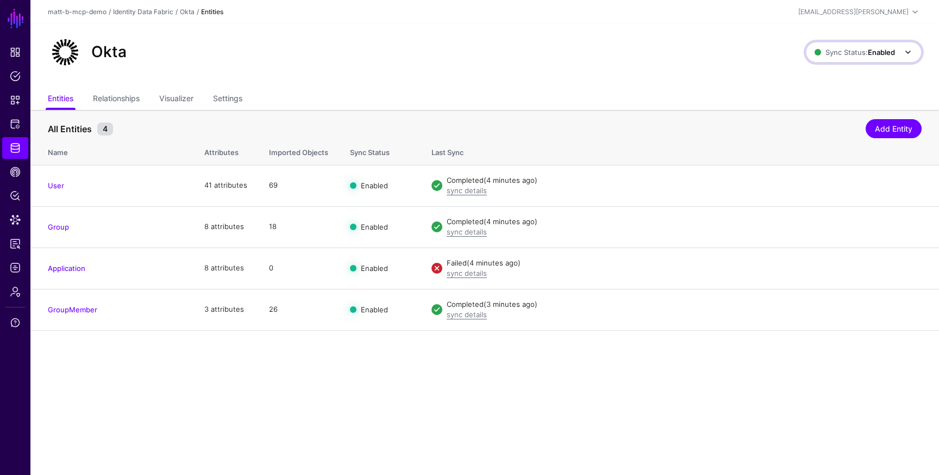
click at [841, 55] on span "Sync Status: Enabled" at bounding box center [855, 52] width 80 height 9
click at [825, 126] on span "Disabled Syncing inactive for all configured entities" at bounding box center [852, 130] width 122 height 35
click at [852, 52] on span "Sync Status: Disabled" at bounding box center [854, 52] width 82 height 9
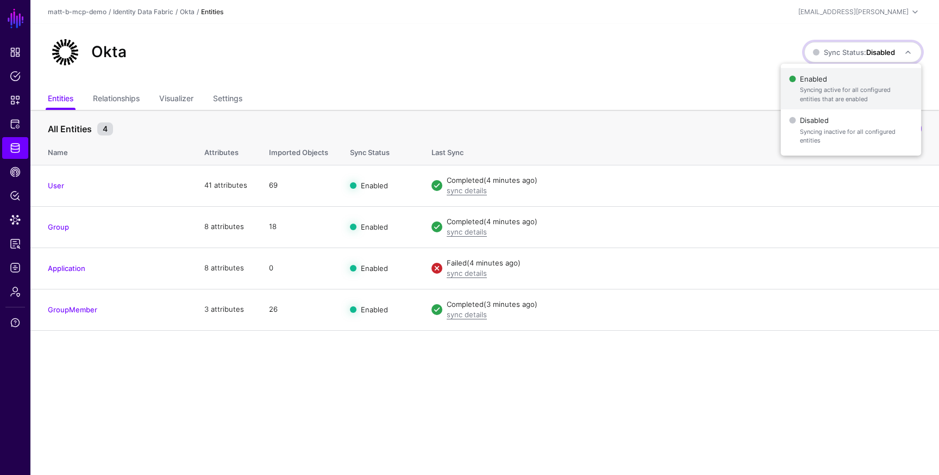
click at [838, 80] on span "Enabled Syncing active for all configured entities that are enabled" at bounding box center [850, 88] width 123 height 35
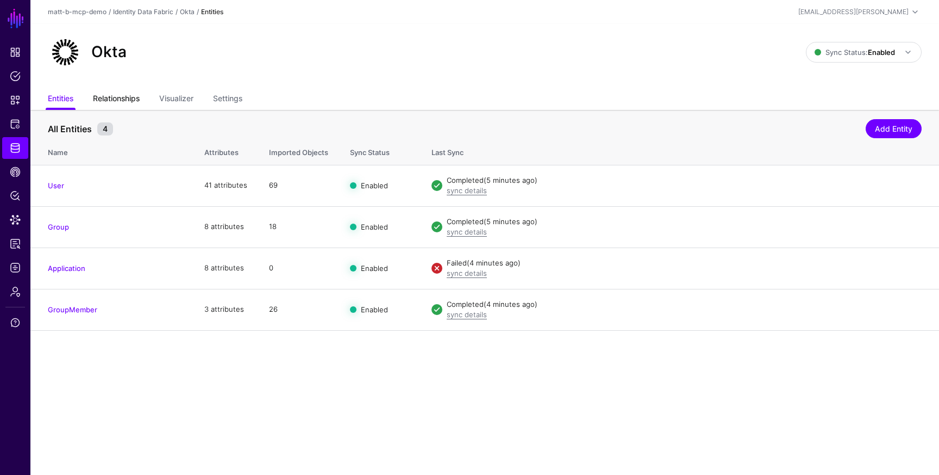
click at [121, 91] on link "Relationships" at bounding box center [116, 99] width 47 height 21
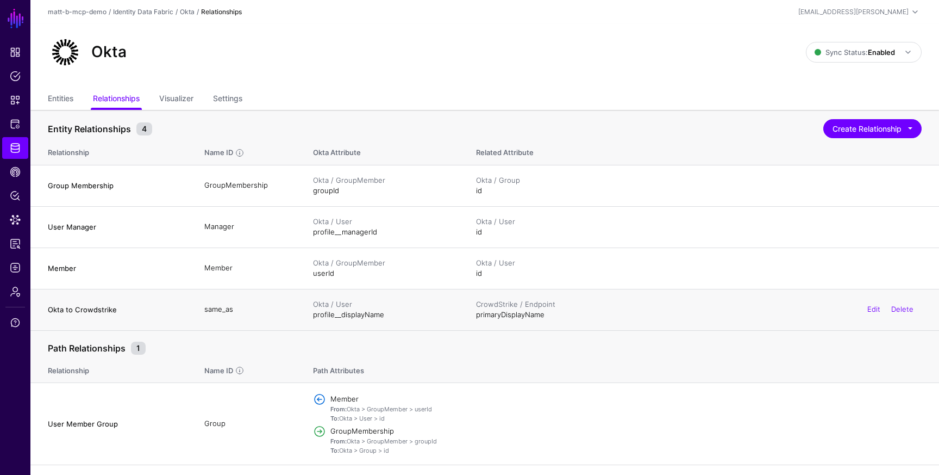
click at [547, 316] on div "CrowdStrike / Endpoint primaryDisplayName Edit Delete" at bounding box center [699, 309] width 446 height 21
click at [16, 144] on span "Identity Data Fabric" at bounding box center [15, 147] width 11 height 11
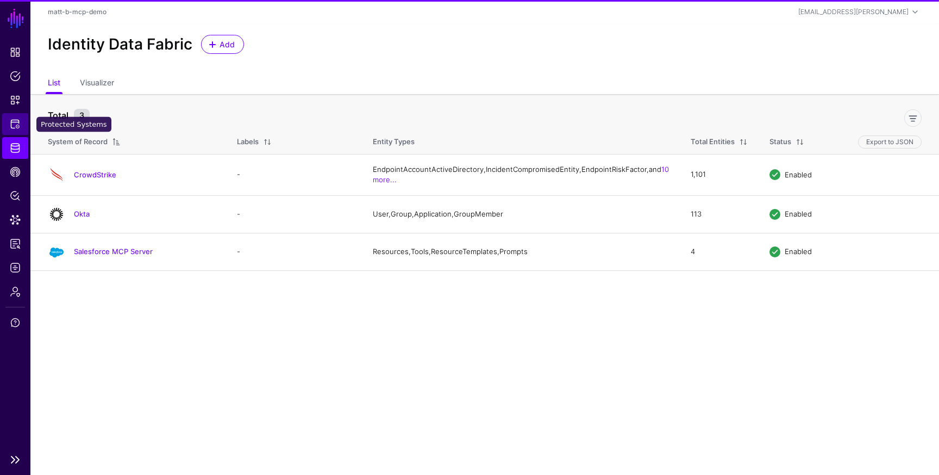
click at [22, 122] on link "Protected Systems" at bounding box center [15, 124] width 26 height 22
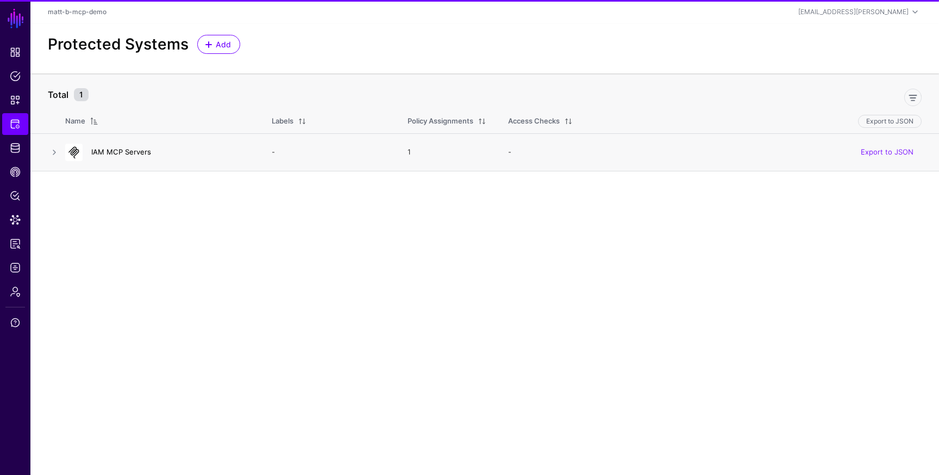
click at [141, 154] on link "IAM MCP Servers" at bounding box center [121, 151] width 60 height 9
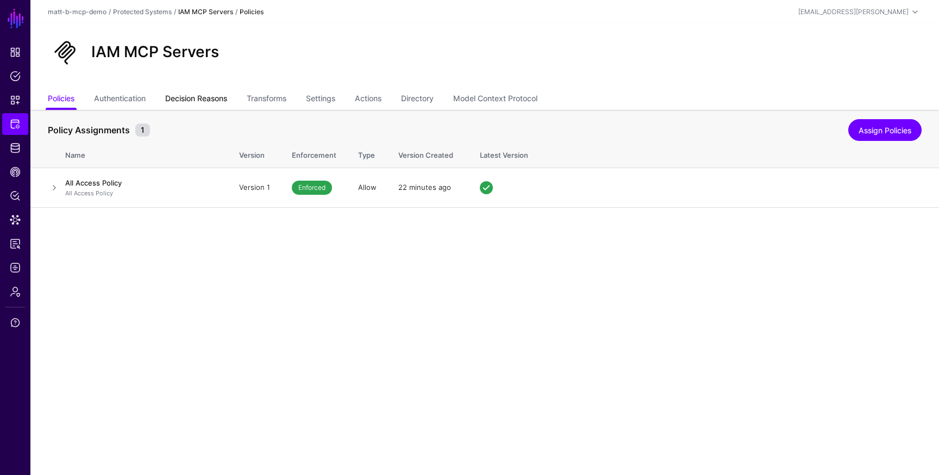
click at [202, 103] on link "Decision Reasons" at bounding box center [196, 99] width 62 height 21
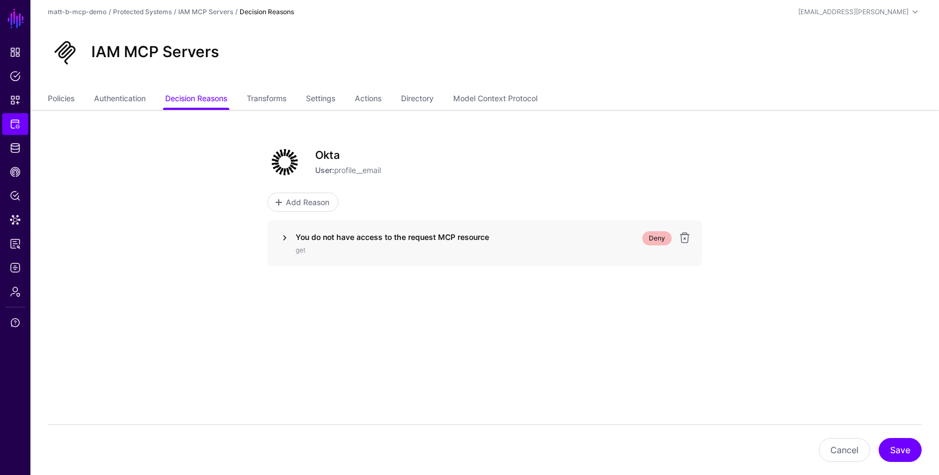
click at [289, 238] on link at bounding box center [284, 237] width 13 height 13
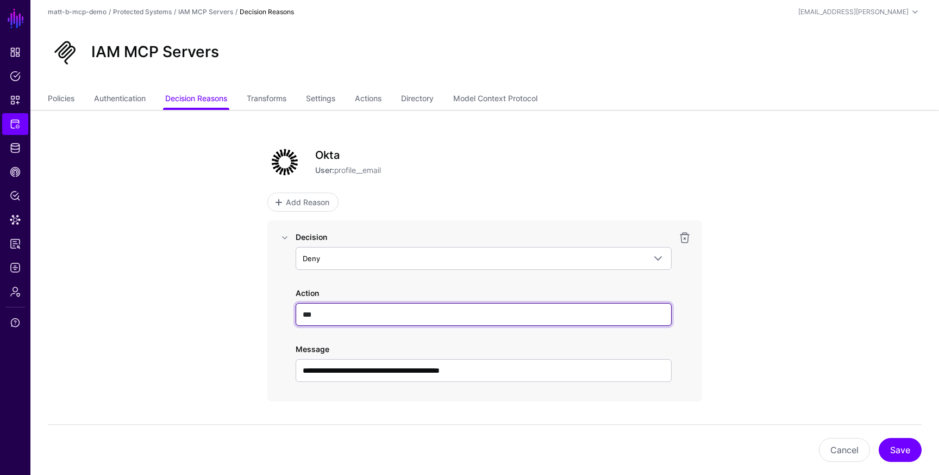
click at [364, 321] on input "***" at bounding box center [484, 314] width 376 height 23
type input "****"
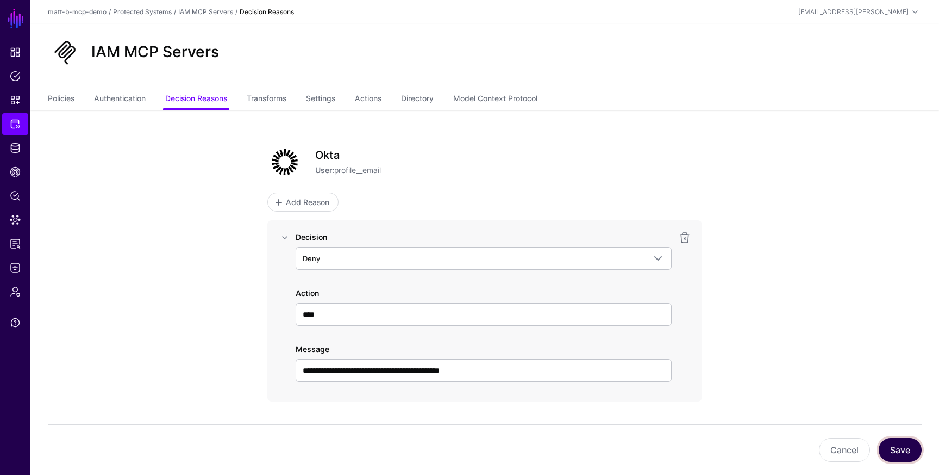
click at [905, 444] on button "Save" at bounding box center [900, 450] width 43 height 24
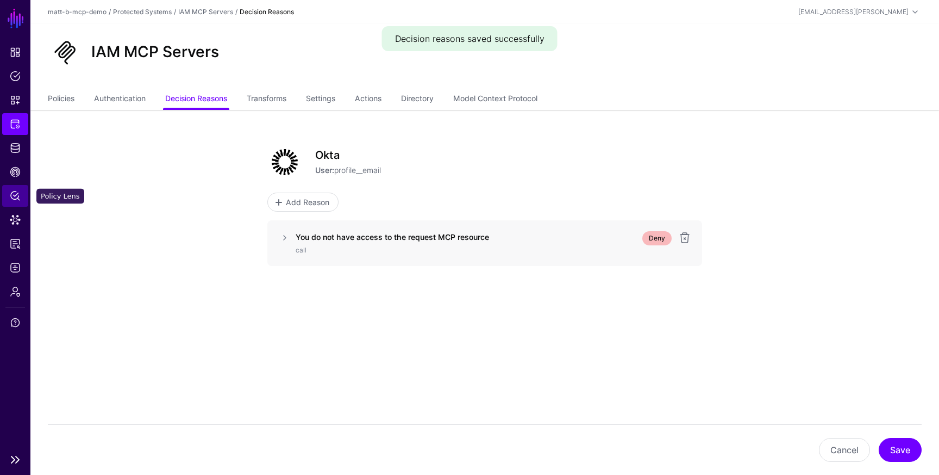
click at [15, 198] on span "Policy Lens" at bounding box center [15, 195] width 11 height 11
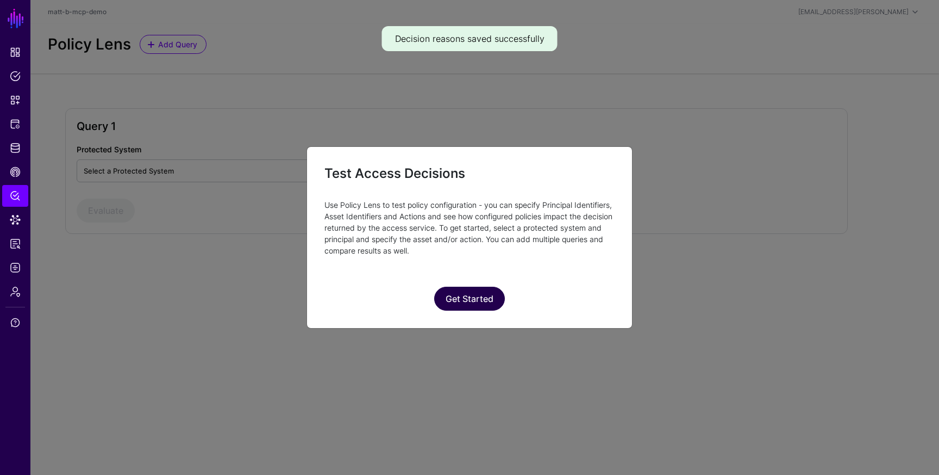
click at [475, 295] on button "Get Started" at bounding box center [469, 298] width 71 height 24
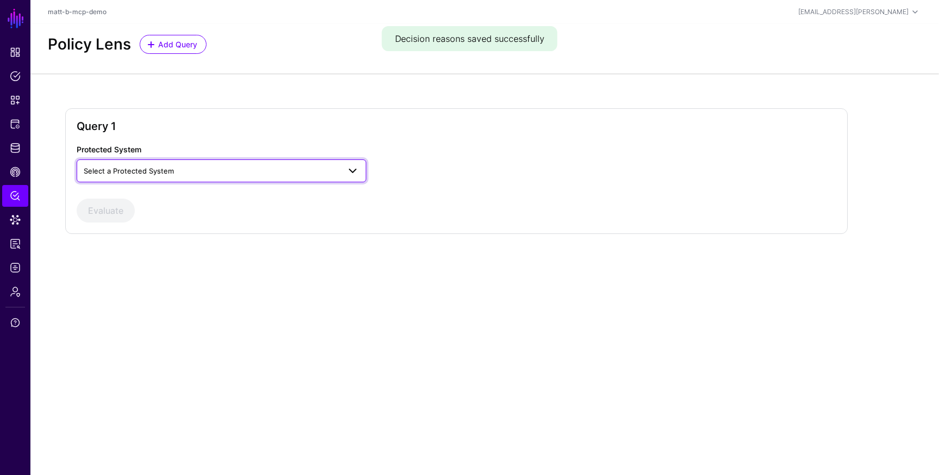
click at [279, 170] on span "Select a Protected System" at bounding box center [212, 171] width 256 height 12
click at [269, 188] on button "IAM MCP Servers" at bounding box center [222, 196] width 290 height 17
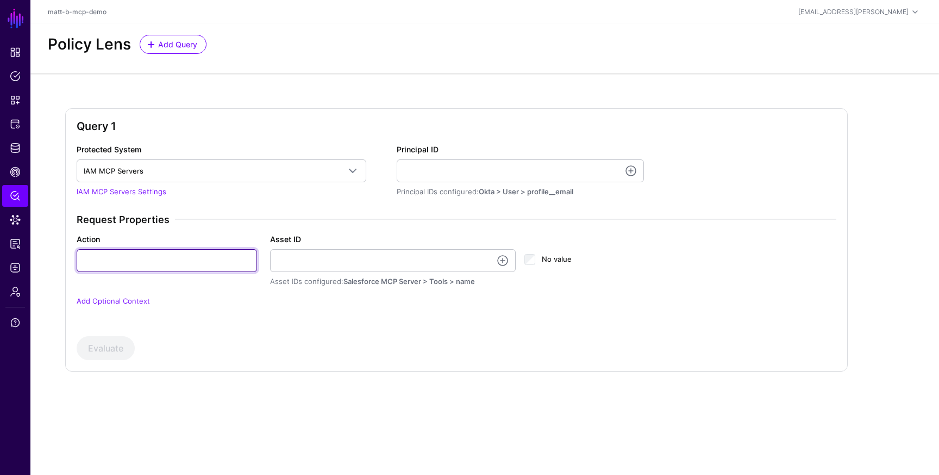
click at [153, 254] on input "Action" at bounding box center [167, 260] width 180 height 23
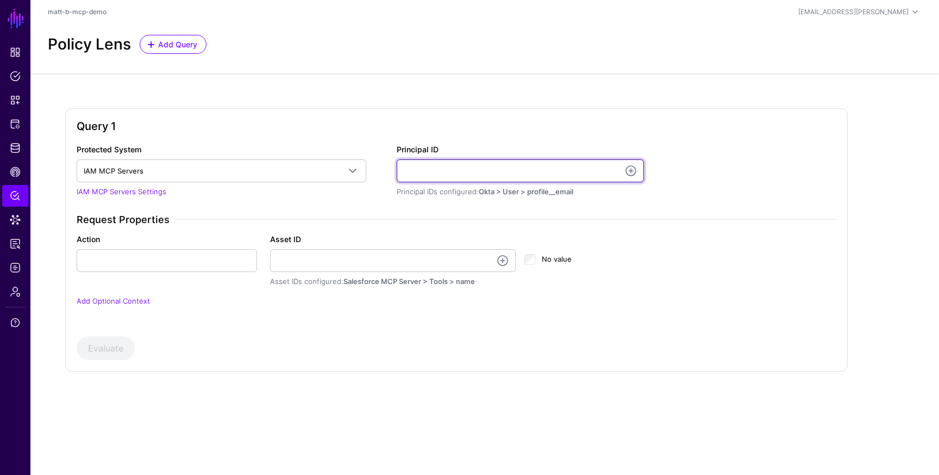
click at [524, 171] on input "Principal ID" at bounding box center [520, 170] width 247 height 23
type input "*"
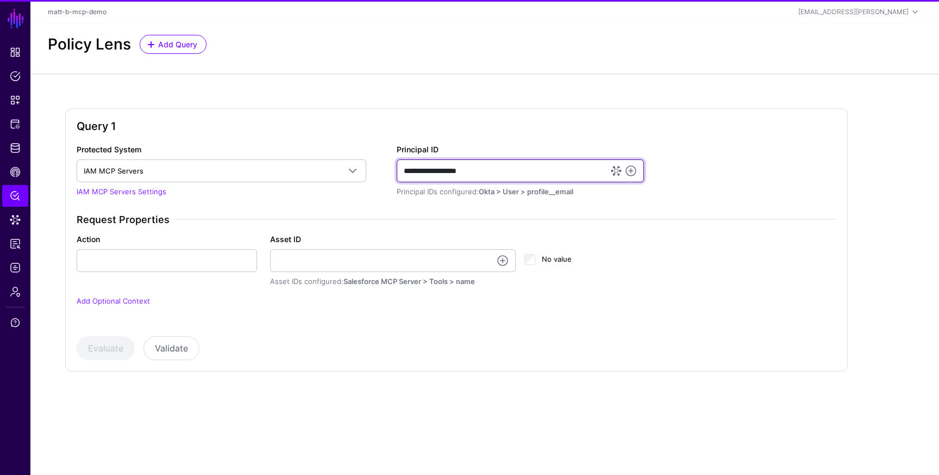
type input "**********"
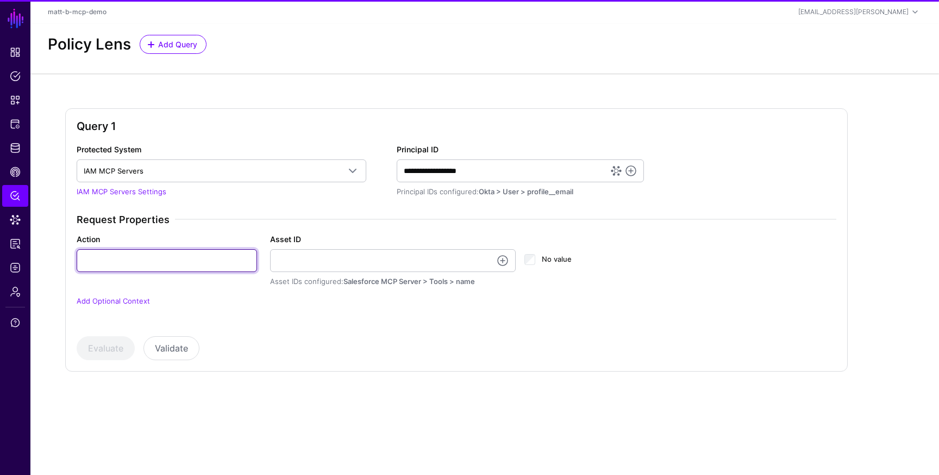
click at [196, 266] on input "Action" at bounding box center [167, 260] width 180 height 23
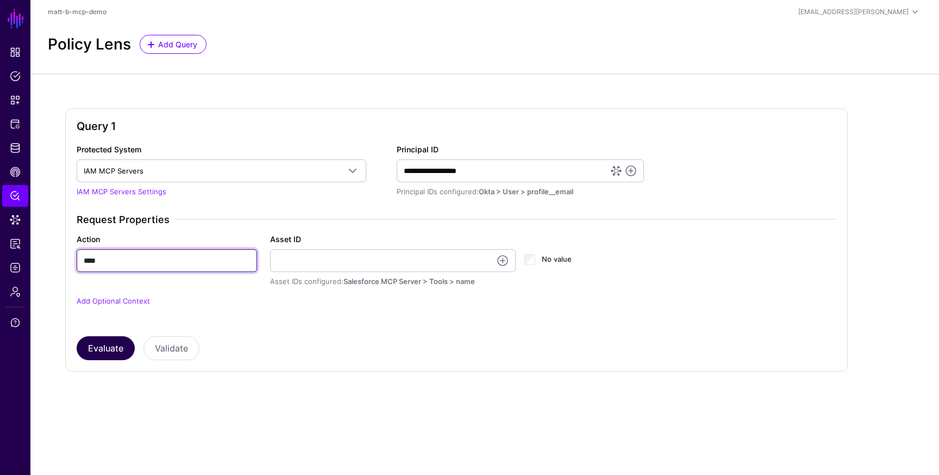
type input "****"
click at [113, 356] on button "Evaluate" at bounding box center [106, 348] width 58 height 24
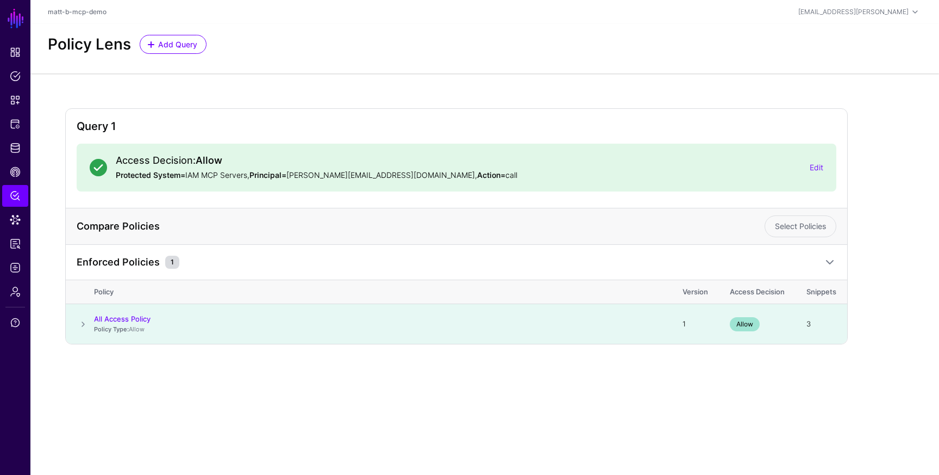
click at [86, 322] on span at bounding box center [83, 323] width 13 height 13
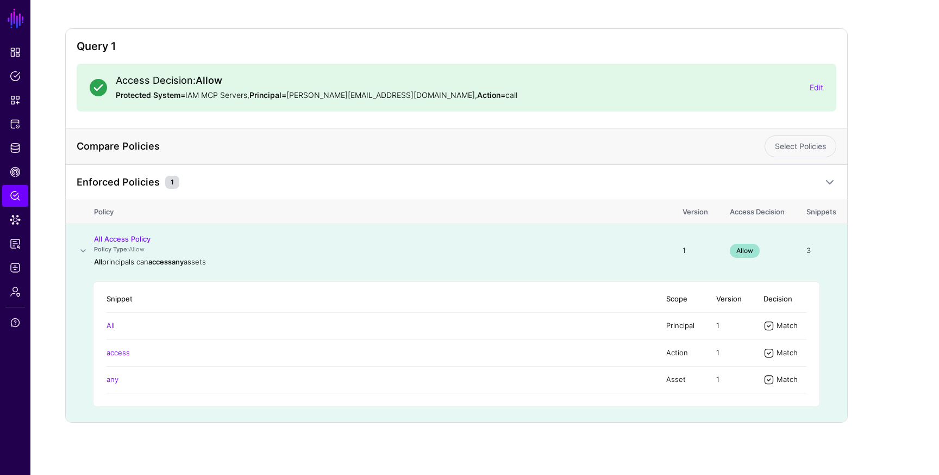
scroll to position [70, 0]
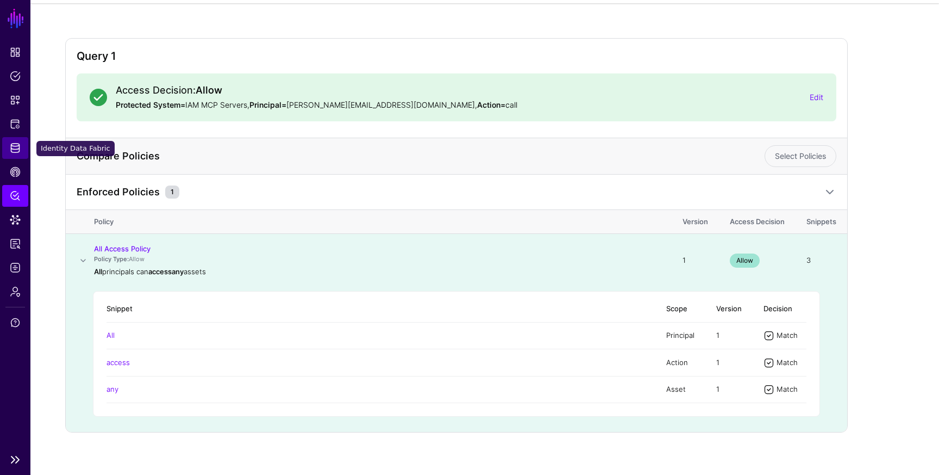
click at [16, 156] on link "Identity Data Fabric" at bounding box center [15, 148] width 26 height 22
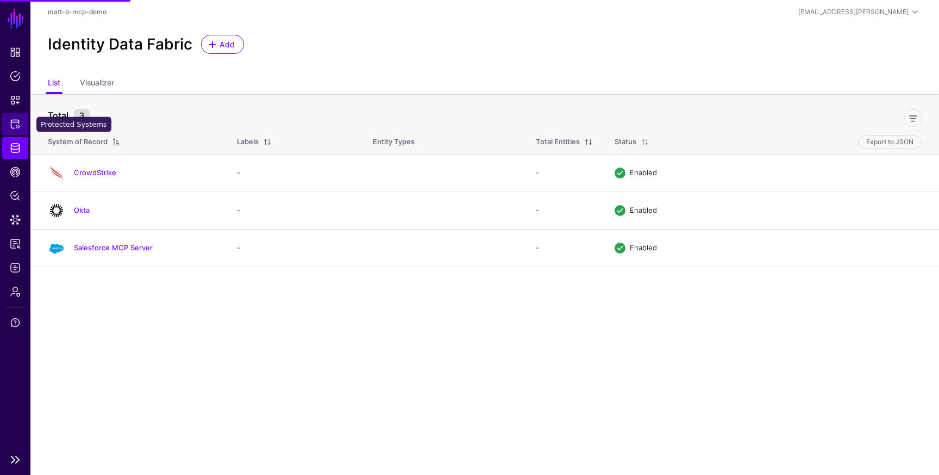
click at [21, 122] on link "Protected Systems" at bounding box center [15, 124] width 26 height 22
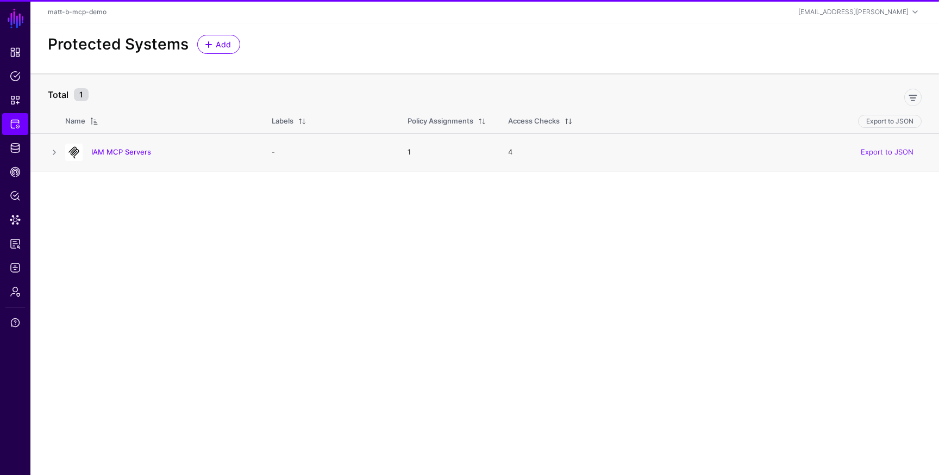
click at [127, 160] on div "IAM MCP Servers" at bounding box center [158, 152] width 194 height 17
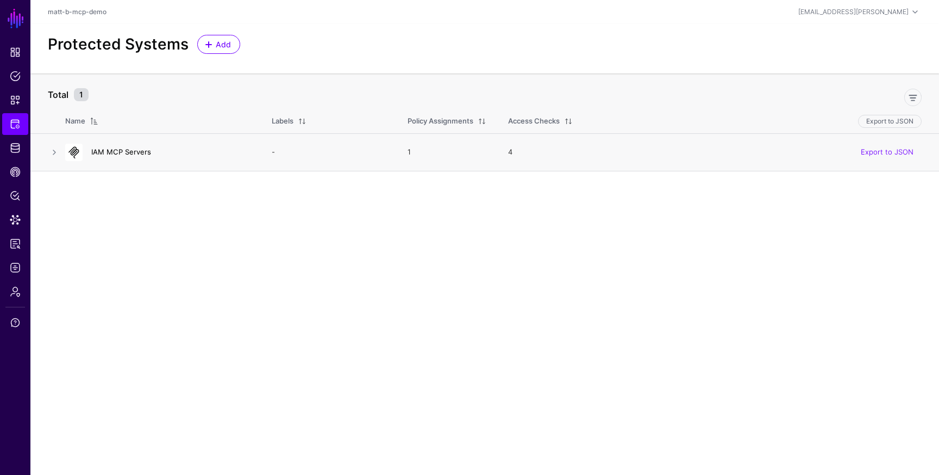
click at [132, 153] on link "IAM MCP Servers" at bounding box center [121, 151] width 60 height 9
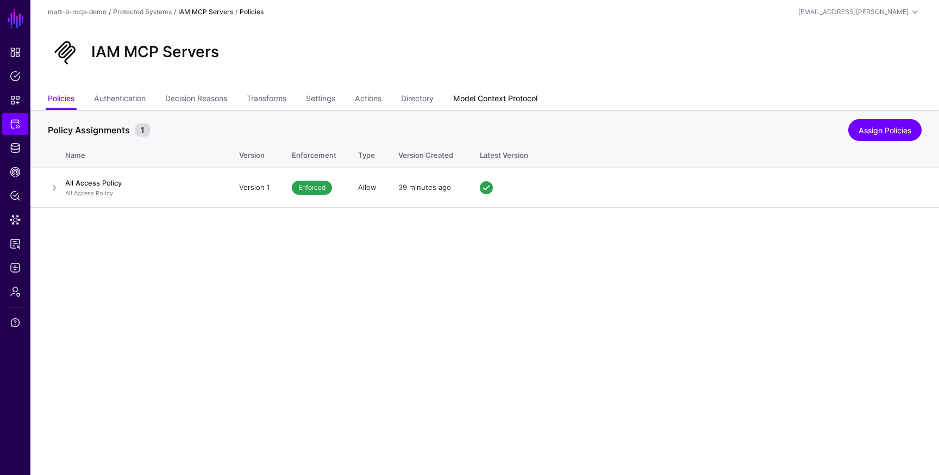
click at [495, 103] on link "Model Context Protocol" at bounding box center [495, 99] width 84 height 21
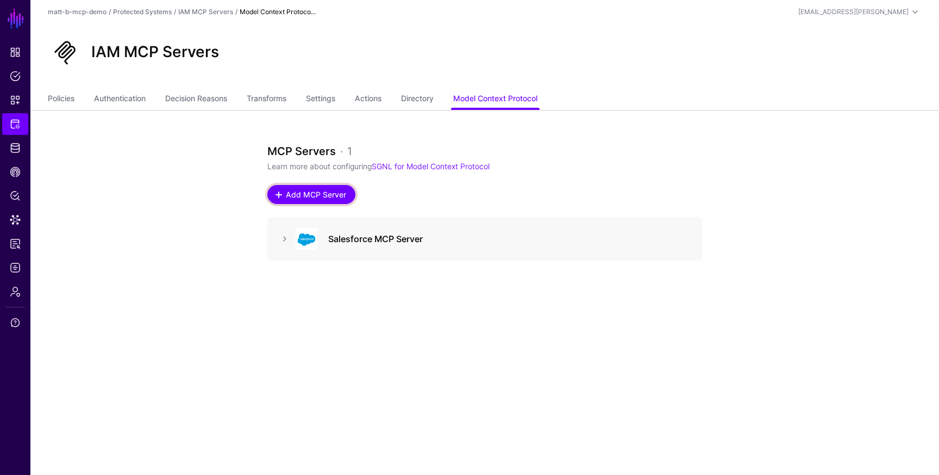
click at [309, 194] on span "Add MCP Server" at bounding box center [316, 194] width 63 height 11
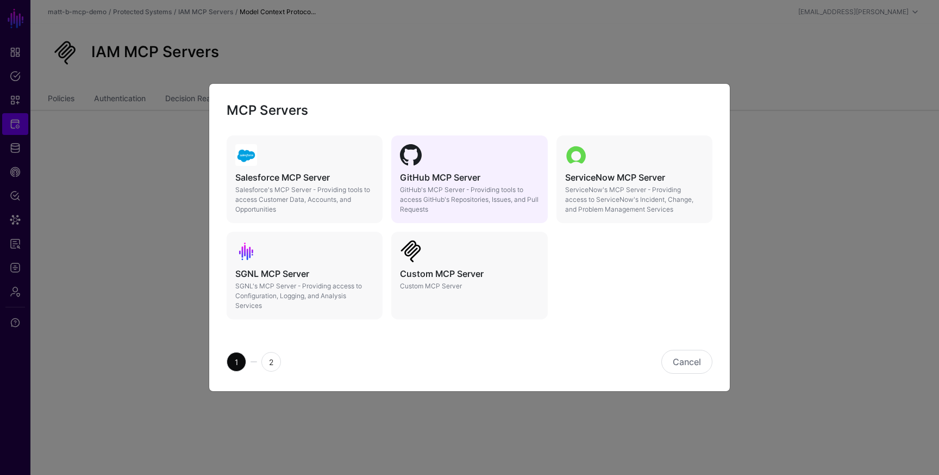
click at [515, 189] on p "GitHub's MCP Server - Providing tools to access GitHub's Repositories, Issues, …" at bounding box center [469, 199] width 139 height 29
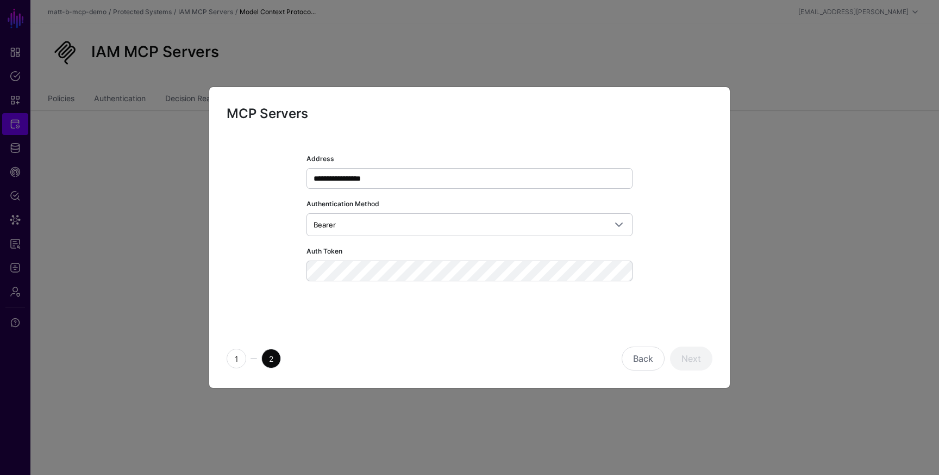
click at [419, 281] on div "**********" at bounding box center [470, 227] width 326 height 151
click at [697, 363] on button "Next" at bounding box center [691, 358] width 42 height 24
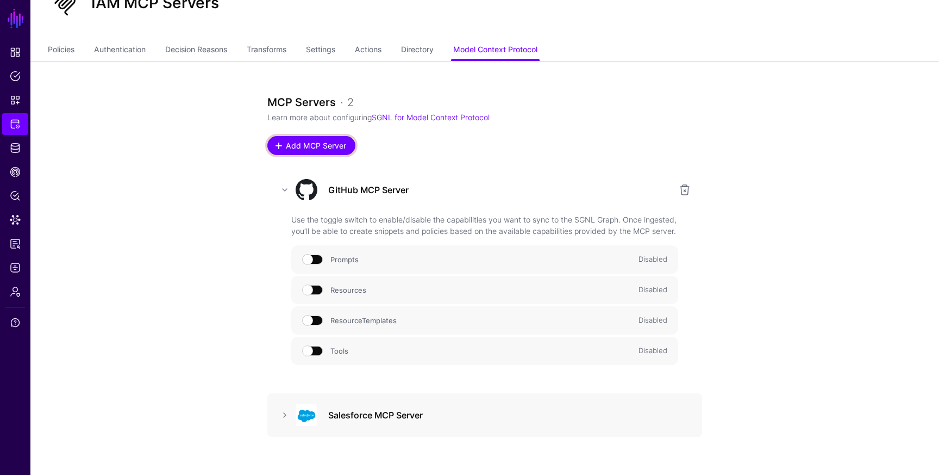
scroll to position [77, 0]
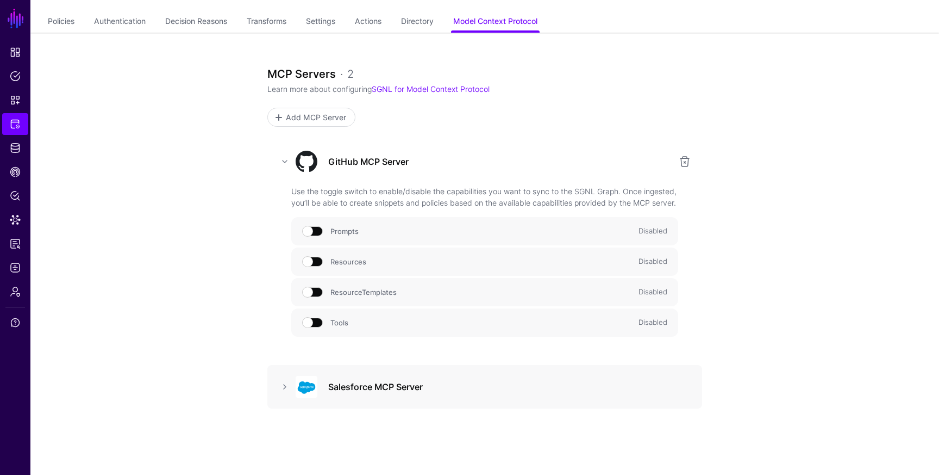
click at [311, 327] on span at bounding box center [313, 322] width 20 height 10
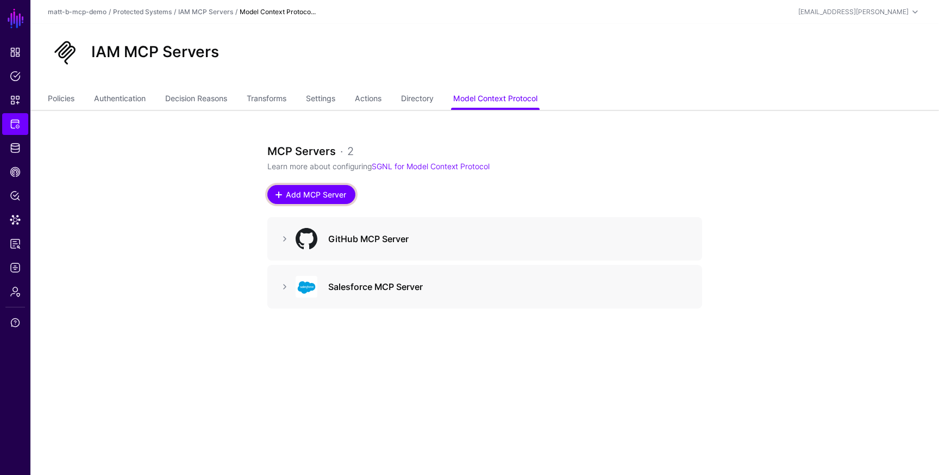
click at [340, 189] on span "Add MCP Server" at bounding box center [316, 194] width 63 height 11
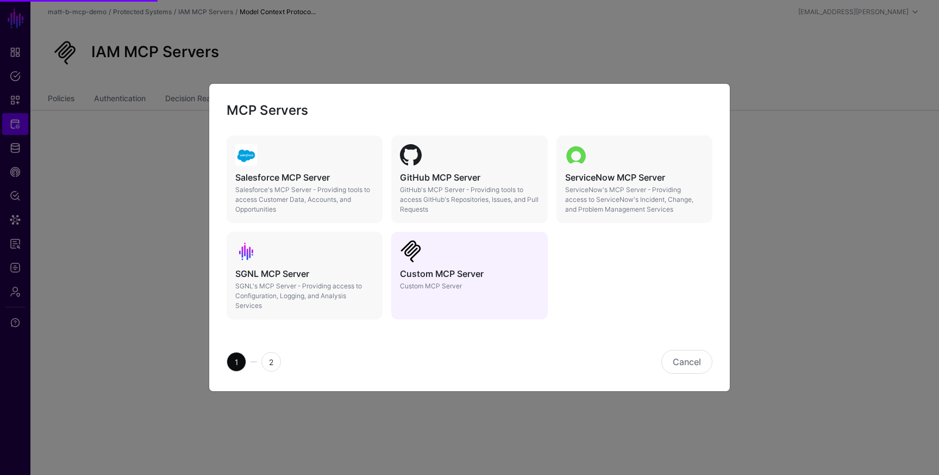
click at [428, 277] on h5 "Custom MCP Server" at bounding box center [469, 274] width 139 height 10
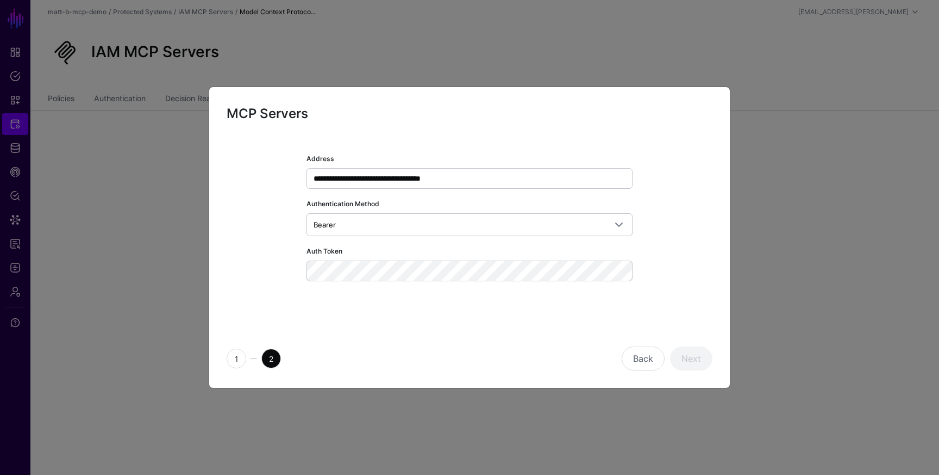
click at [347, 287] on div "**********" at bounding box center [470, 227] width 326 height 151
click at [632, 357] on button "Back" at bounding box center [643, 358] width 43 height 24
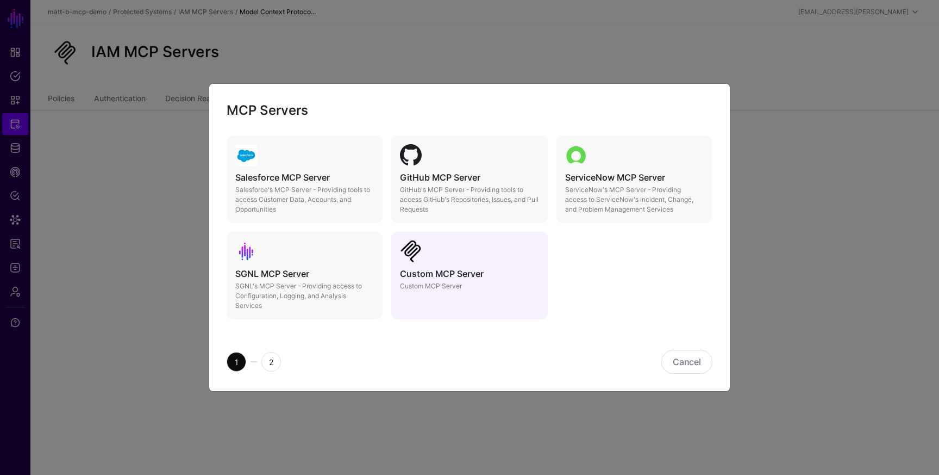
click at [494, 283] on p "Custom MCP Server" at bounding box center [469, 286] width 139 height 10
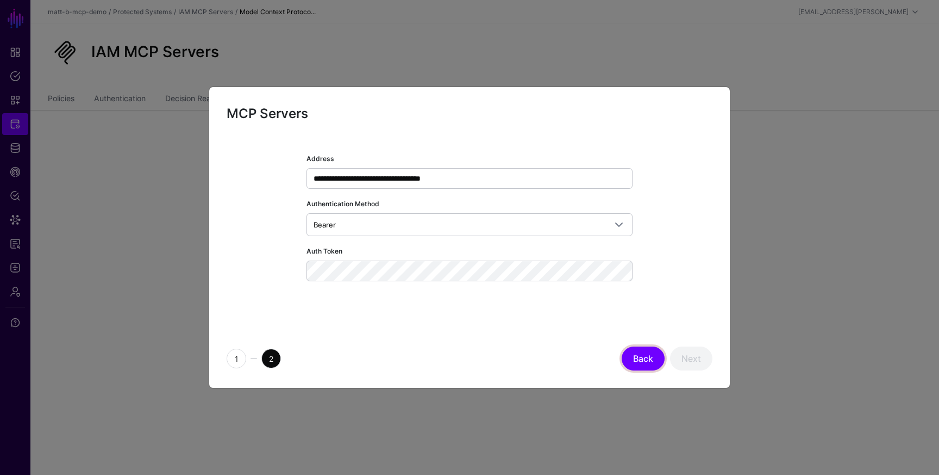
click at [647, 356] on button "Back" at bounding box center [643, 358] width 43 height 24
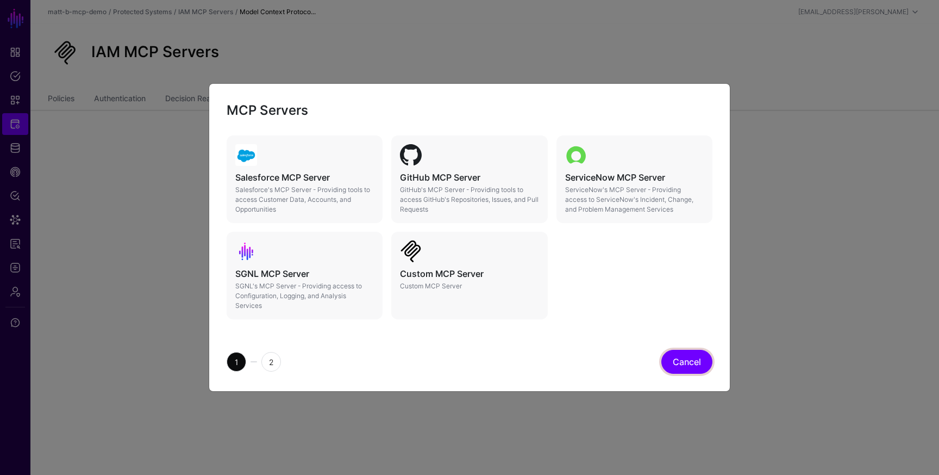
click at [678, 355] on button "Cancel" at bounding box center [687, 362] width 51 height 24
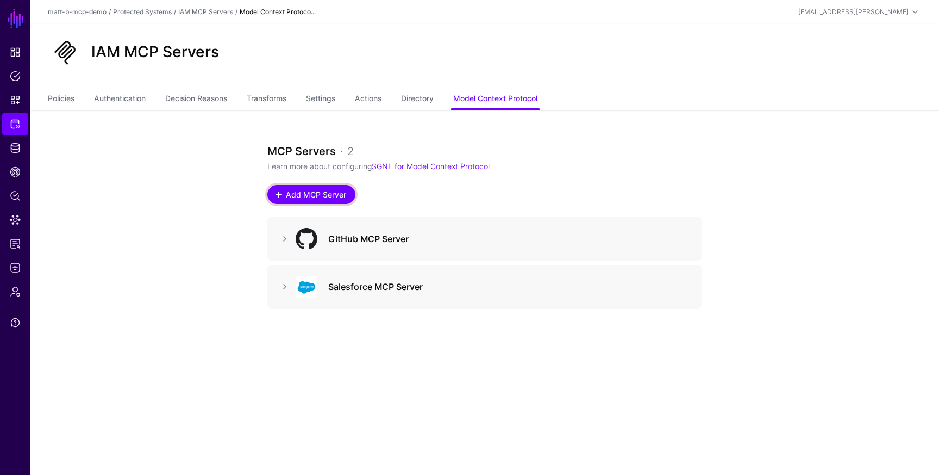
click at [325, 195] on span "Add MCP Server" at bounding box center [316, 194] width 63 height 11
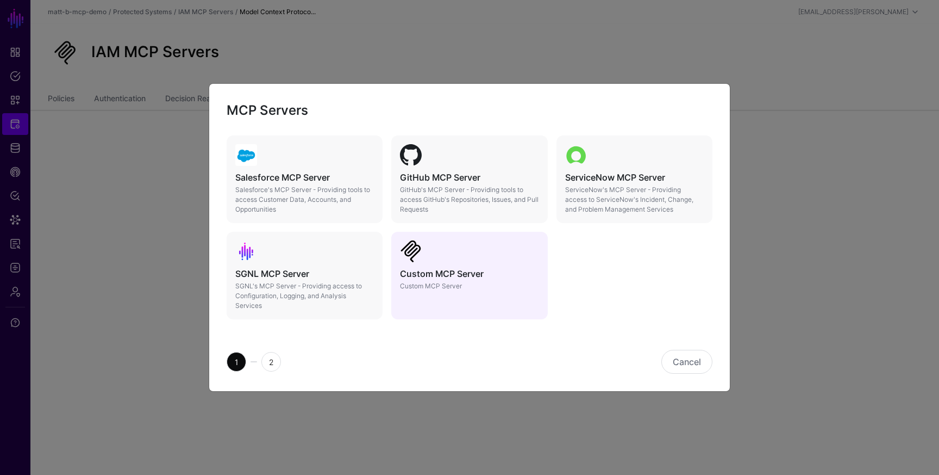
click at [442, 257] on div at bounding box center [469, 251] width 139 height 22
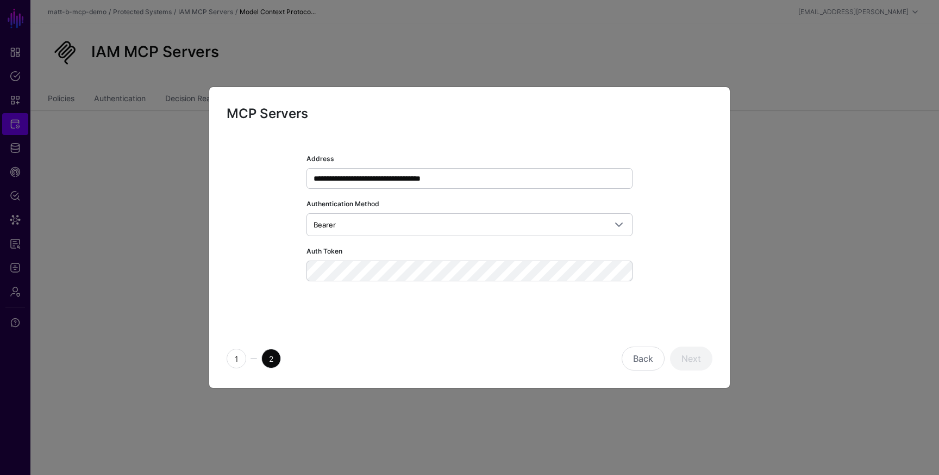
click at [692, 283] on div "**********" at bounding box center [470, 221] width 486 height 164
click at [648, 356] on button "Back" at bounding box center [643, 358] width 43 height 24
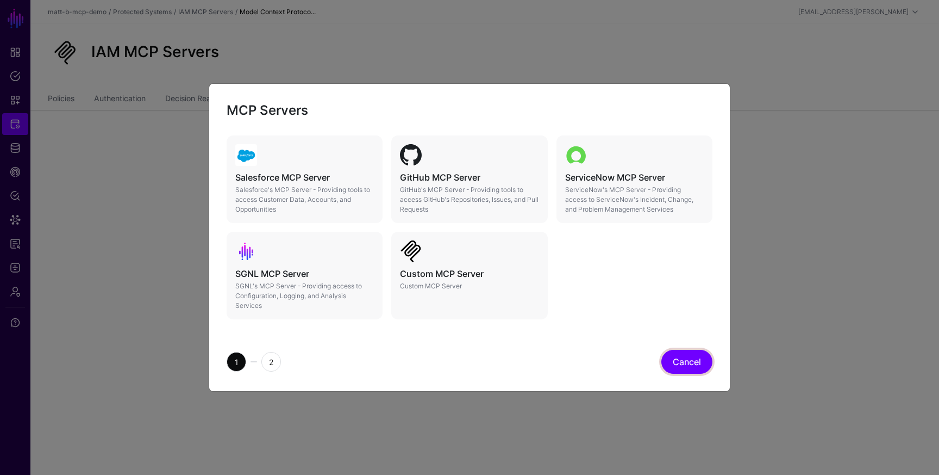
click at [687, 366] on button "Cancel" at bounding box center [687, 362] width 51 height 24
